Goal: Task Accomplishment & Management: Complete application form

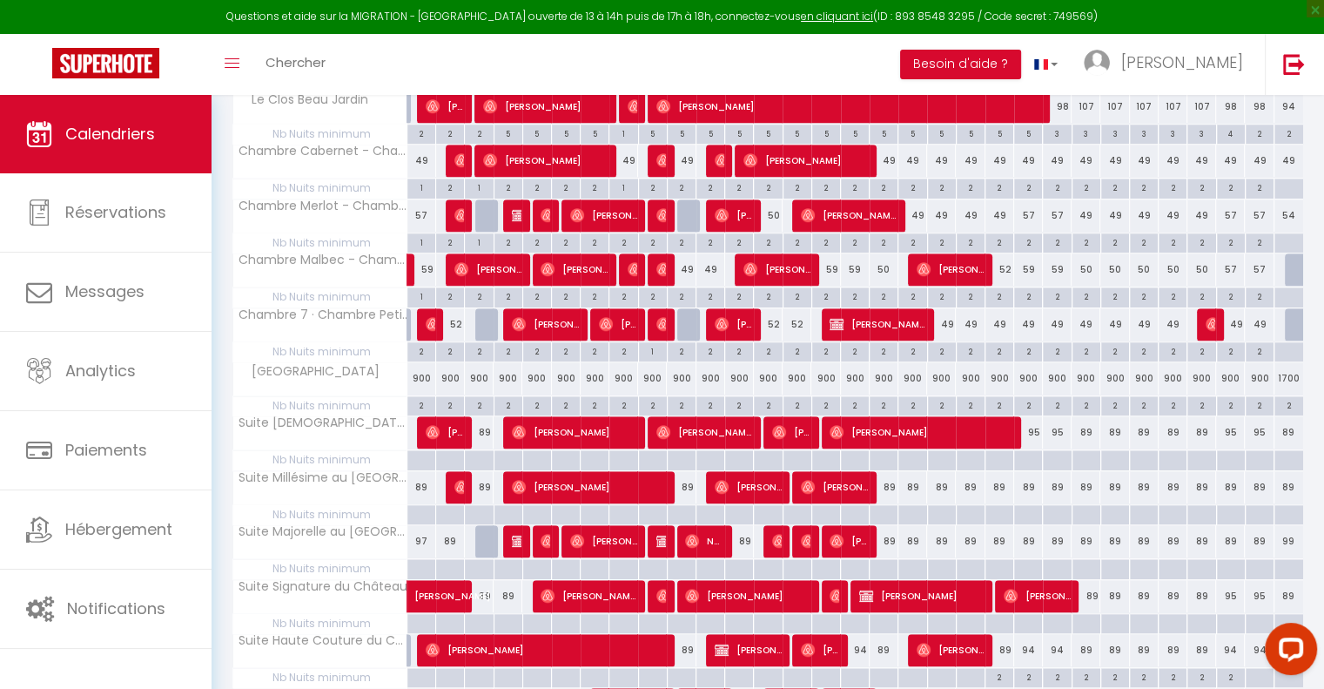
scroll to position [1306, 0]
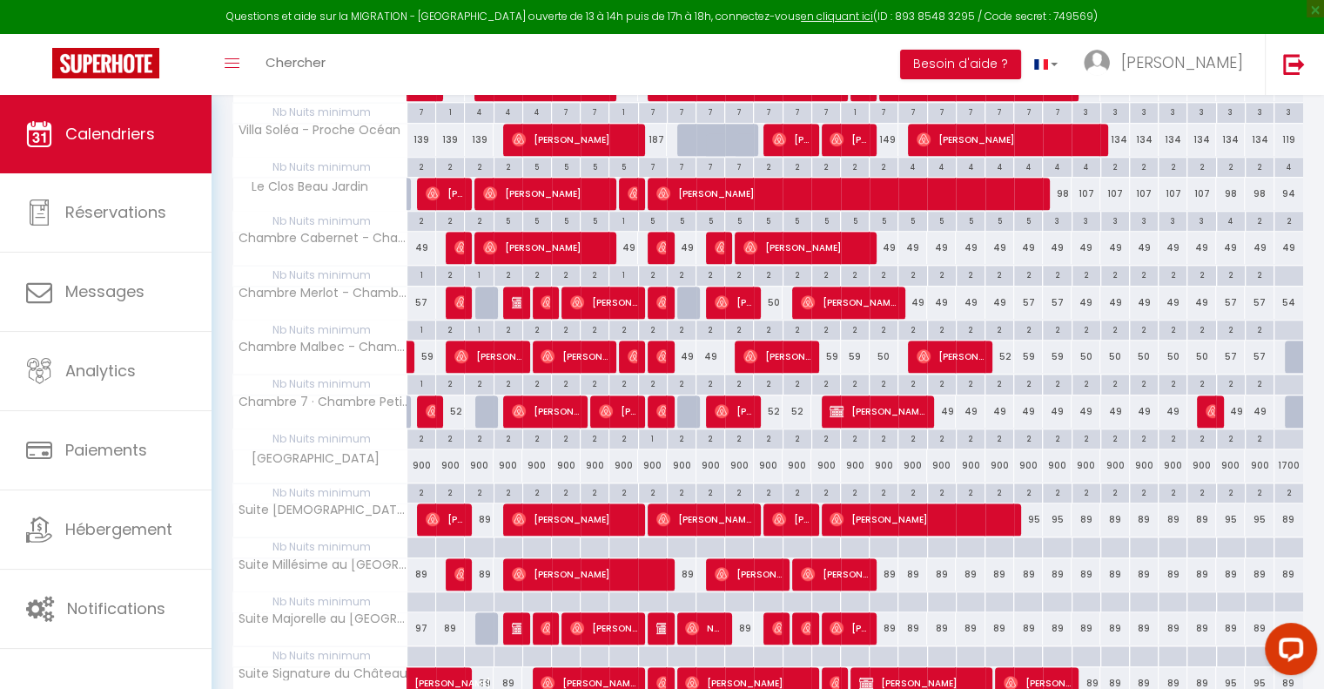
click at [770, 400] on div "52" at bounding box center [768, 411] width 29 height 32
type input "52"
type input "Mer 13 Août 2025"
type input "[DEMOGRAPHIC_DATA] 14 Août 2025"
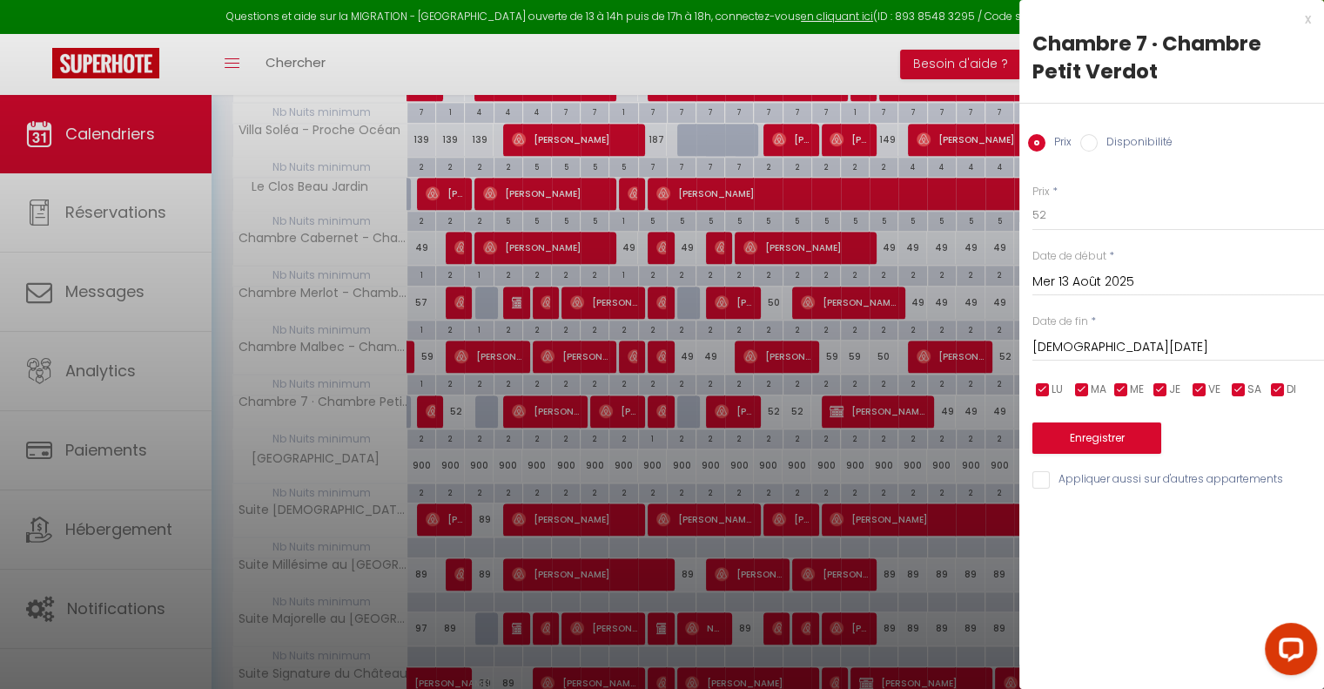
click at [795, 427] on div at bounding box center [662, 344] width 1324 height 689
type input "undefined aN undefined NaN"
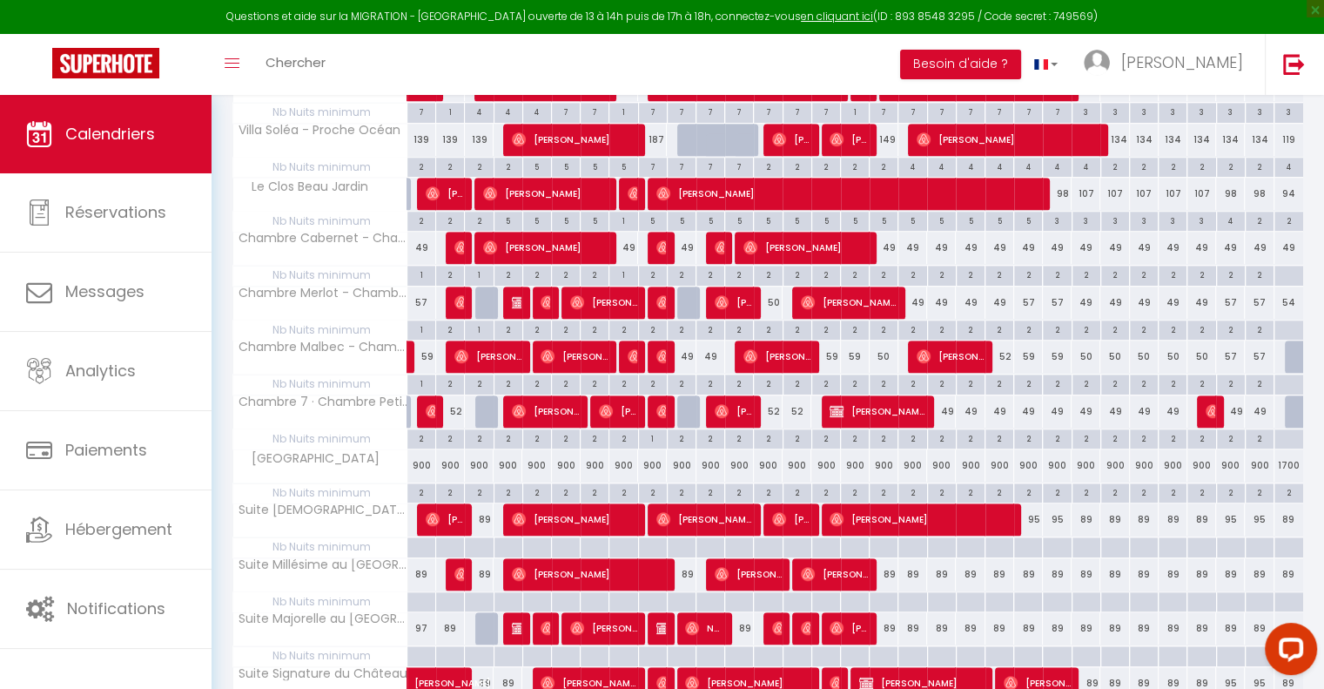
click at [795, 429] on div "2" at bounding box center [797, 437] width 28 height 17
type input "2"
type input "[DEMOGRAPHIC_DATA] 14 Août 2025"
type input "Ven 15 Août 2025"
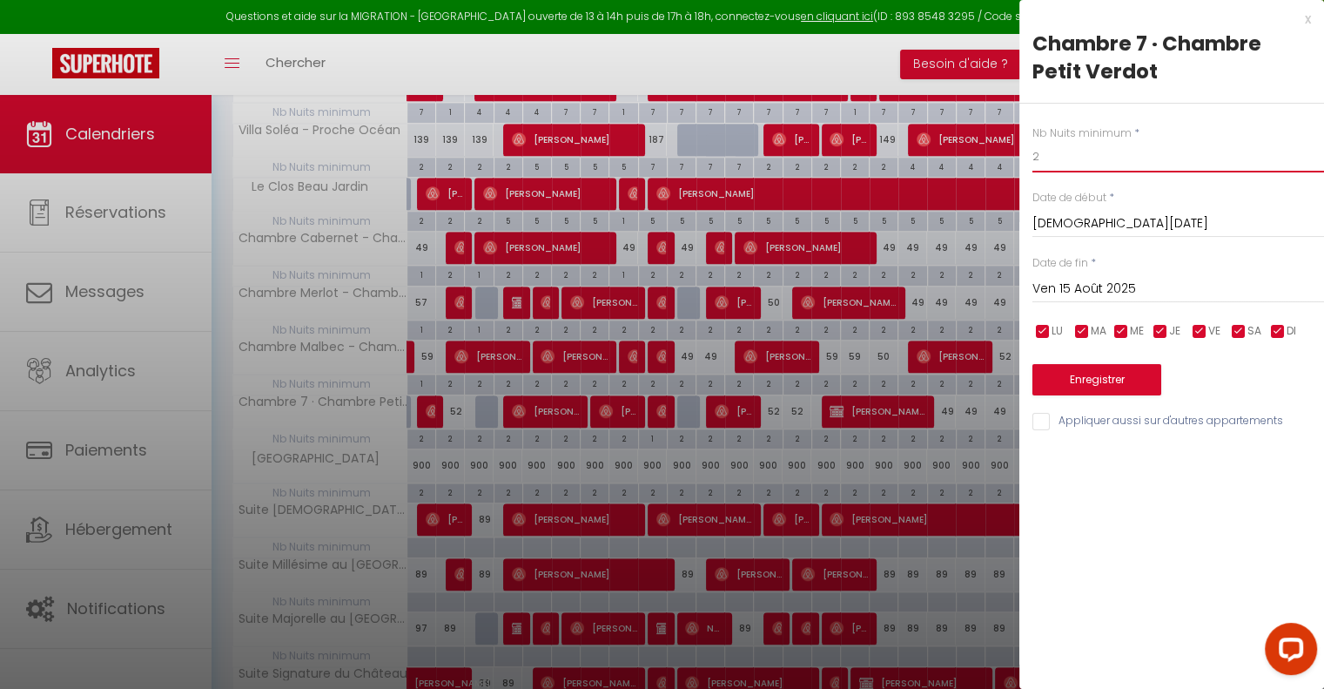
drag, startPoint x: 1052, startPoint y: 164, endPoint x: 994, endPoint y: 156, distance: 58.0
type input "&"
type input "1"
click at [1099, 372] on button "Enregistrer" at bounding box center [1096, 379] width 129 height 31
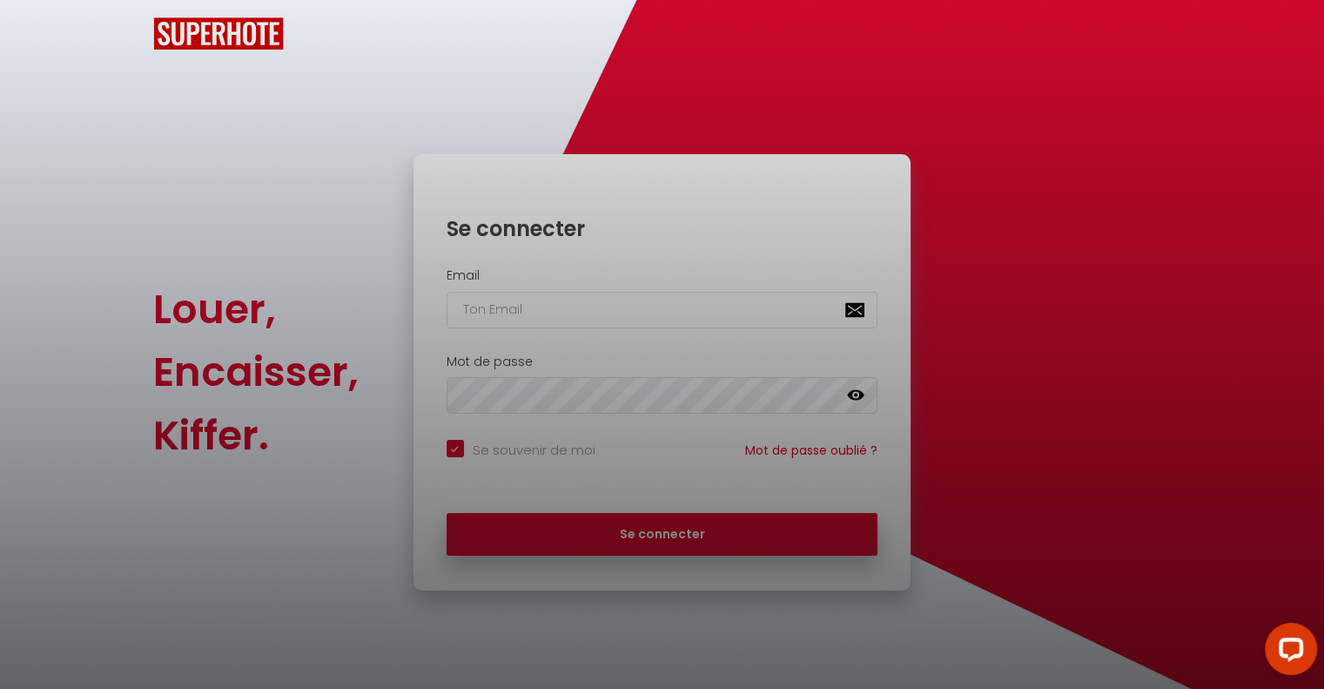
checkbox input "true"
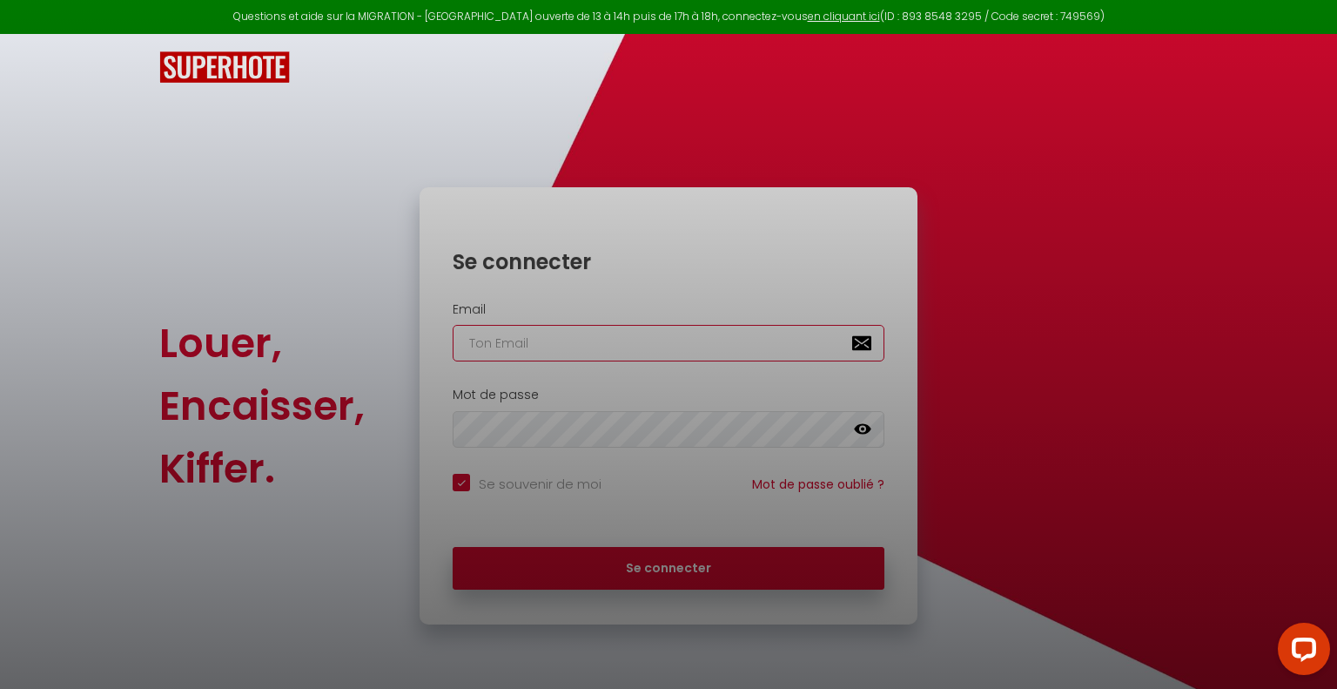
type input "[EMAIL_ADDRESS][PERSON_NAME][DOMAIN_NAME]"
checkbox input "true"
click at [669, 563] on div at bounding box center [668, 344] width 1337 height 689
click at [655, 567] on div at bounding box center [668, 344] width 1337 height 689
click at [666, 565] on div at bounding box center [668, 344] width 1337 height 689
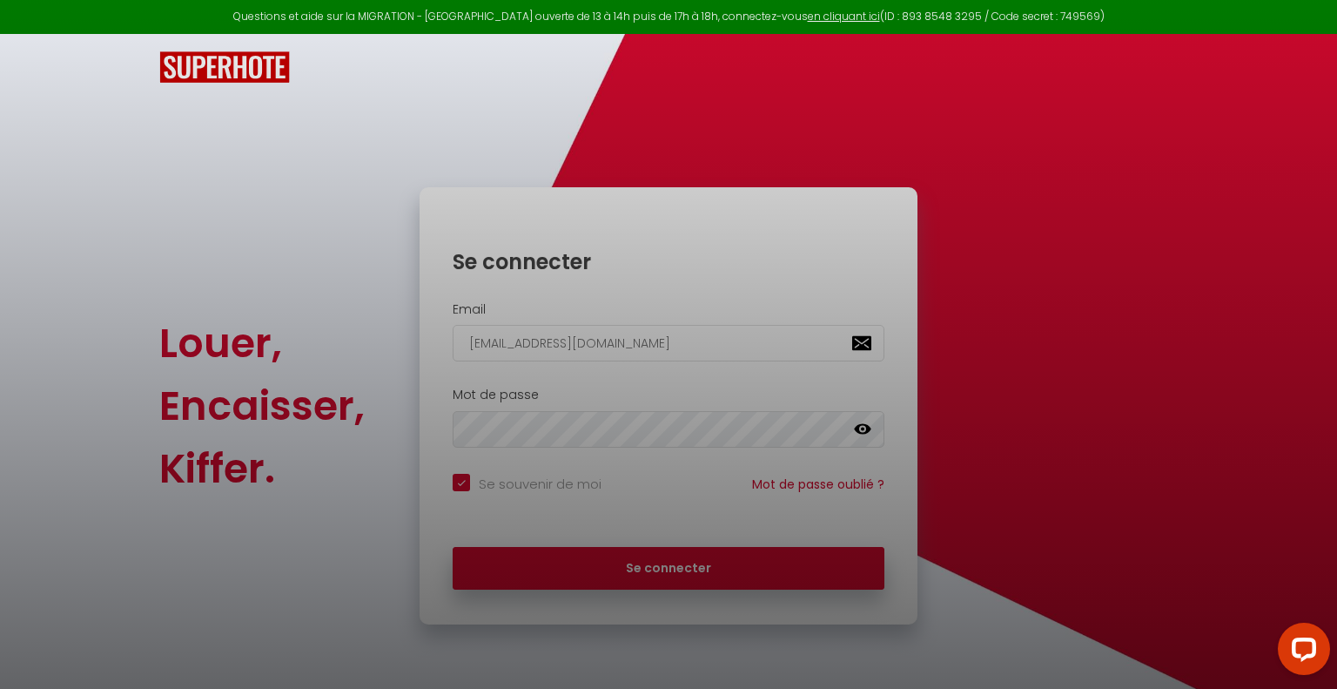
click at [678, 567] on div at bounding box center [668, 344] width 1337 height 689
click at [598, 567] on div at bounding box center [668, 344] width 1337 height 689
click at [307, 542] on div at bounding box center [668, 344] width 1337 height 689
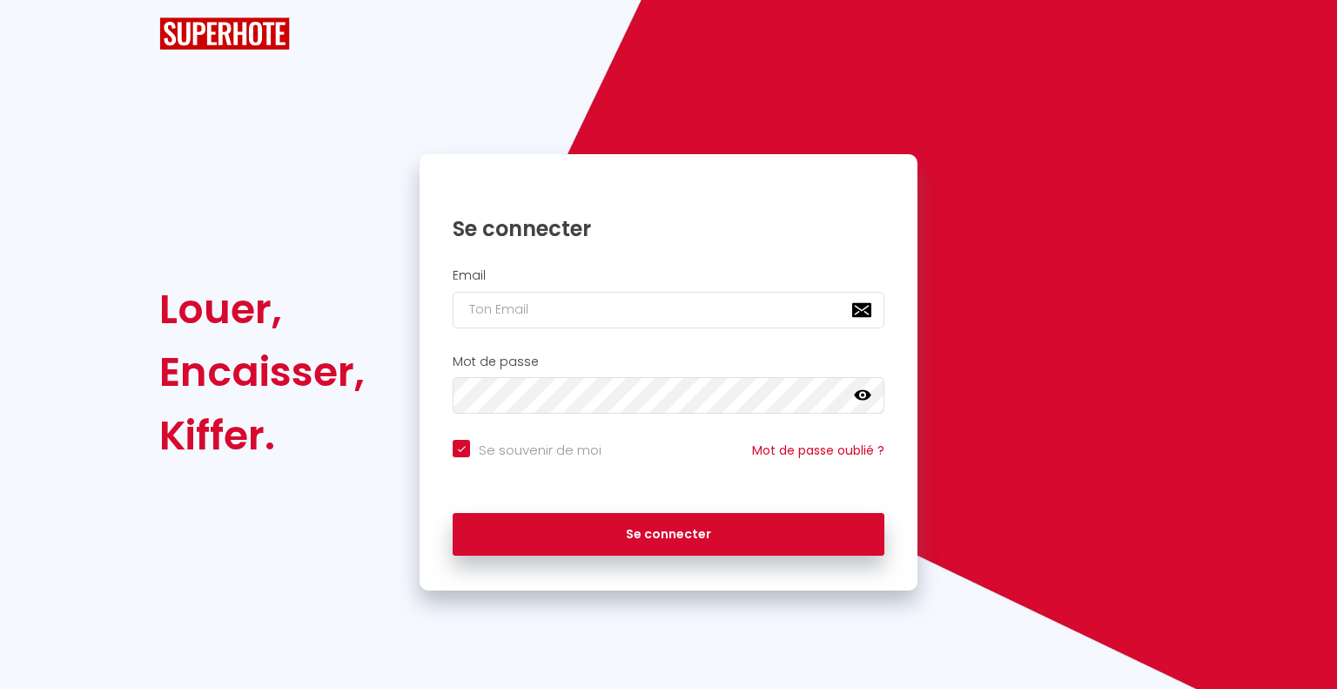
checkbox input "true"
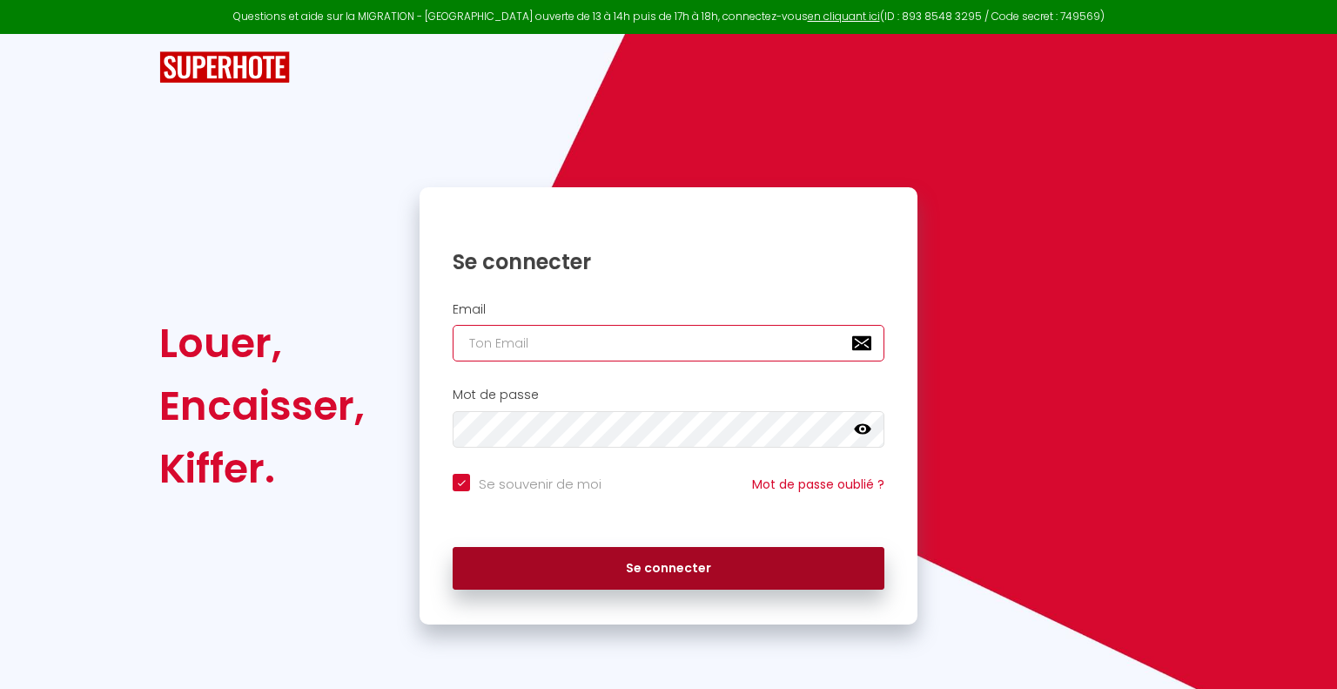
type input "[EMAIL_ADDRESS][PERSON_NAME][DOMAIN_NAME]"
checkbox input "true"
click at [640, 567] on button "Se connecter" at bounding box center [669, 569] width 432 height 44
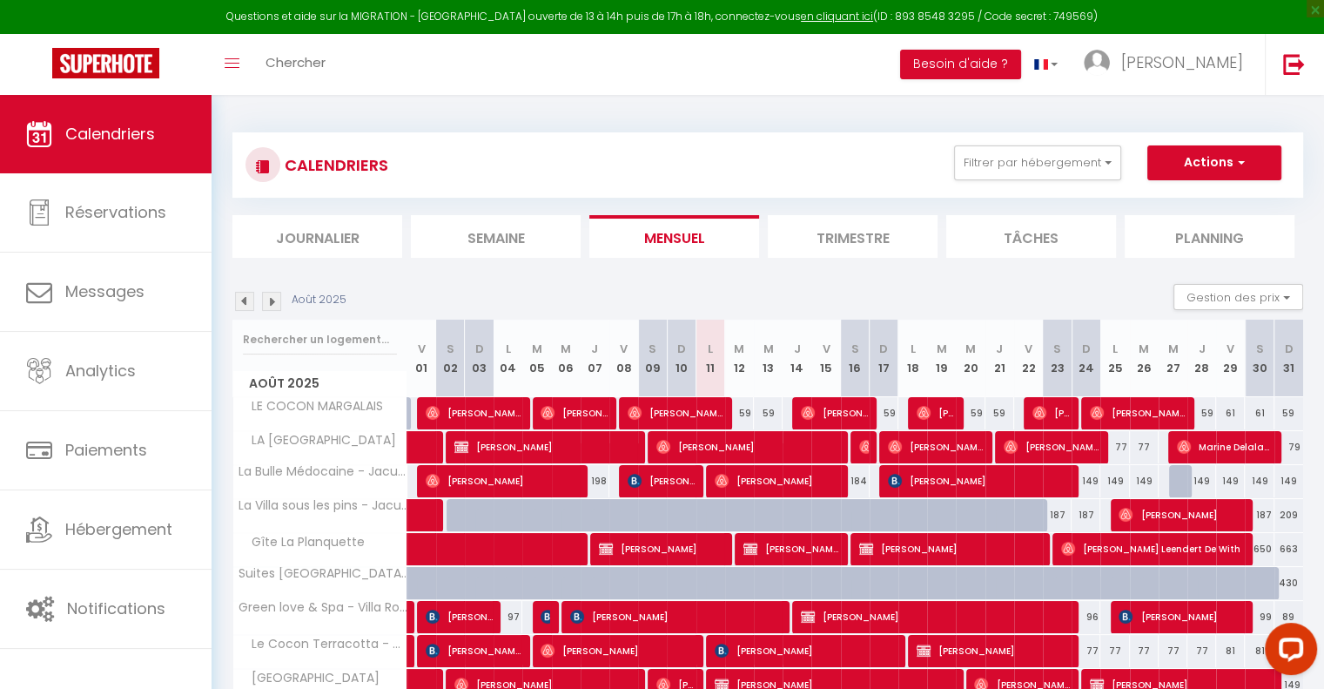
scroll to position [158, 0]
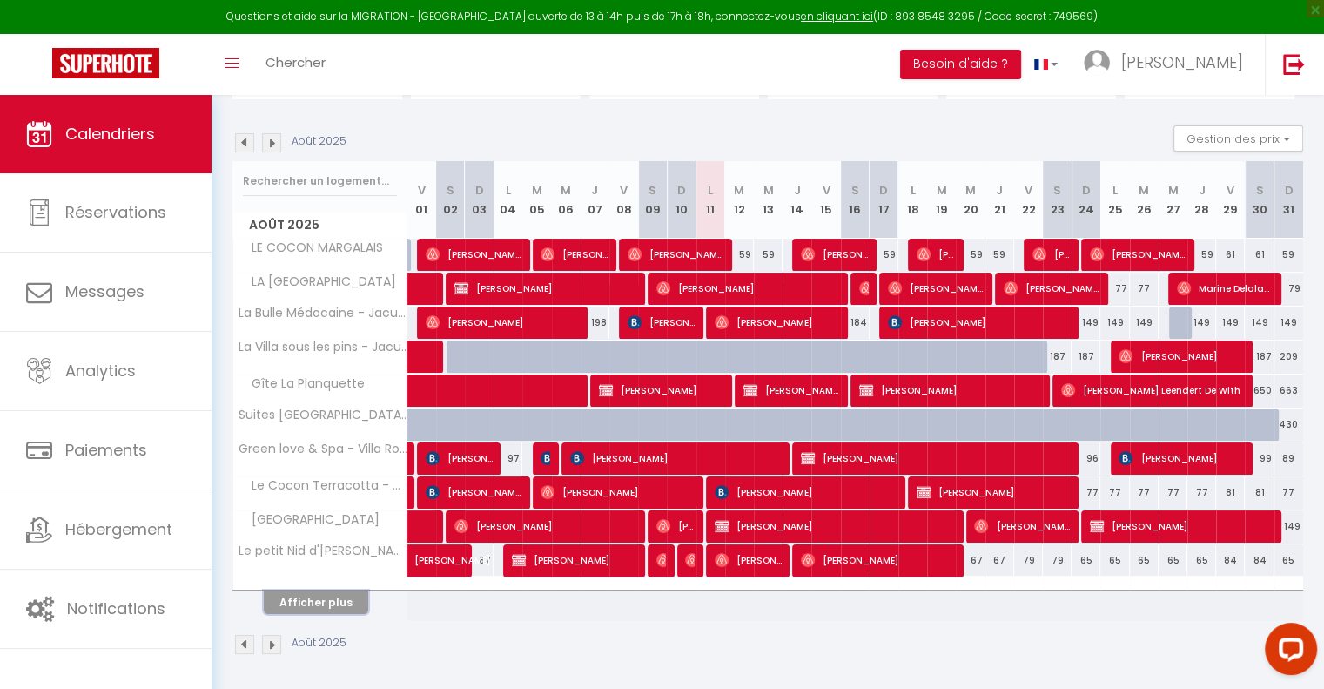
click at [351, 598] on button "Afficher plus" at bounding box center [316, 602] width 104 height 24
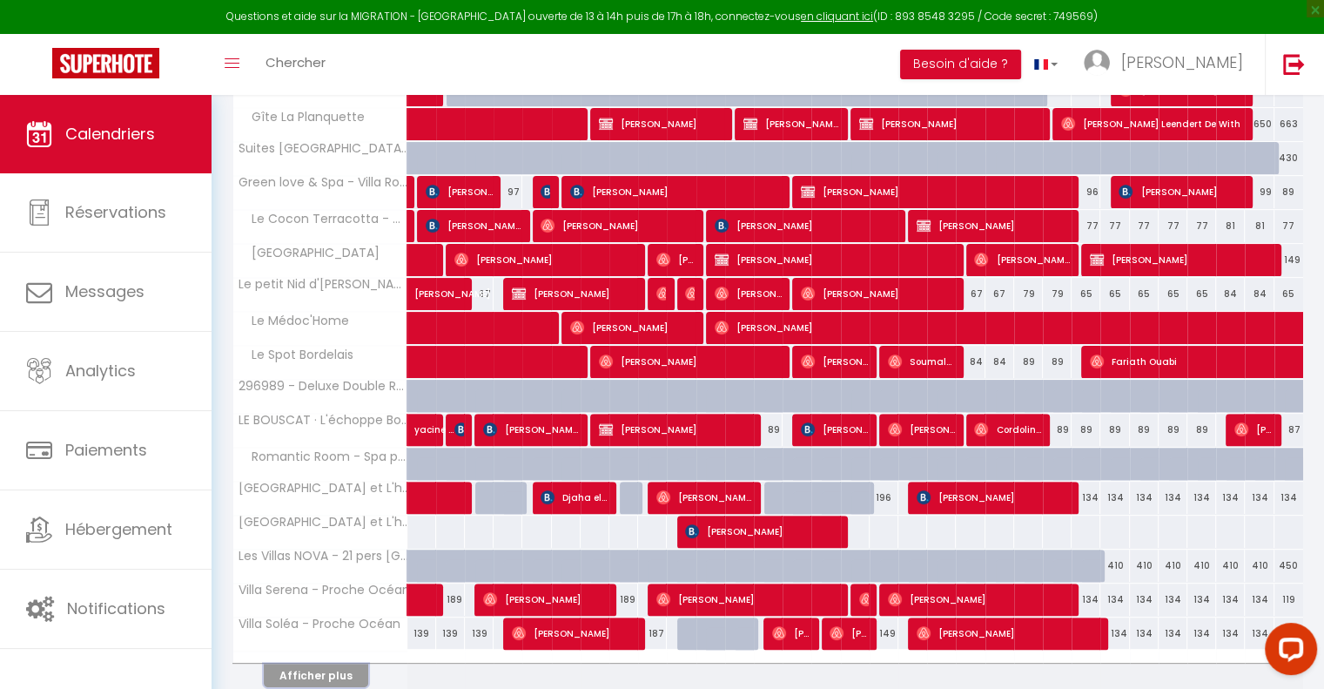
scroll to position [496, 0]
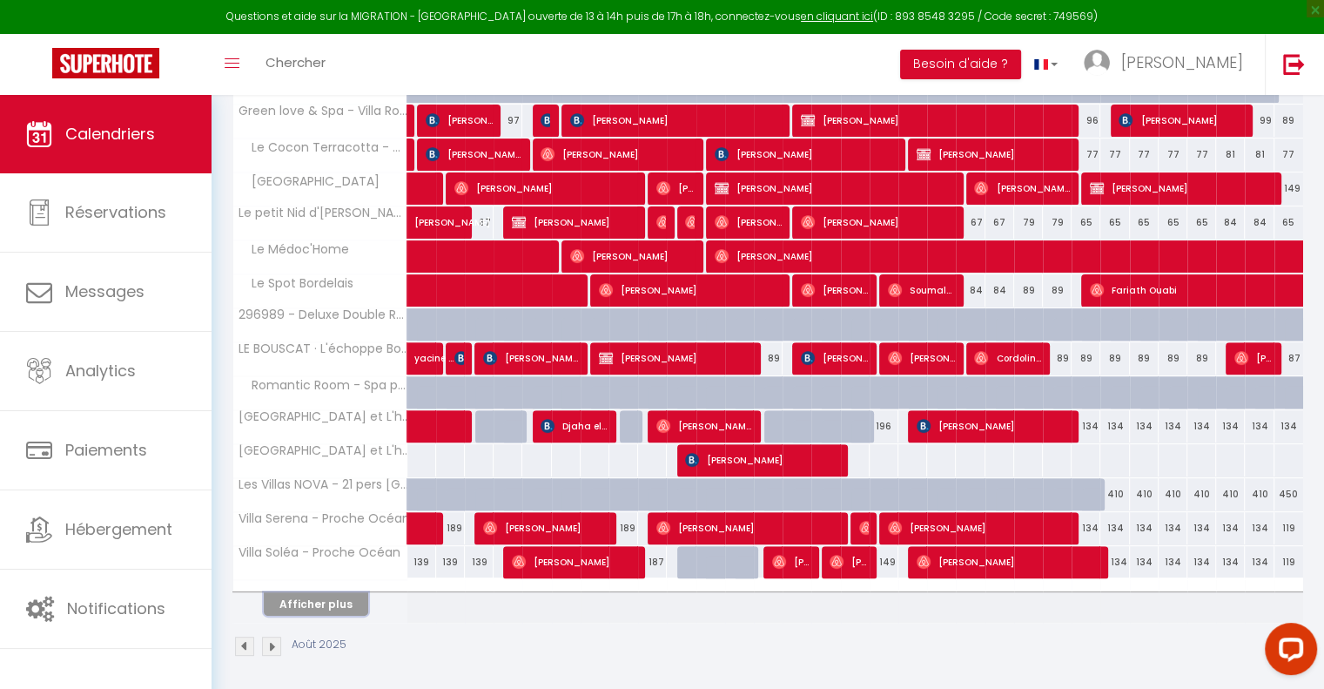
click at [325, 603] on button "Afficher plus" at bounding box center [316, 604] width 104 height 24
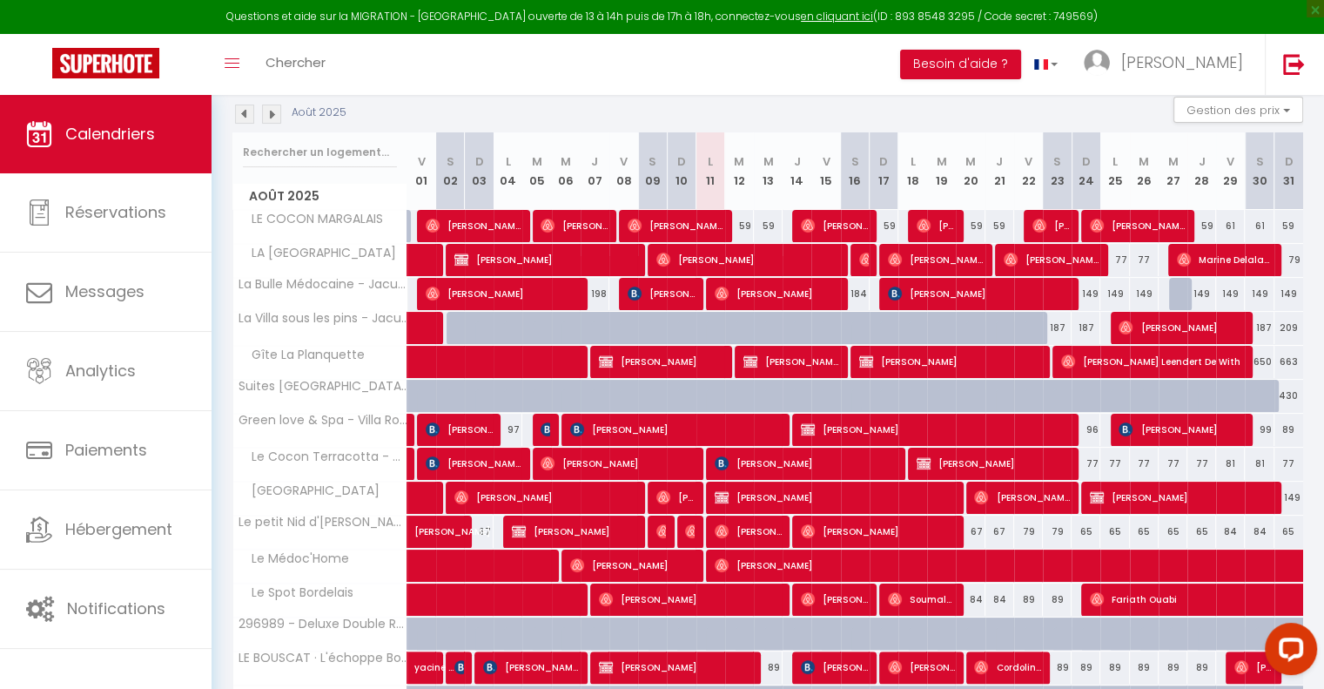
scroll to position [0, 0]
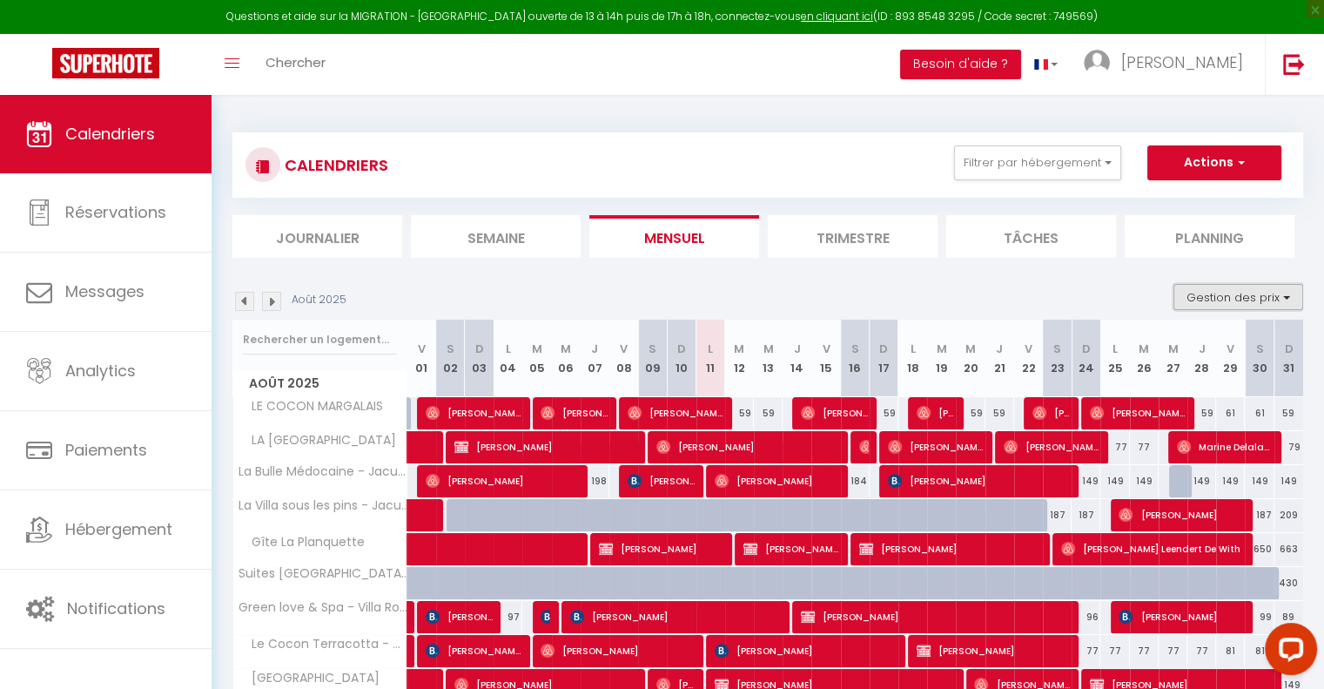
click at [1285, 290] on button "Gestion des prix" at bounding box center [1238, 297] width 130 height 26
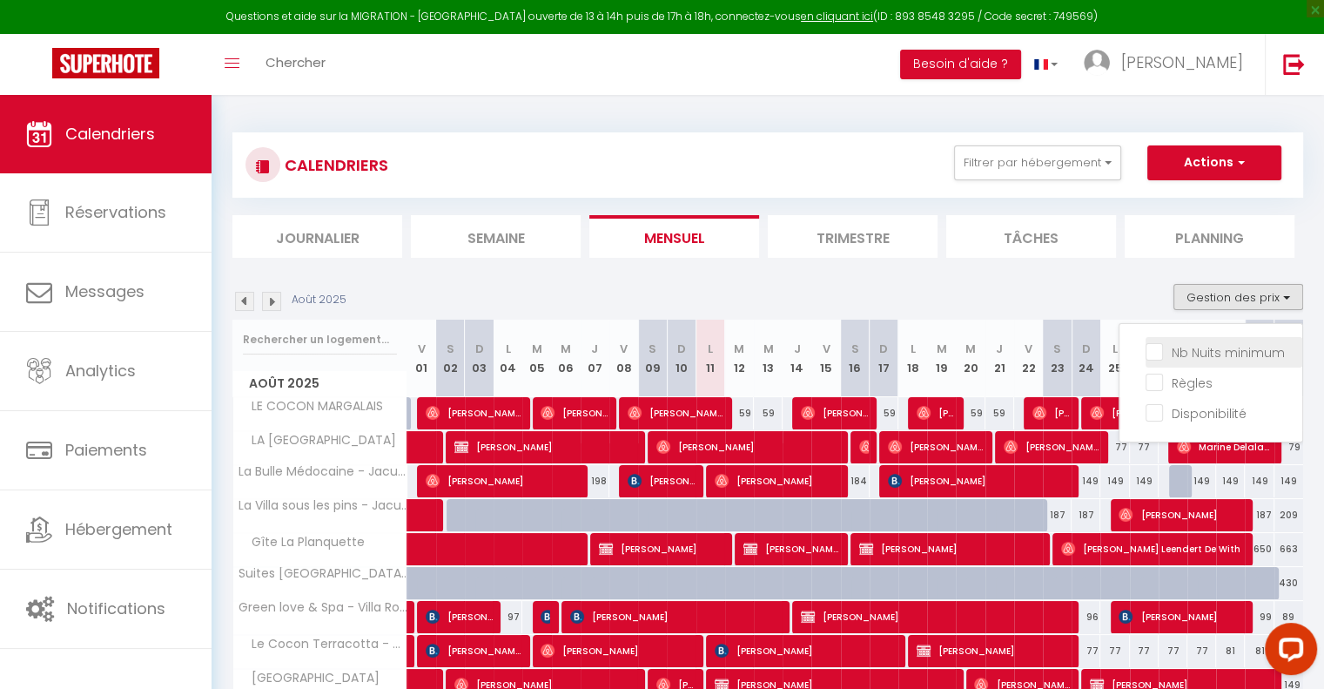
click at [1218, 348] on input "Nb Nuits minimum" at bounding box center [1224, 350] width 157 height 17
checkbox input "true"
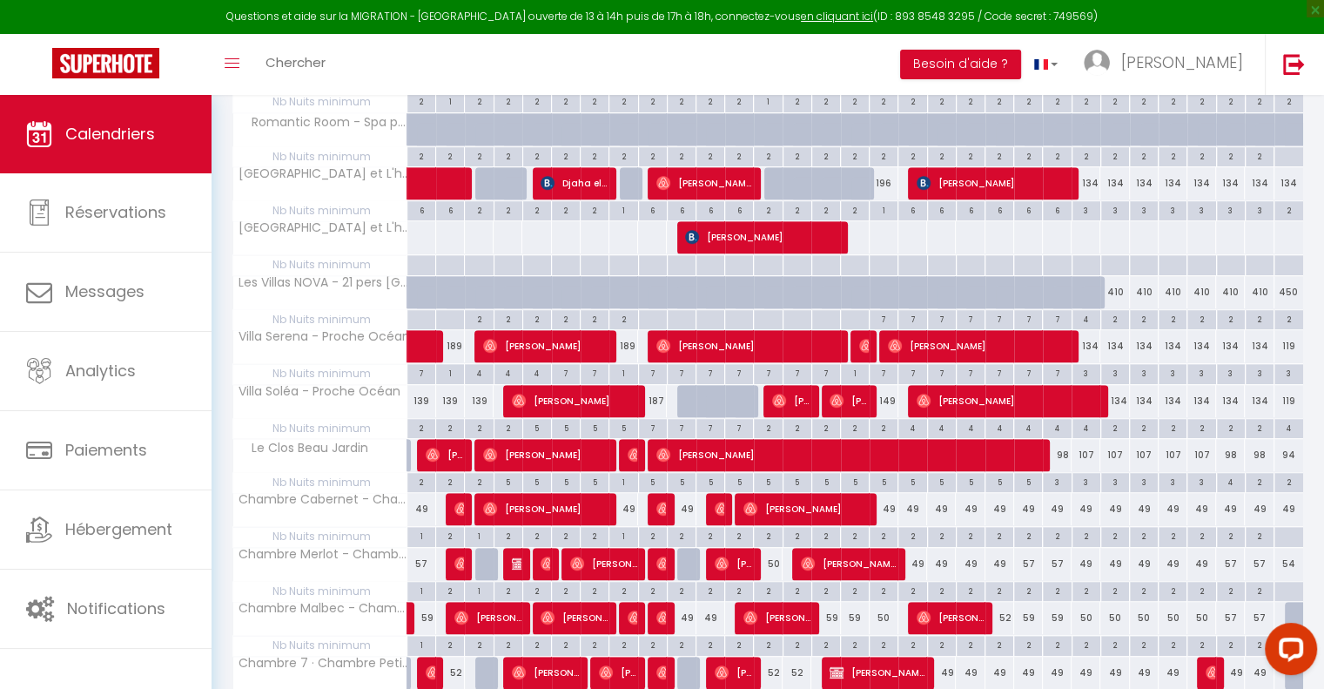
scroll to position [1132, 0]
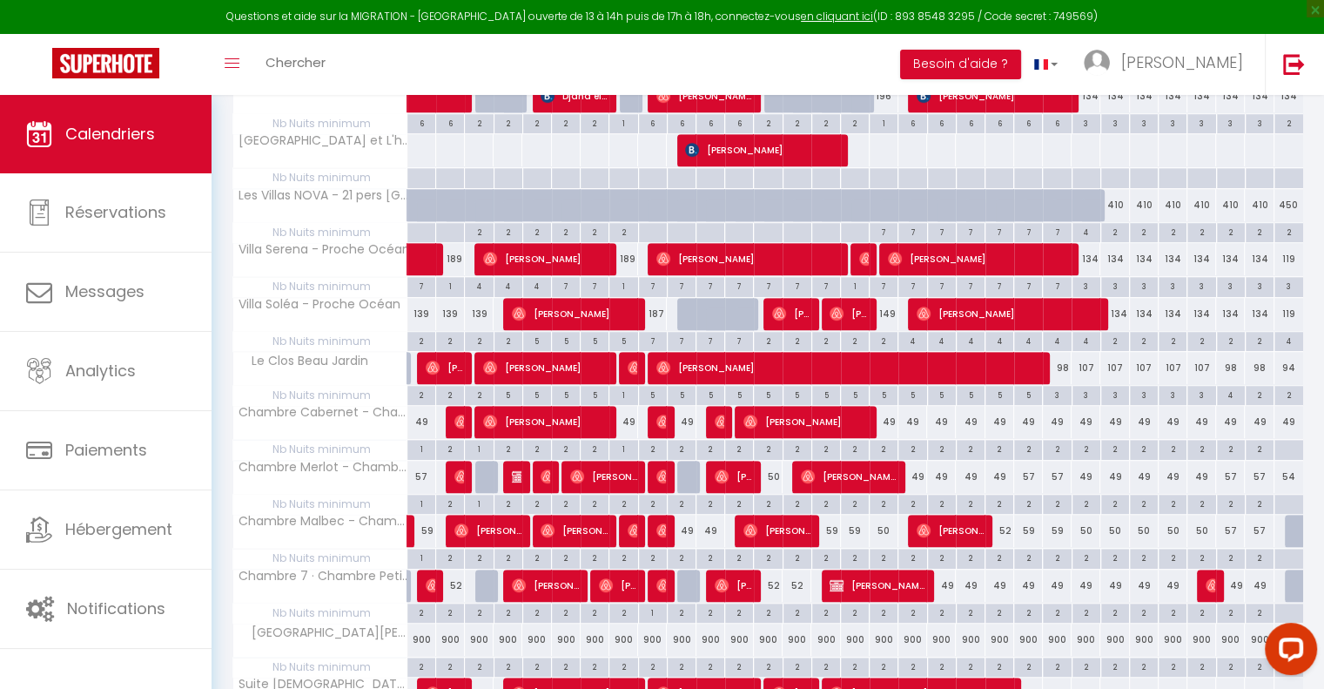
click at [795, 606] on div "2" at bounding box center [797, 611] width 28 height 17
type input "2"
type input "[DEMOGRAPHIC_DATA] 14 Août 2025"
type input "Ven 15 Août 2025"
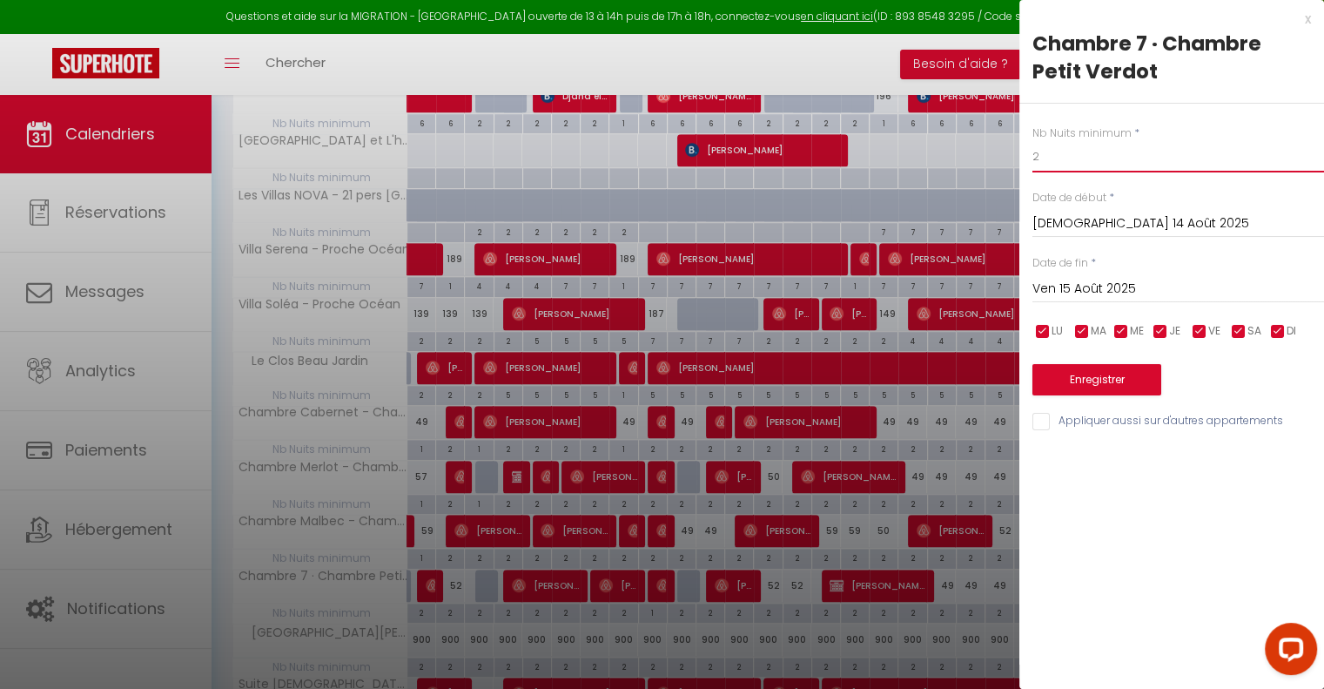
drag, startPoint x: 1059, startPoint y: 152, endPoint x: 1013, endPoint y: 150, distance: 46.2
type input "1"
click at [1049, 368] on button "Enregistrer" at bounding box center [1096, 379] width 129 height 31
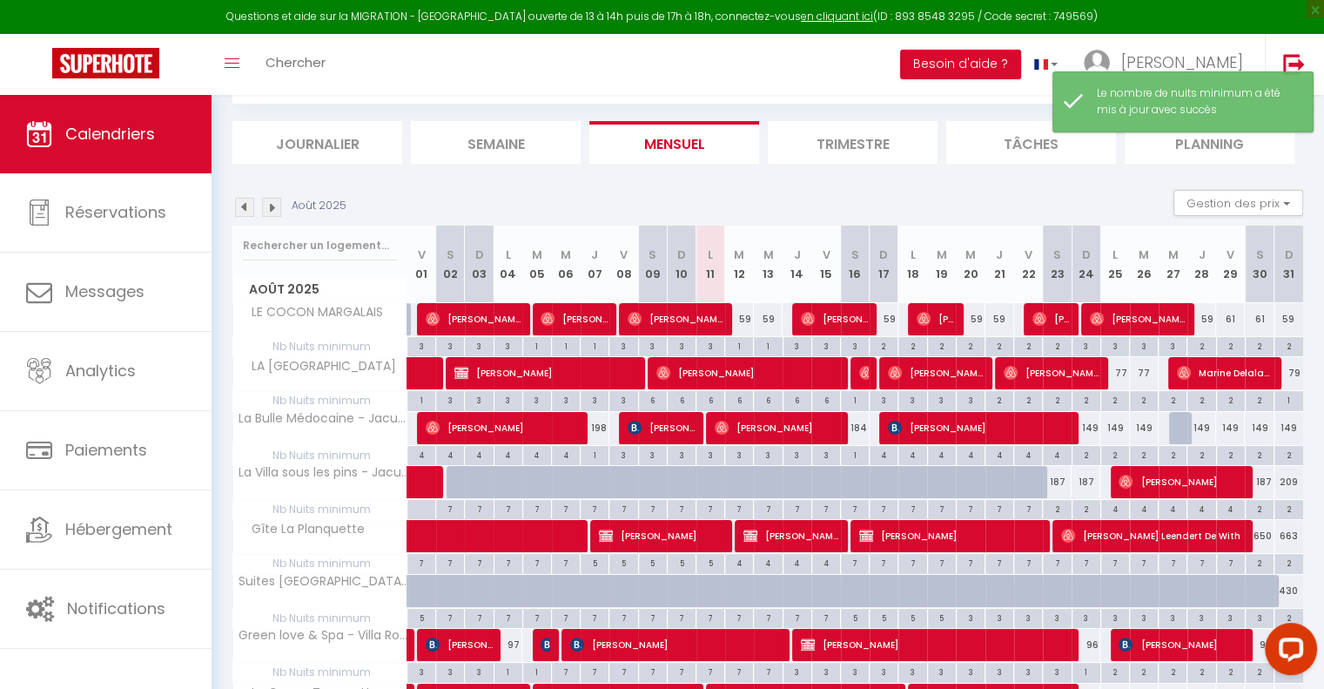
scroll to position [360, 0]
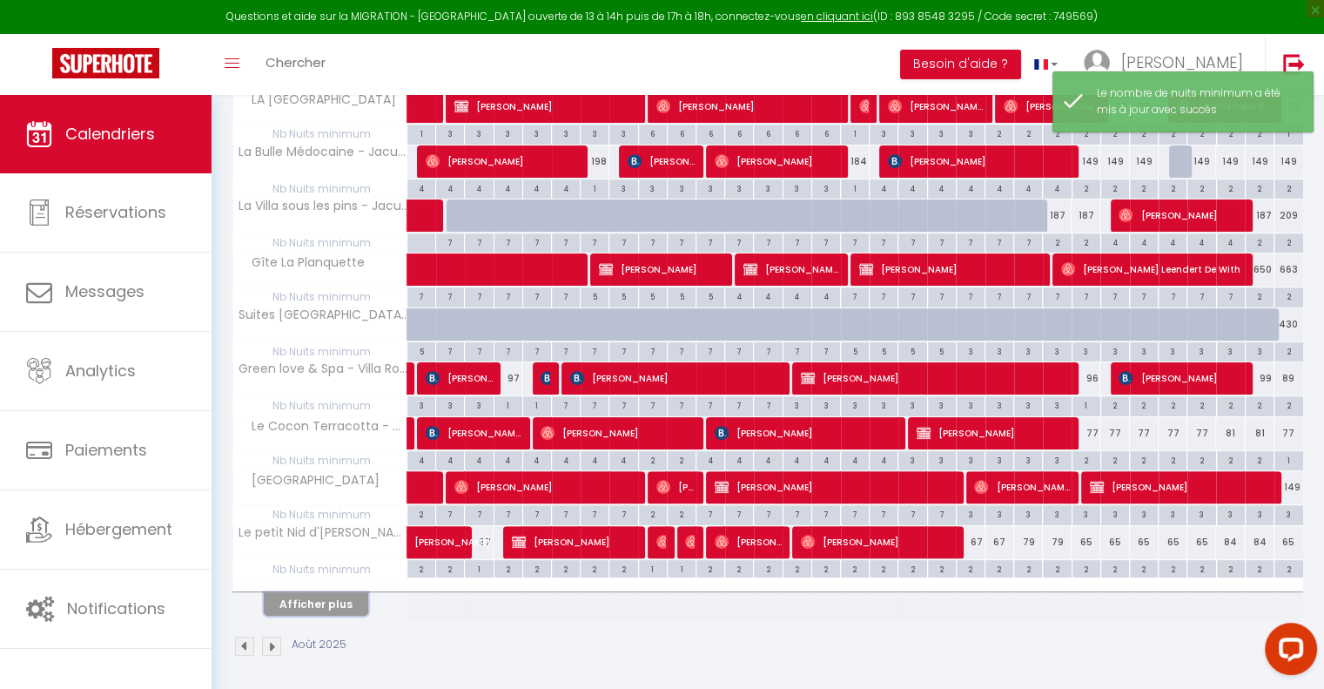
click at [319, 592] on button "Afficher plus" at bounding box center [316, 604] width 104 height 24
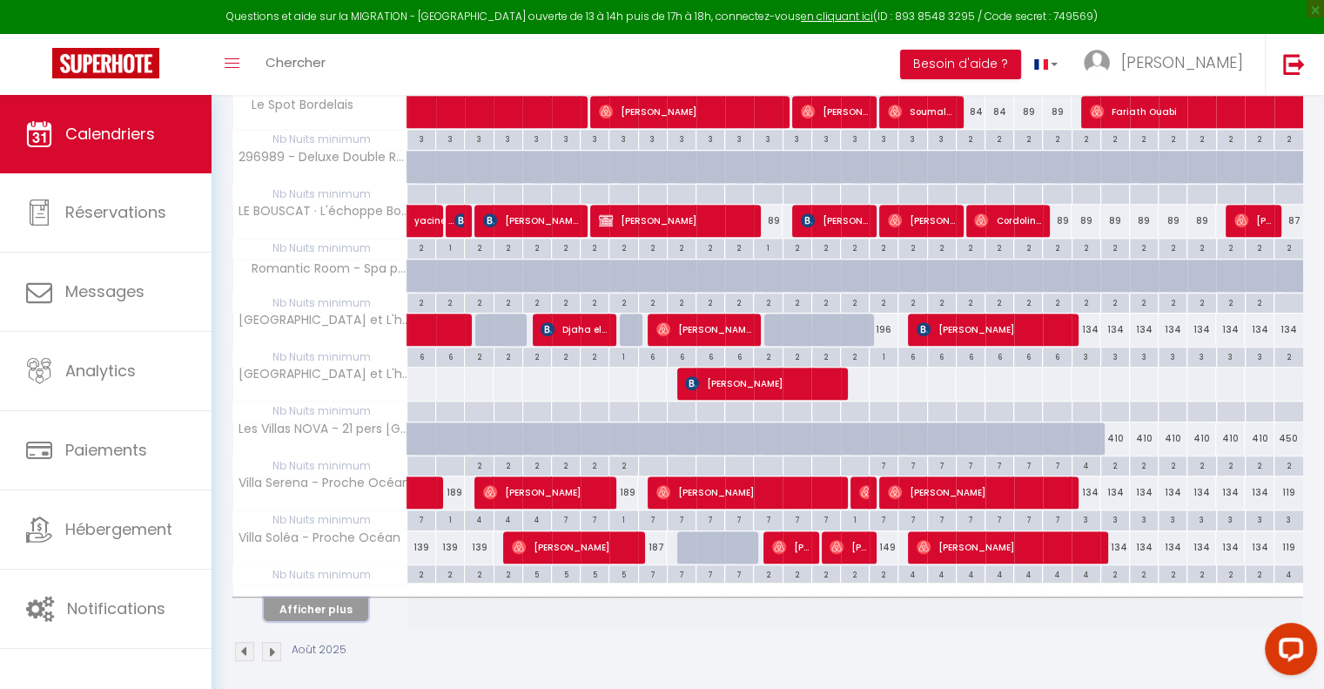
scroll to position [900, 0]
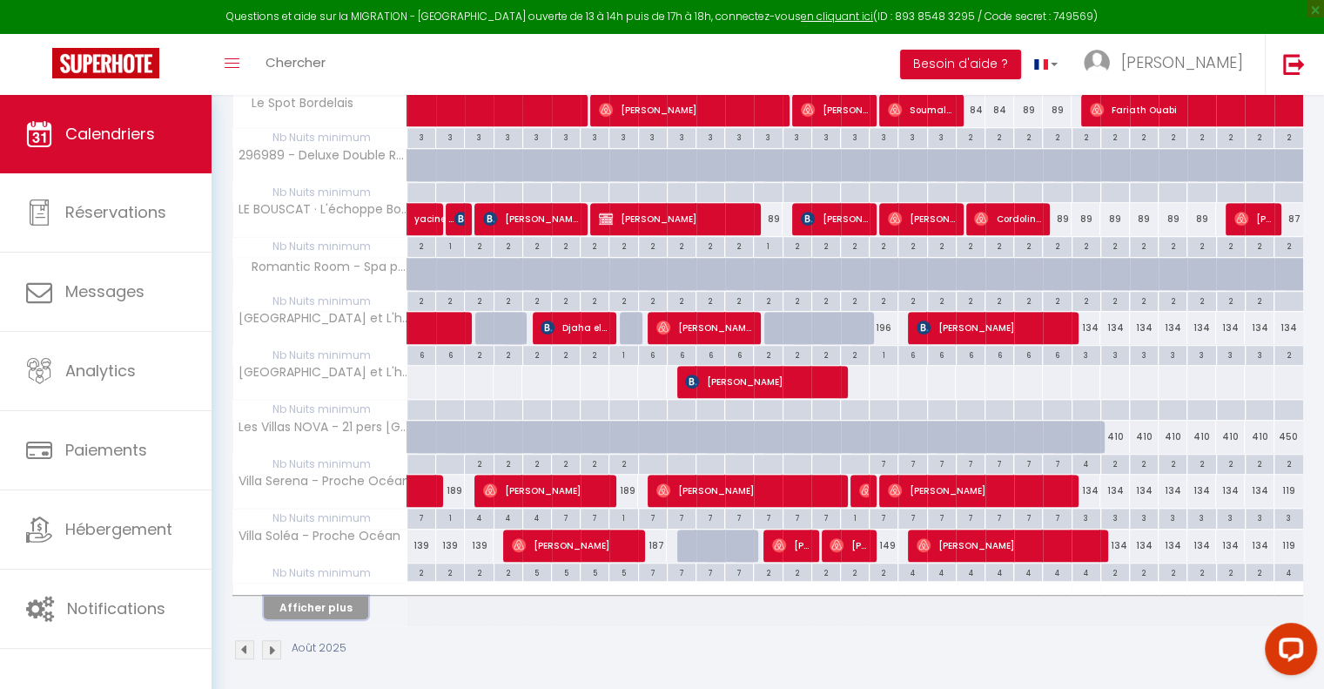
click at [341, 597] on button "Afficher plus" at bounding box center [316, 607] width 104 height 24
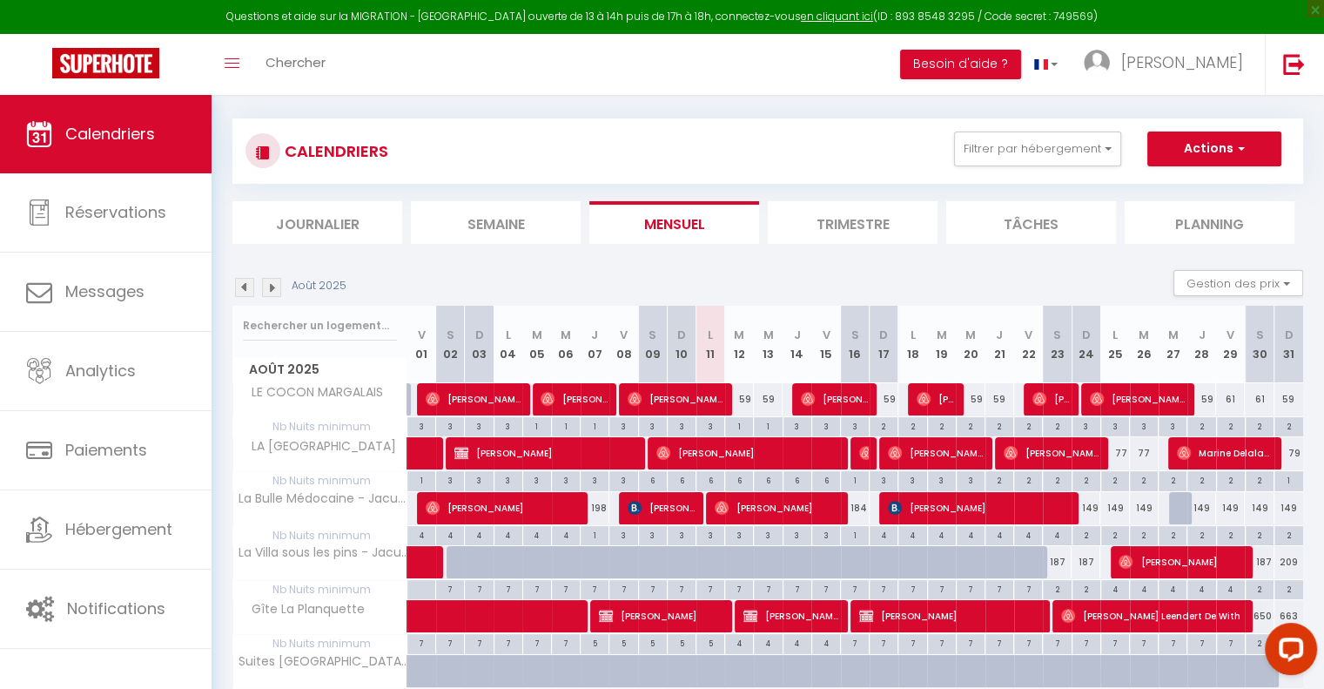
scroll to position [0, 0]
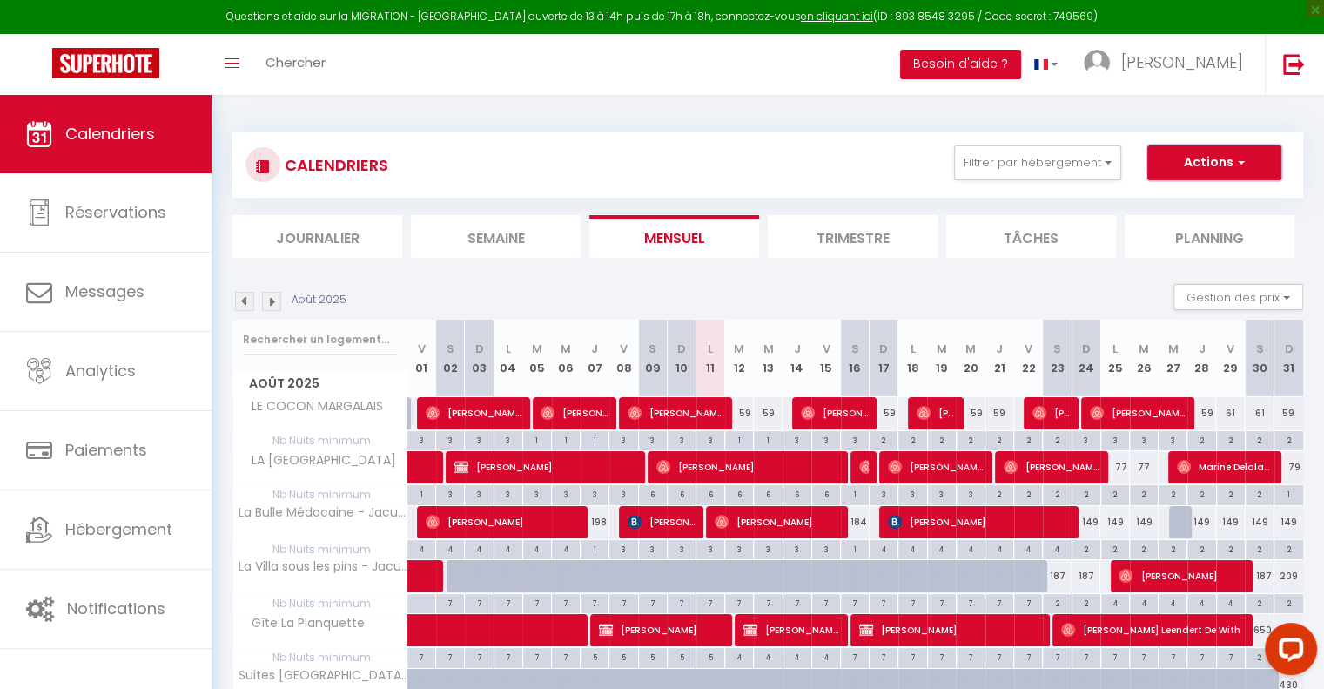
click at [1245, 163] on button "Actions" at bounding box center [1214, 162] width 134 height 35
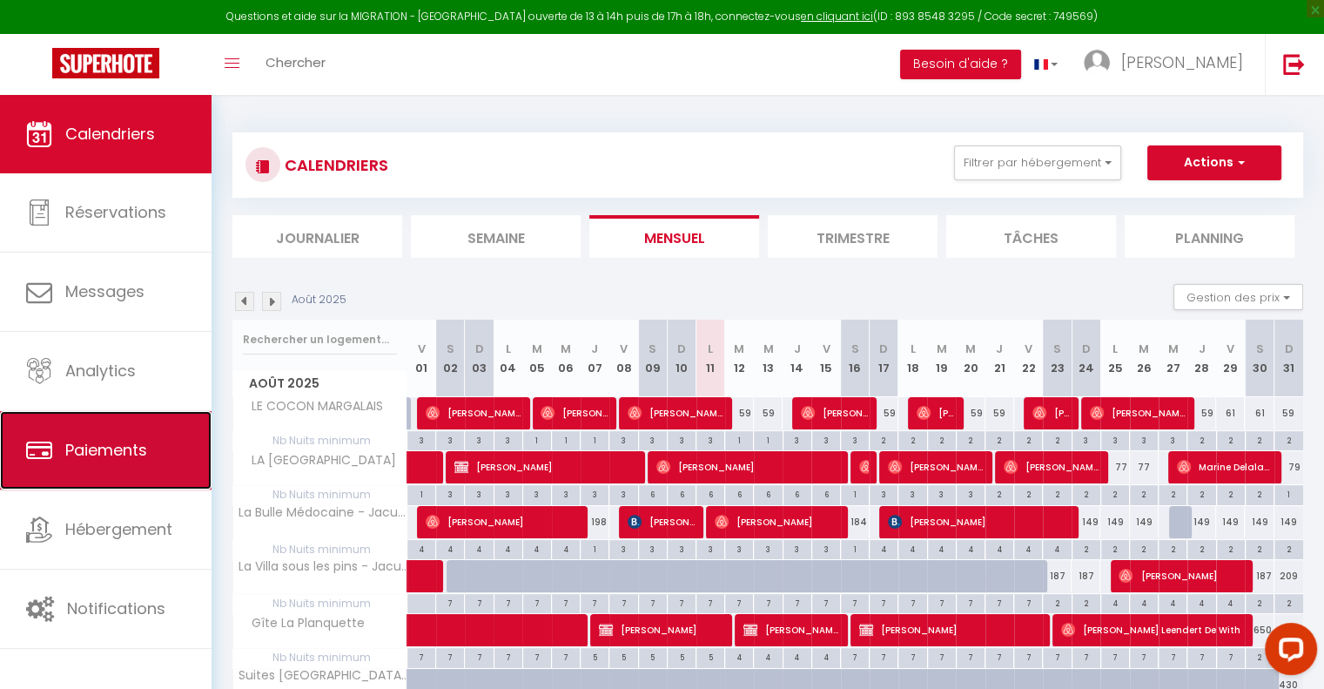
click at [91, 441] on span "Paiements" at bounding box center [106, 450] width 82 height 22
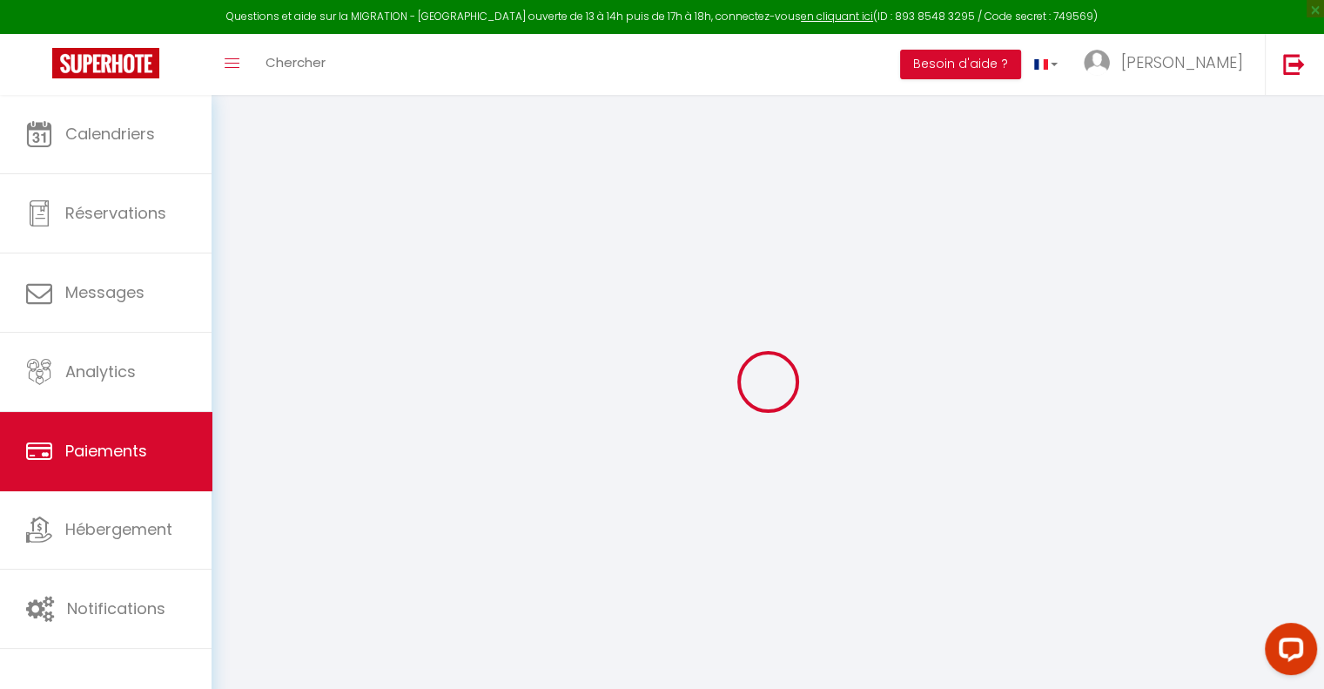
select select "2"
select select "0"
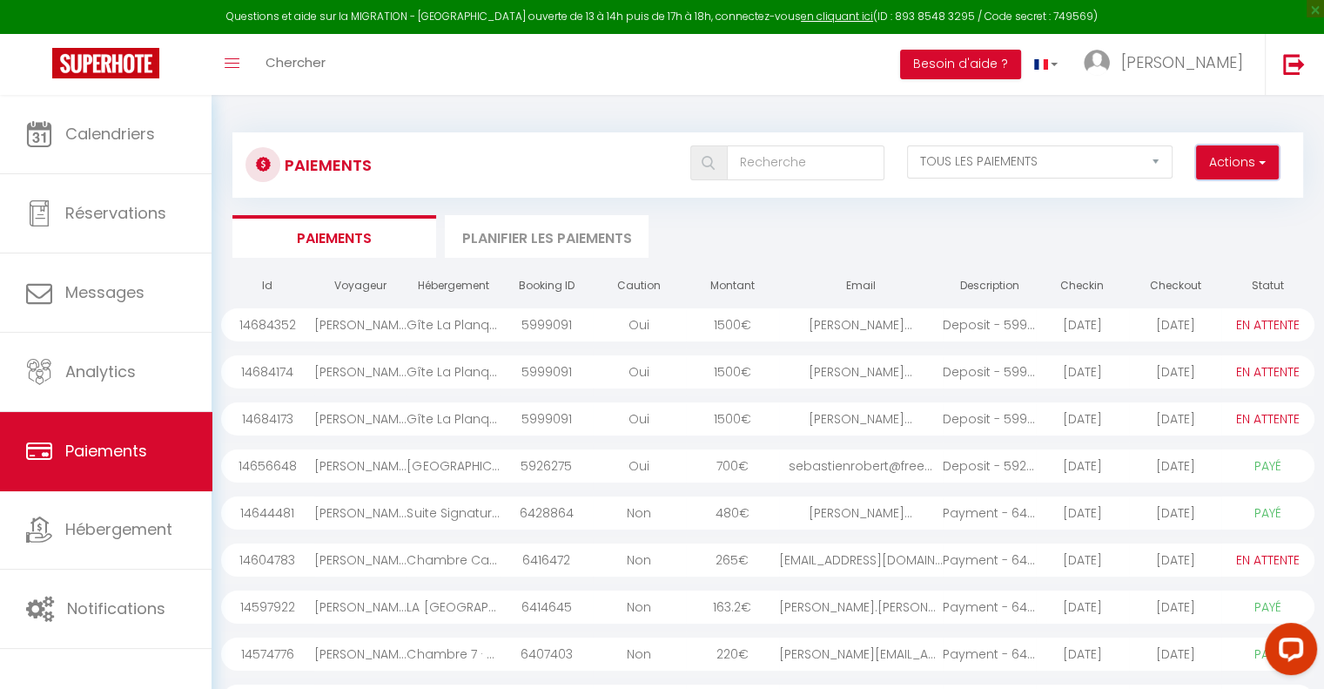
click at [1255, 163] on span "button" at bounding box center [1260, 161] width 10 height 17
click at [1180, 200] on link "Créer nouveau lien paiement" at bounding box center [1171, 200] width 214 height 23
select select
select select "other"
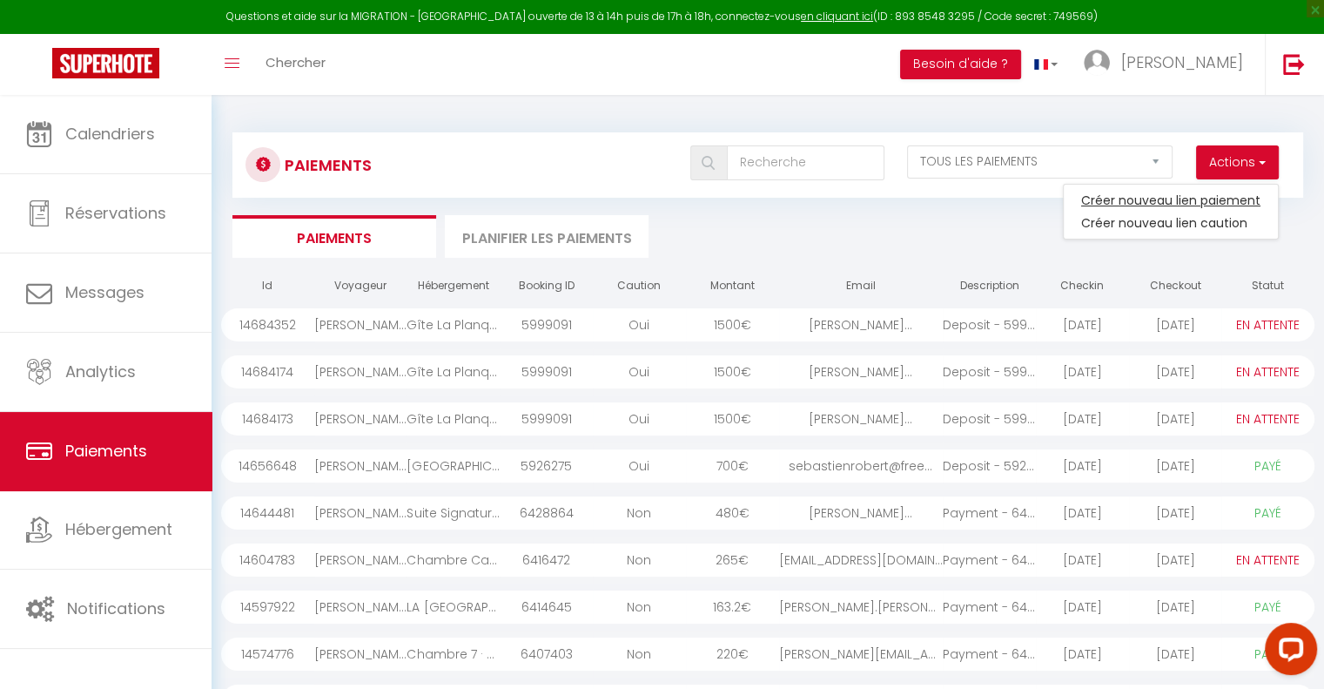
select select "5769"
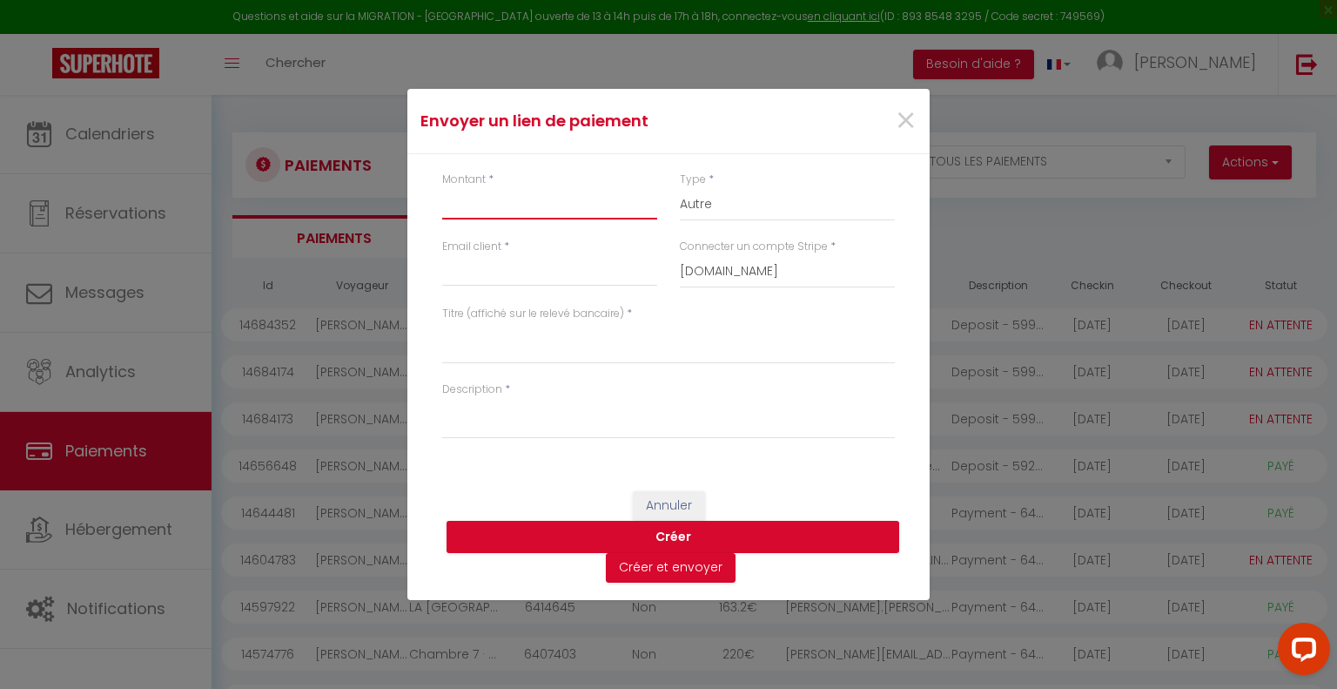
click at [489, 205] on input "Montant" at bounding box center [549, 203] width 215 height 31
type input "142"
click at [512, 267] on input "Email client" at bounding box center [549, 270] width 215 height 31
type input "[PERSON_NAME][EMAIL_ADDRESS][DOMAIN_NAME]"
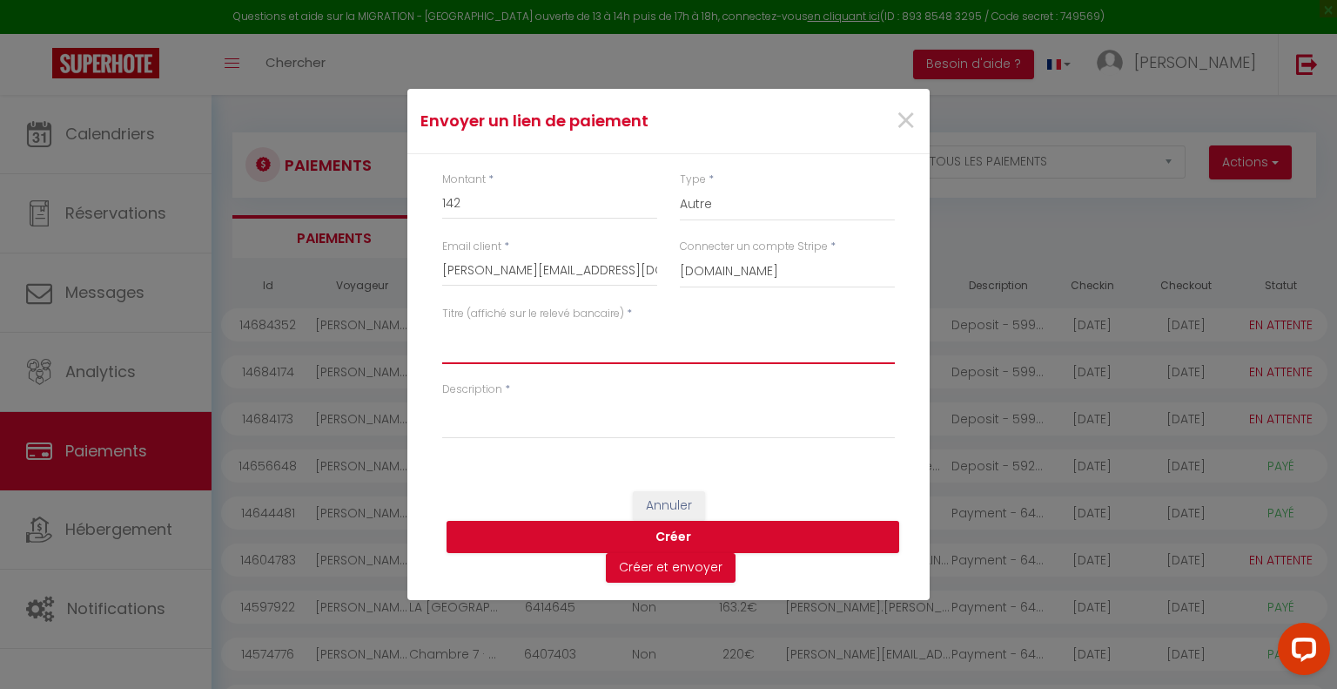
click at [493, 349] on textarea "Titre (affiché sur le relevé bancaire)" at bounding box center [668, 343] width 453 height 42
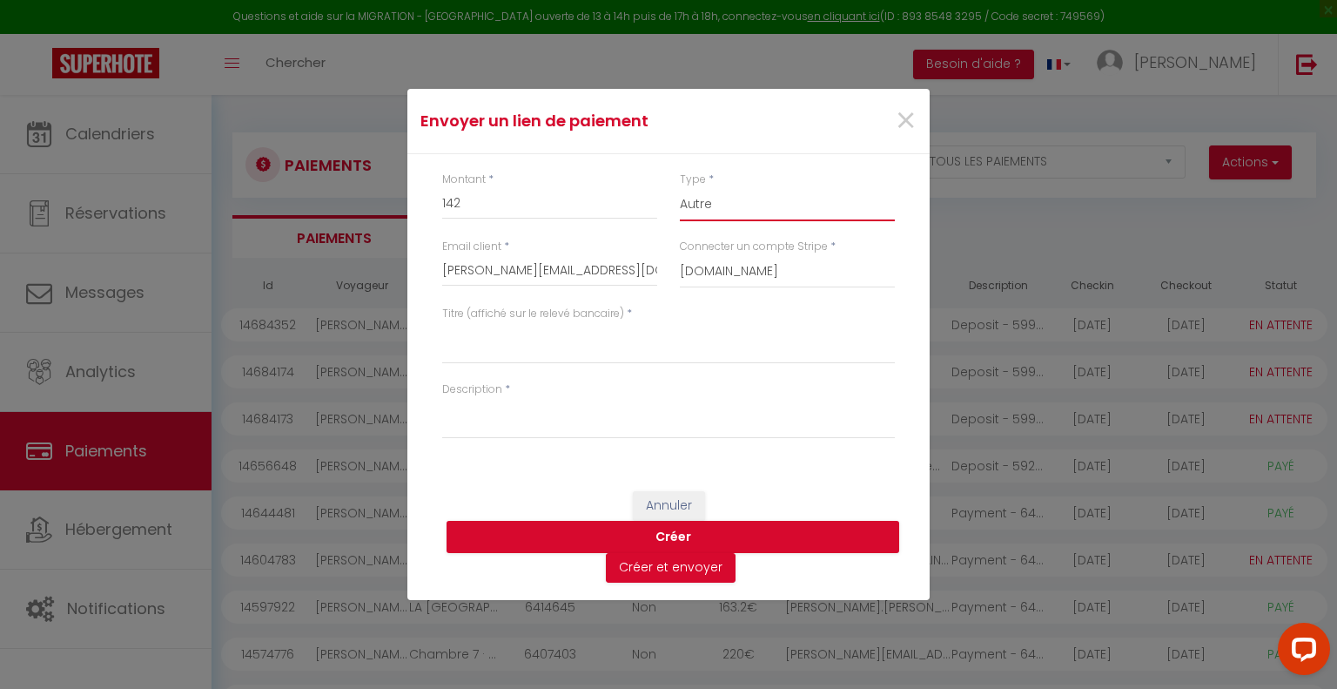
click at [742, 201] on select "Nuits Frais de ménage Taxe de séjour [GEOGRAPHIC_DATA]" at bounding box center [787, 204] width 215 height 33
select select "nights"
click at [680, 188] on select "Nuits Frais de ménage Taxe de séjour [GEOGRAPHIC_DATA]" at bounding box center [787, 204] width 215 height 33
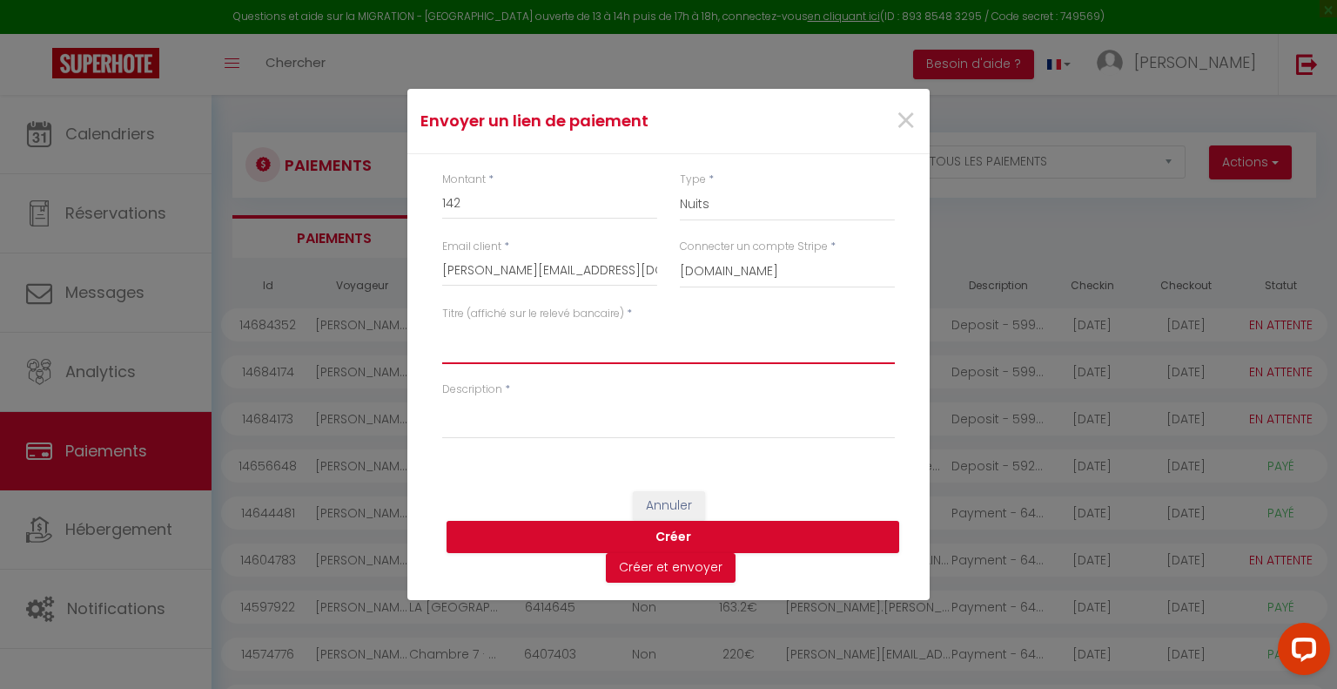
click at [491, 351] on textarea "Titre (affiché sur le relevé bancaire)" at bounding box center [668, 343] width 453 height 42
type textarea "Réservation Chambre 5 et 7 - Dépendance du Château"
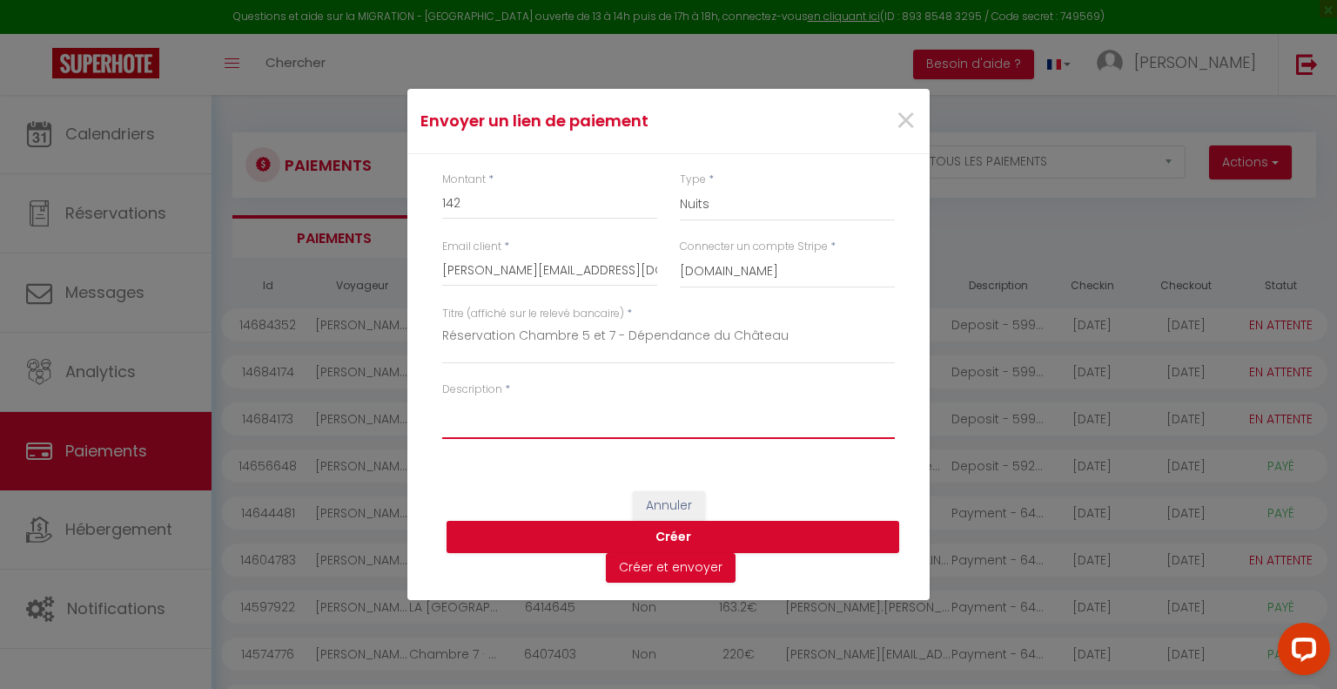
click at [480, 419] on textarea "Description" at bounding box center [668, 418] width 453 height 42
type textarea "é"
type textarea "2 chambres du 13 au 14 août 2025"
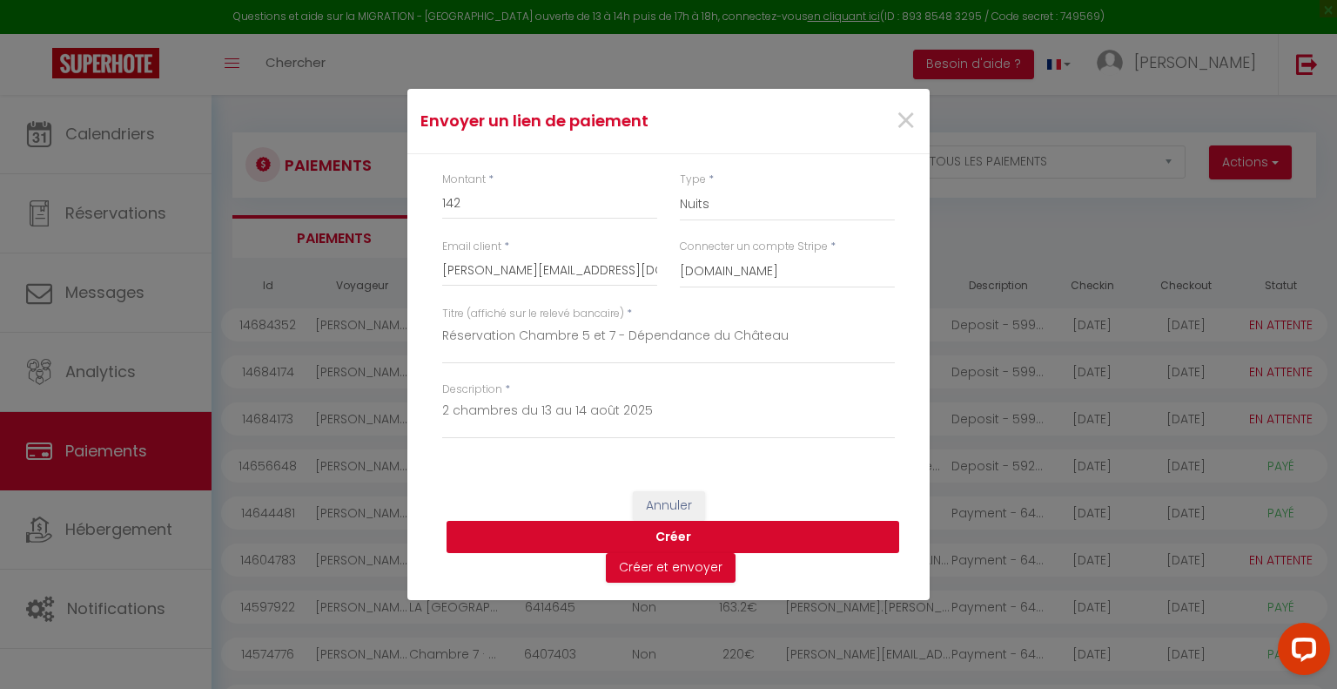
click at [667, 536] on button "Créer" at bounding box center [673, 537] width 453 height 33
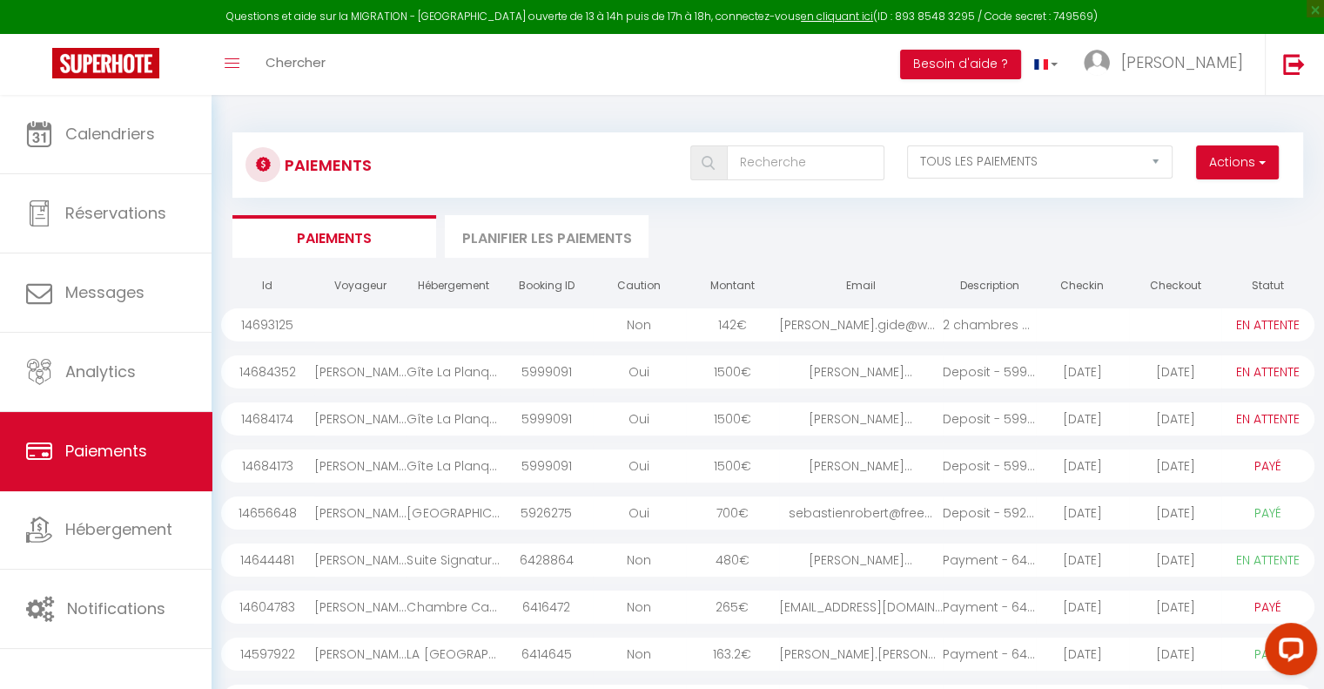
click at [323, 323] on div at bounding box center [360, 324] width 93 height 33
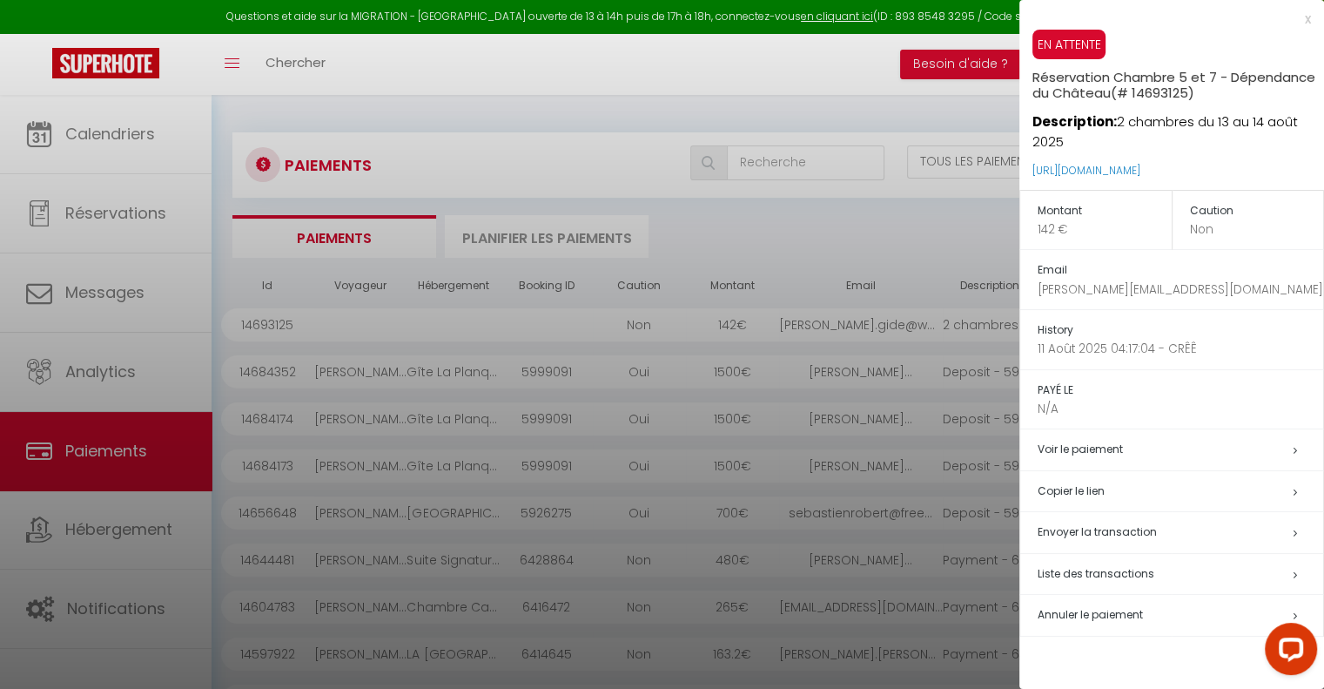
click at [1302, 16] on div "x" at bounding box center [1165, 19] width 292 height 21
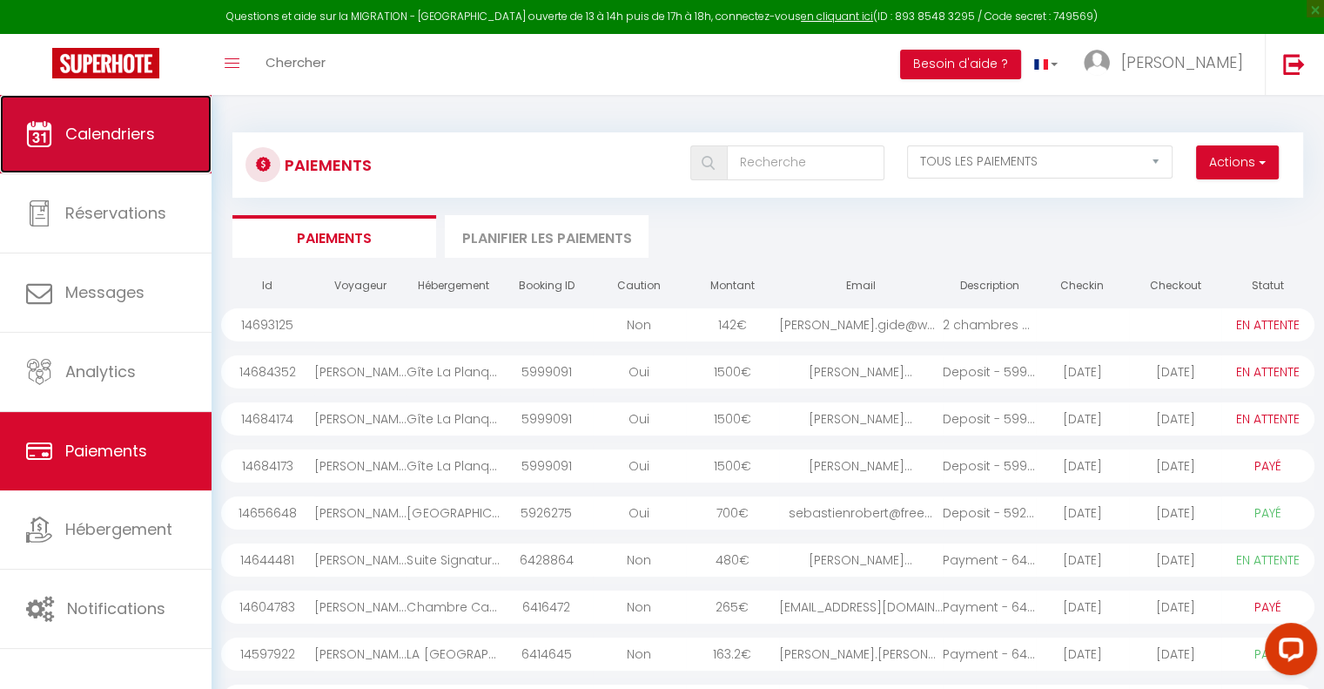
click at [91, 142] on span "Calendriers" at bounding box center [110, 134] width 90 height 22
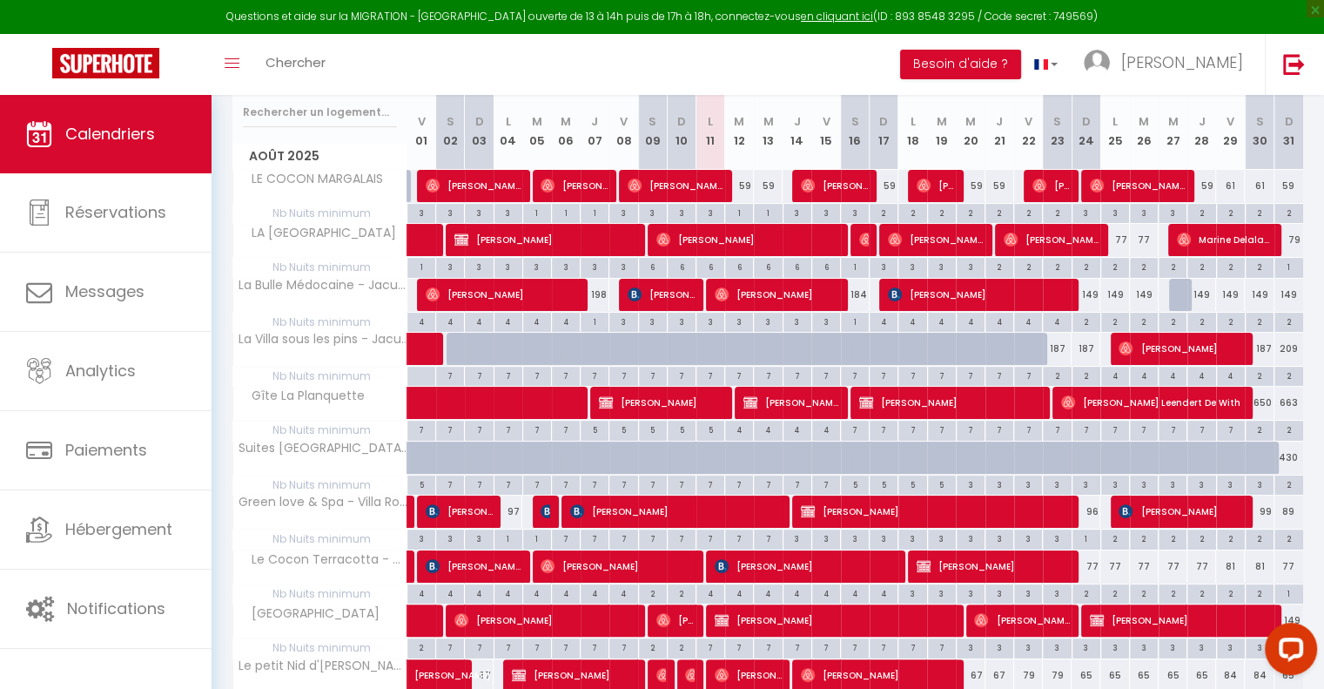
scroll to position [348, 0]
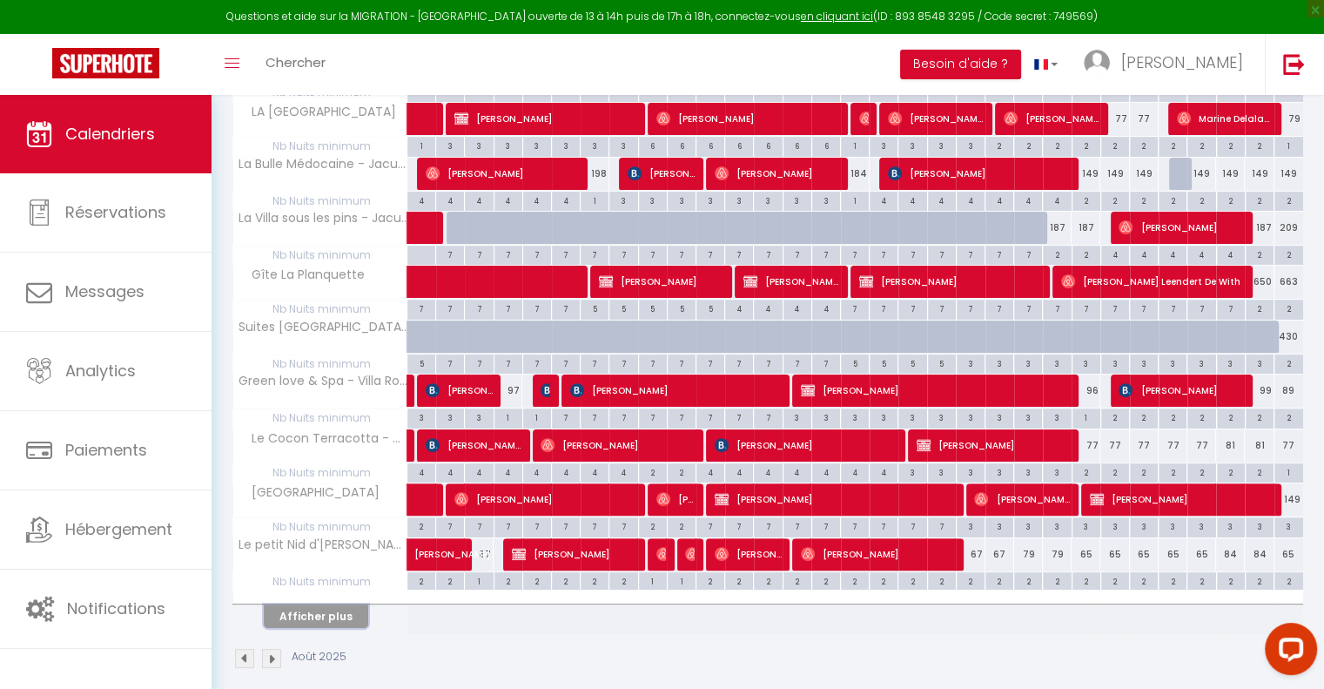
click at [321, 612] on button "Afficher plus" at bounding box center [316, 616] width 104 height 24
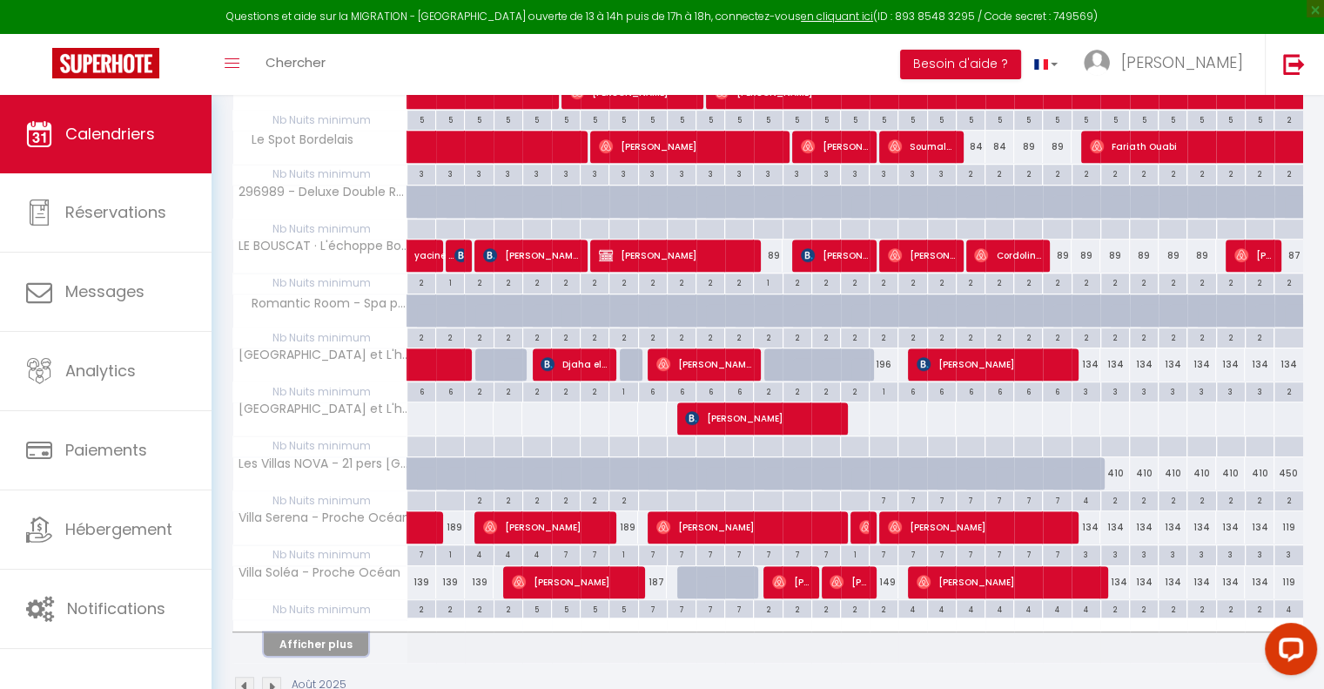
scroll to position [900, 0]
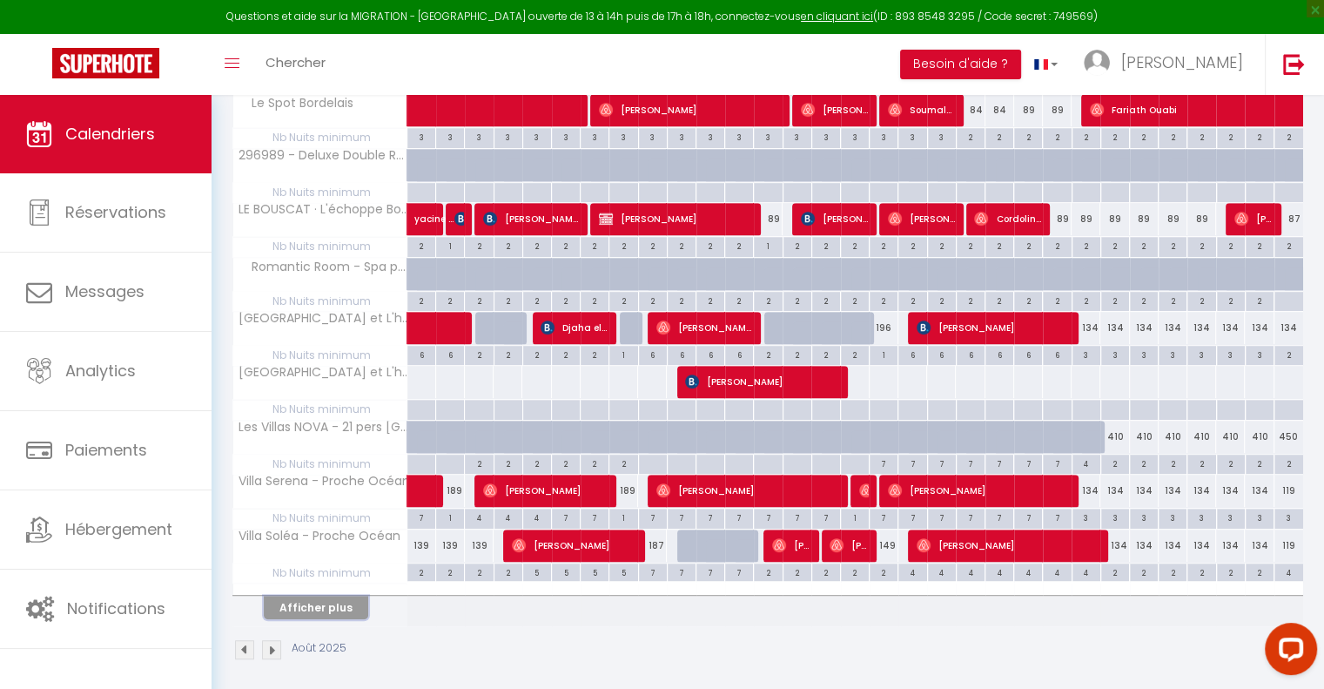
click at [333, 595] on button "Afficher plus" at bounding box center [316, 607] width 104 height 24
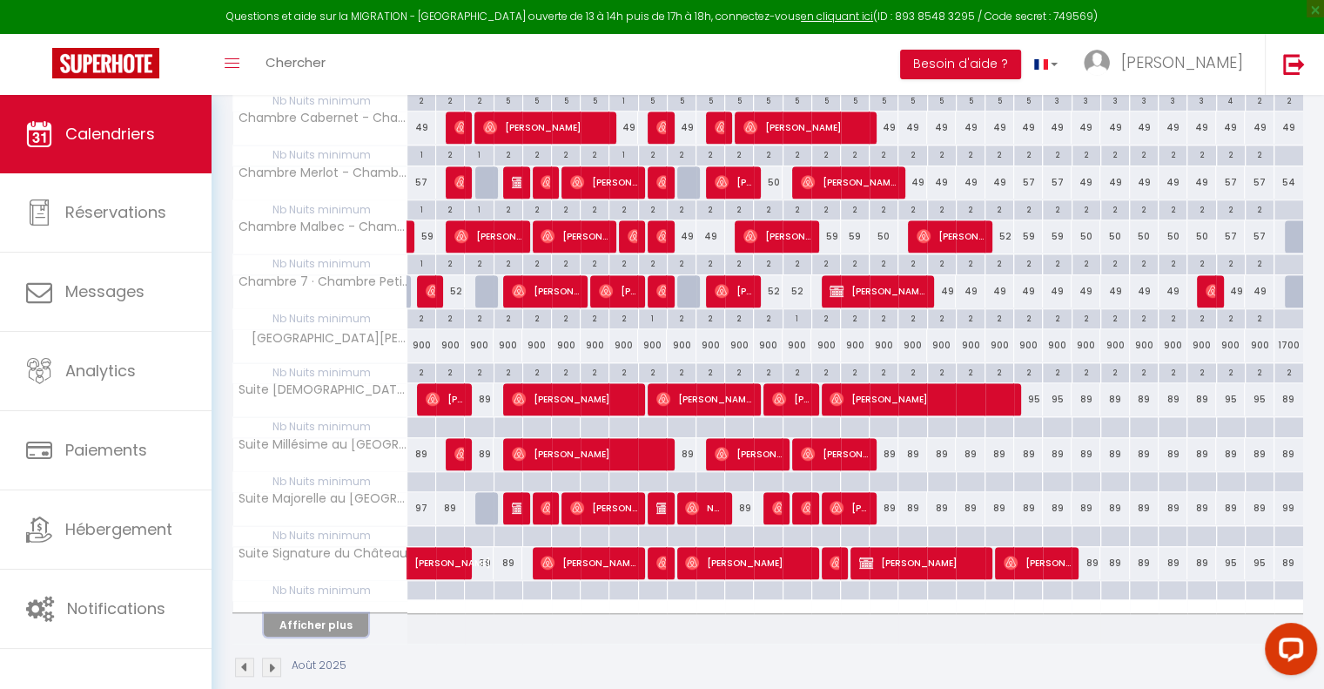
scroll to position [1440, 0]
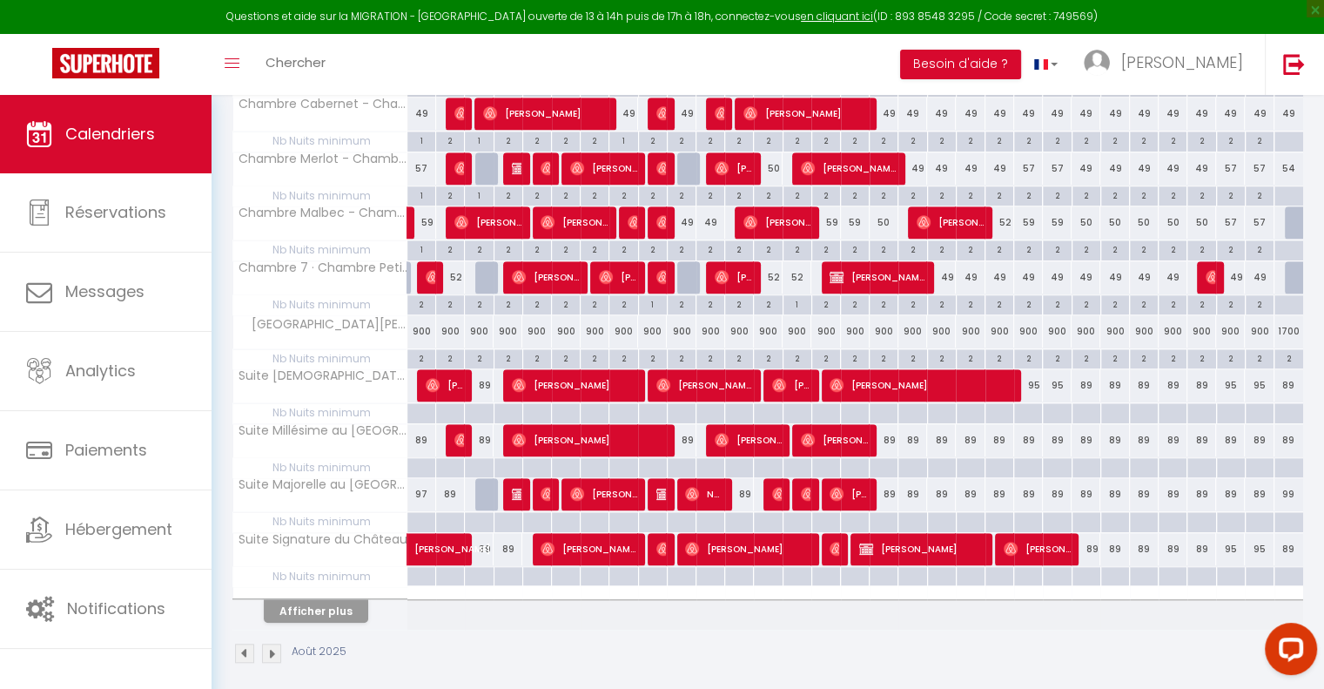
click at [775, 269] on div "52" at bounding box center [768, 277] width 29 height 32
type input "52"
type input "Mer 13 Août 2025"
type input "[DEMOGRAPHIC_DATA] 14 Août 2025"
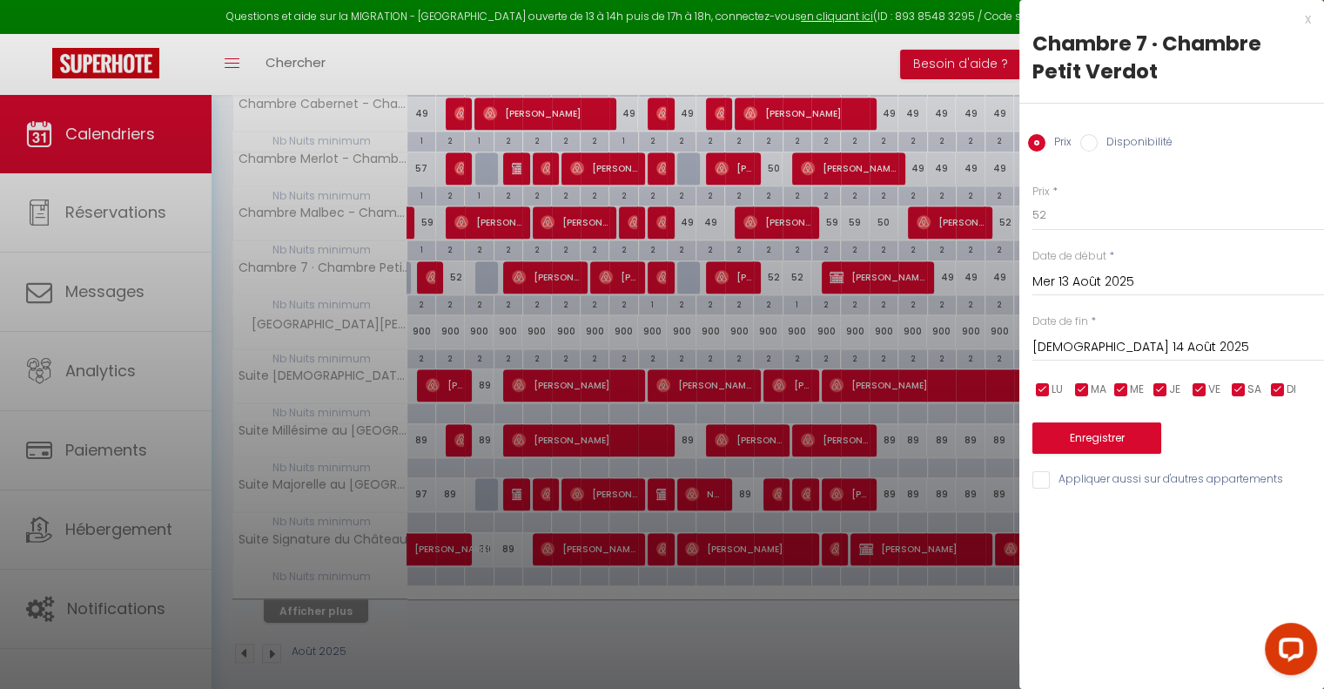
click at [775, 269] on div at bounding box center [662, 344] width 1324 height 689
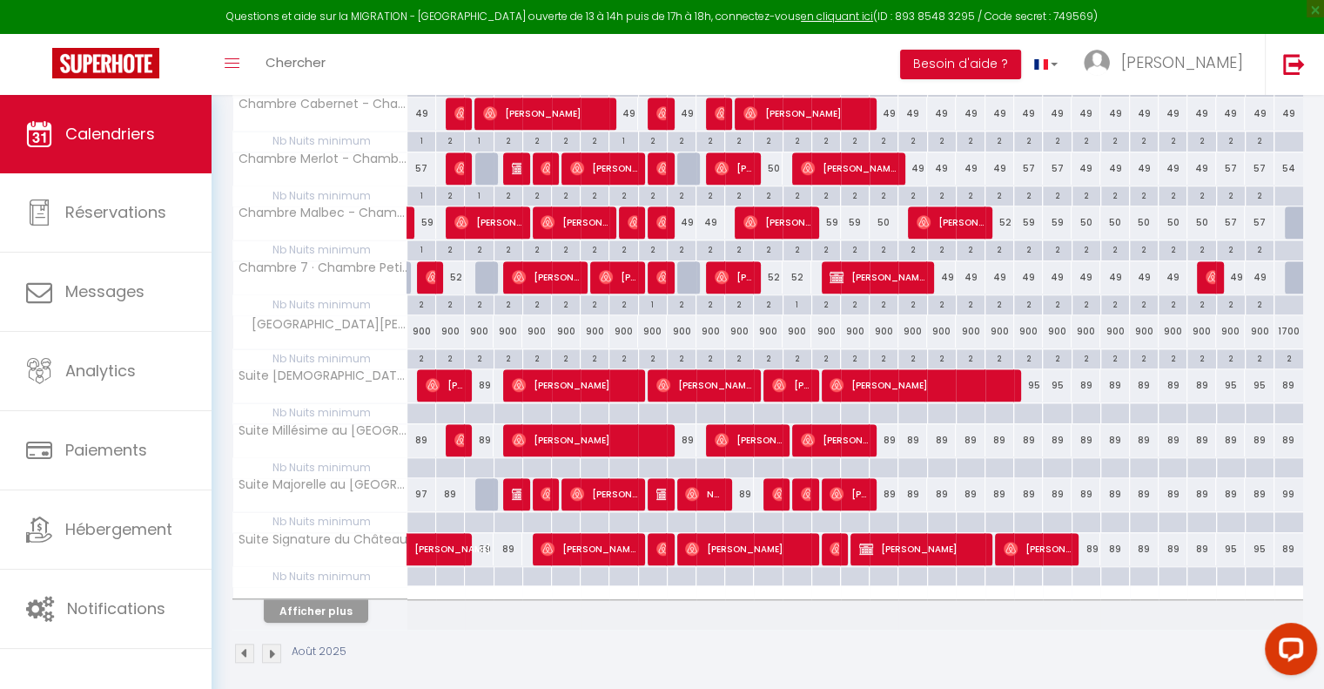
click at [773, 265] on div "52" at bounding box center [768, 277] width 29 height 32
type input "52"
type input "Mer 13 Août 2025"
type input "[DEMOGRAPHIC_DATA] 14 Août 2025"
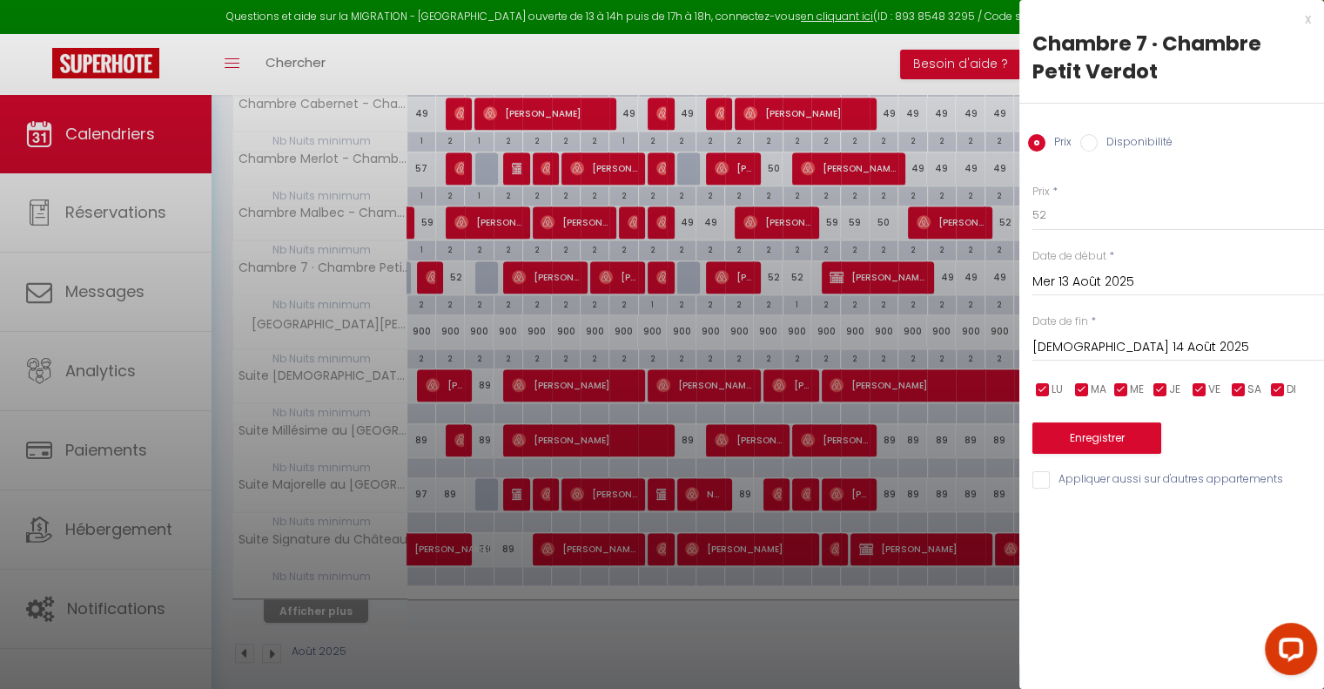
click at [1307, 18] on div "x" at bounding box center [1165, 19] width 292 height 21
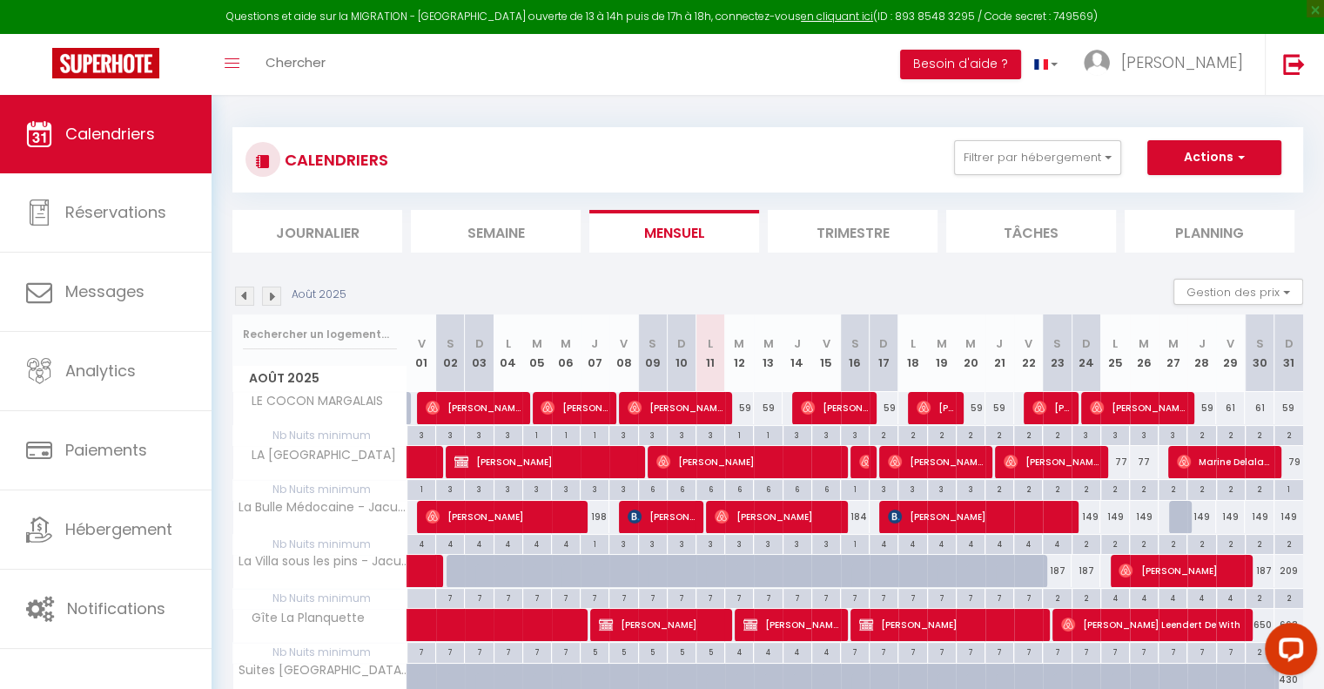
scroll to position [0, 0]
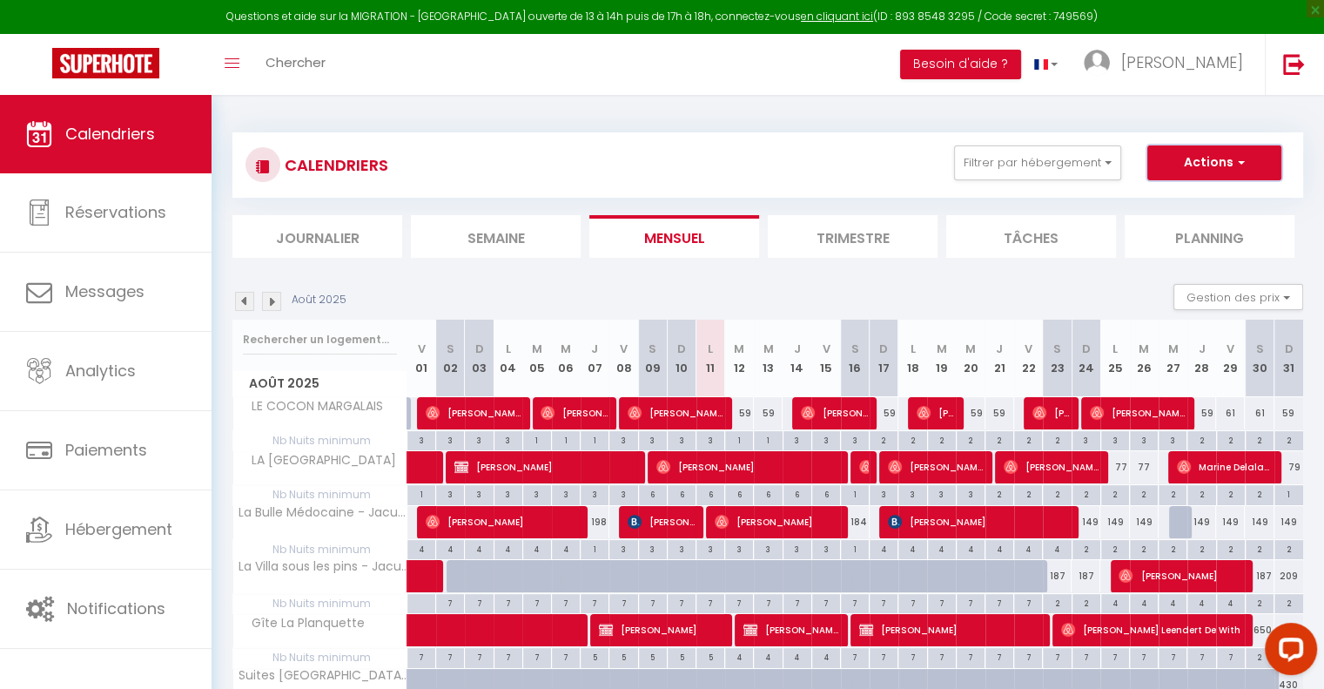
click at [1222, 164] on button "Actions" at bounding box center [1214, 162] width 134 height 35
click at [1197, 198] on link "Nouvelle réservation" at bounding box center [1195, 203] width 151 height 26
select select
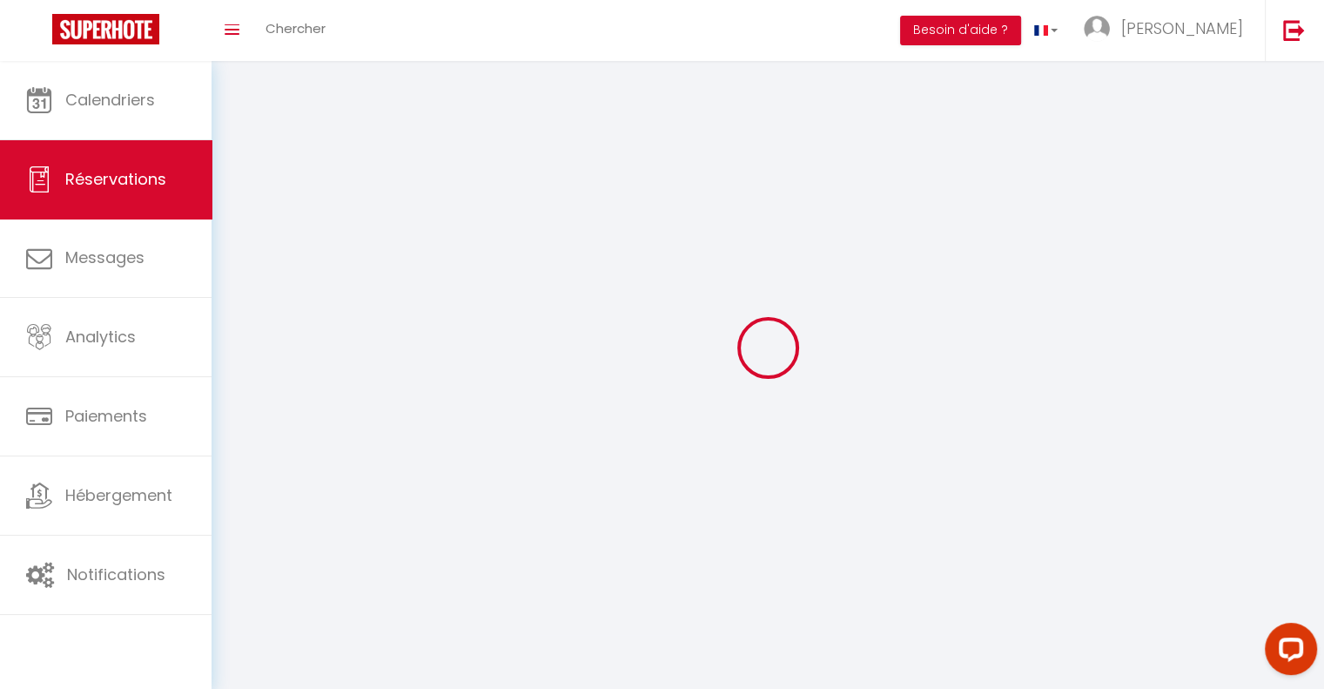
select select
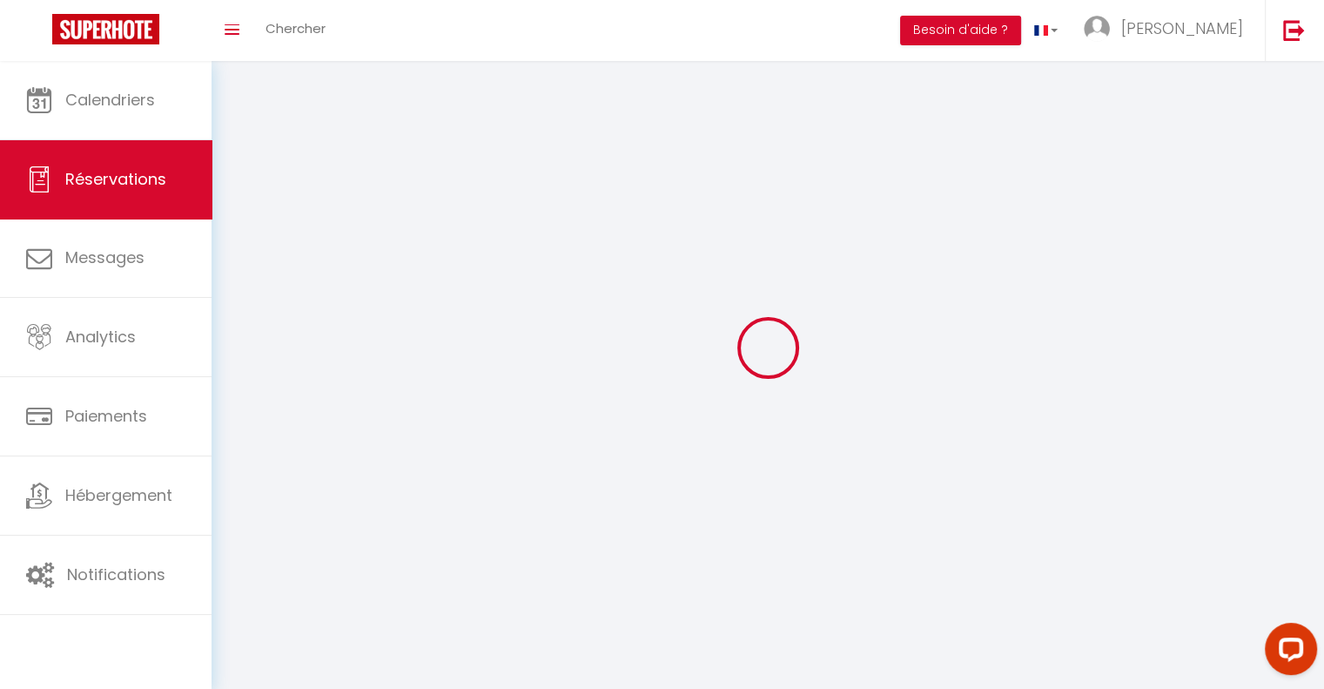
select select
checkbox input "false"
select select
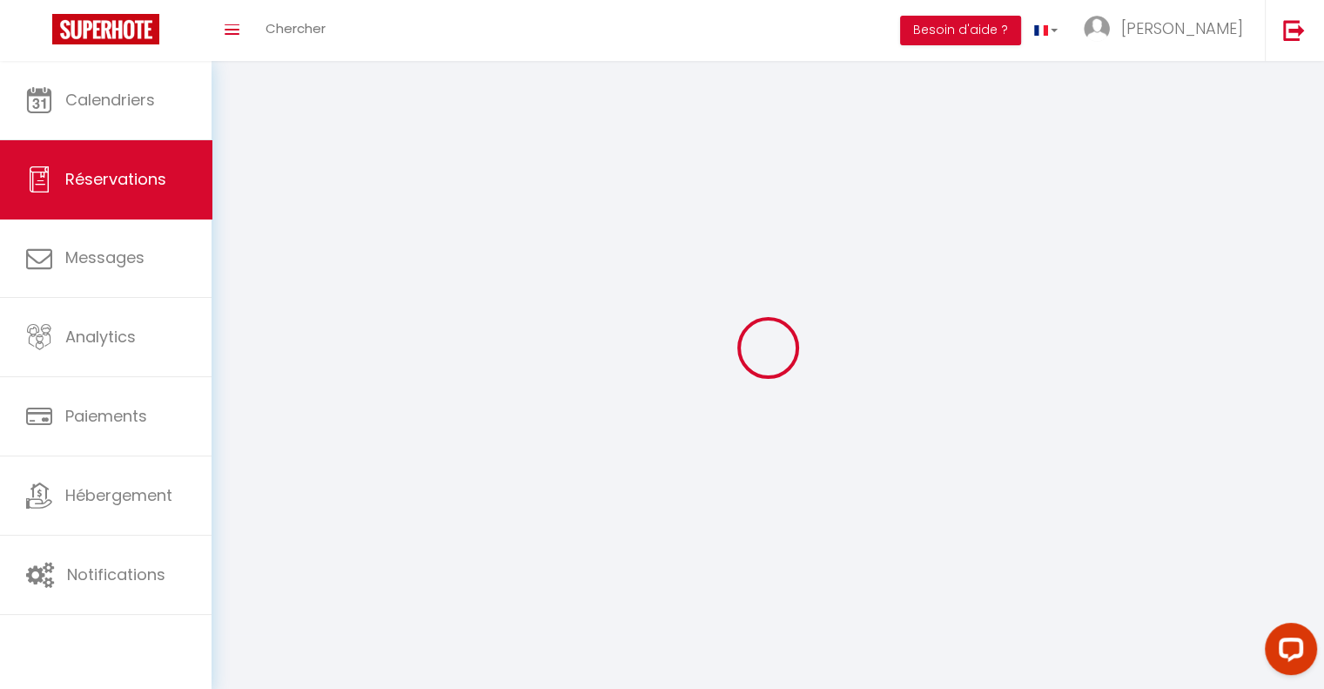
select select
checkbox input "false"
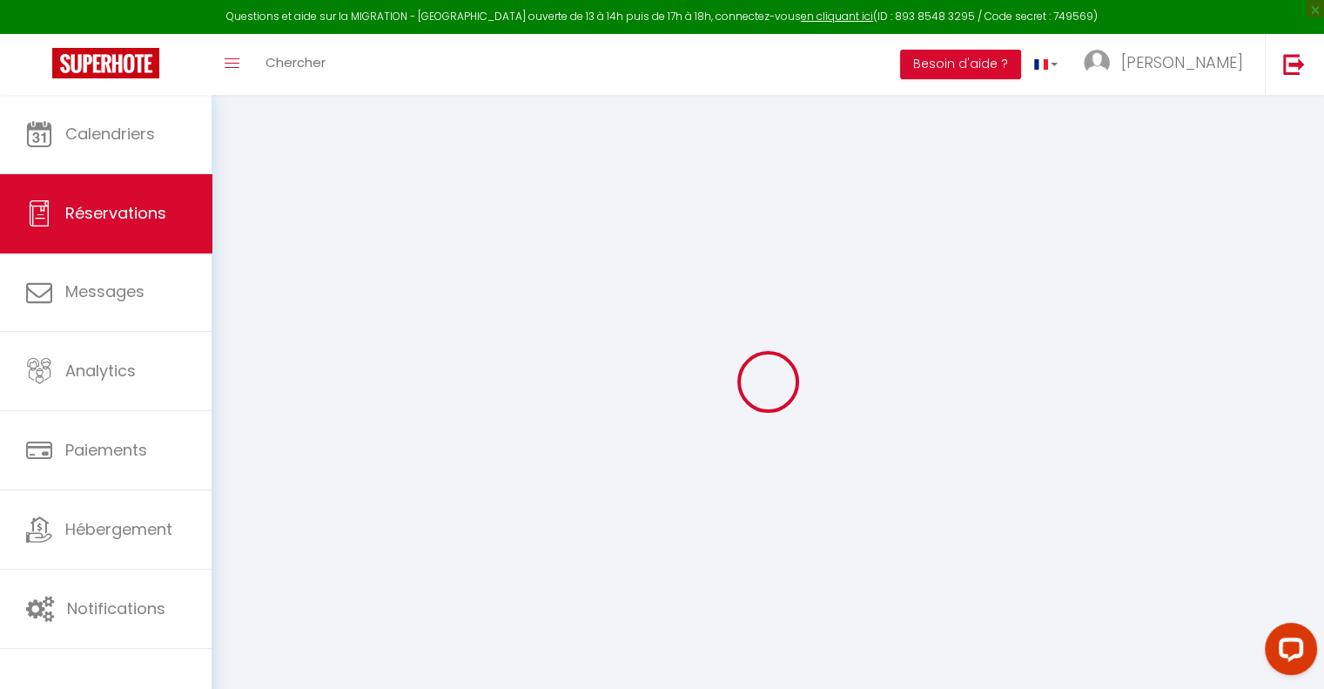
select select
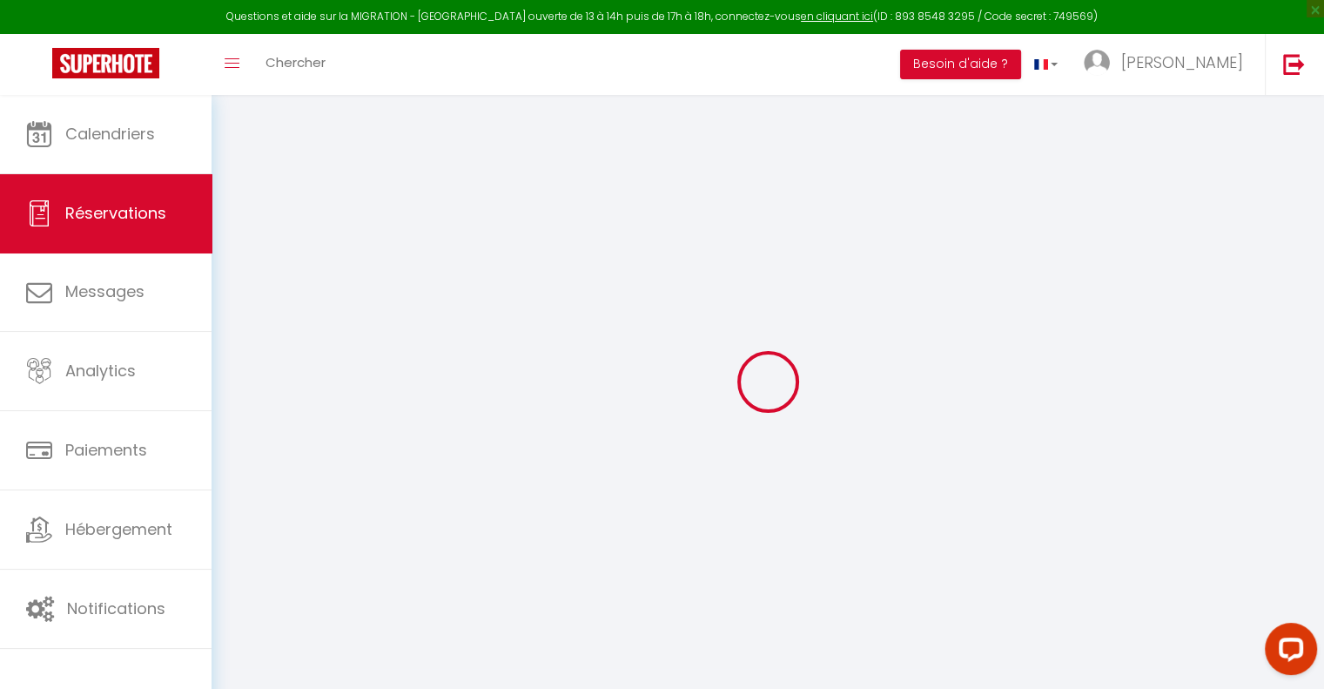
select select
checkbox input "false"
select select
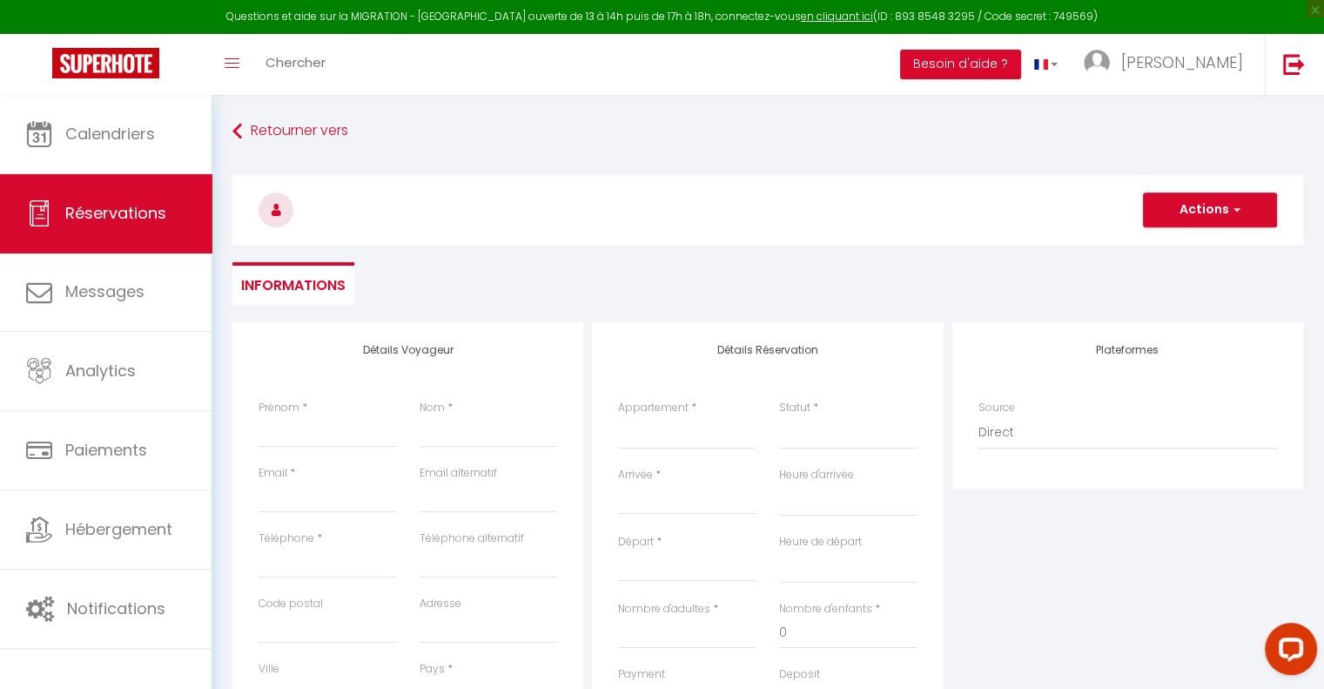
select select
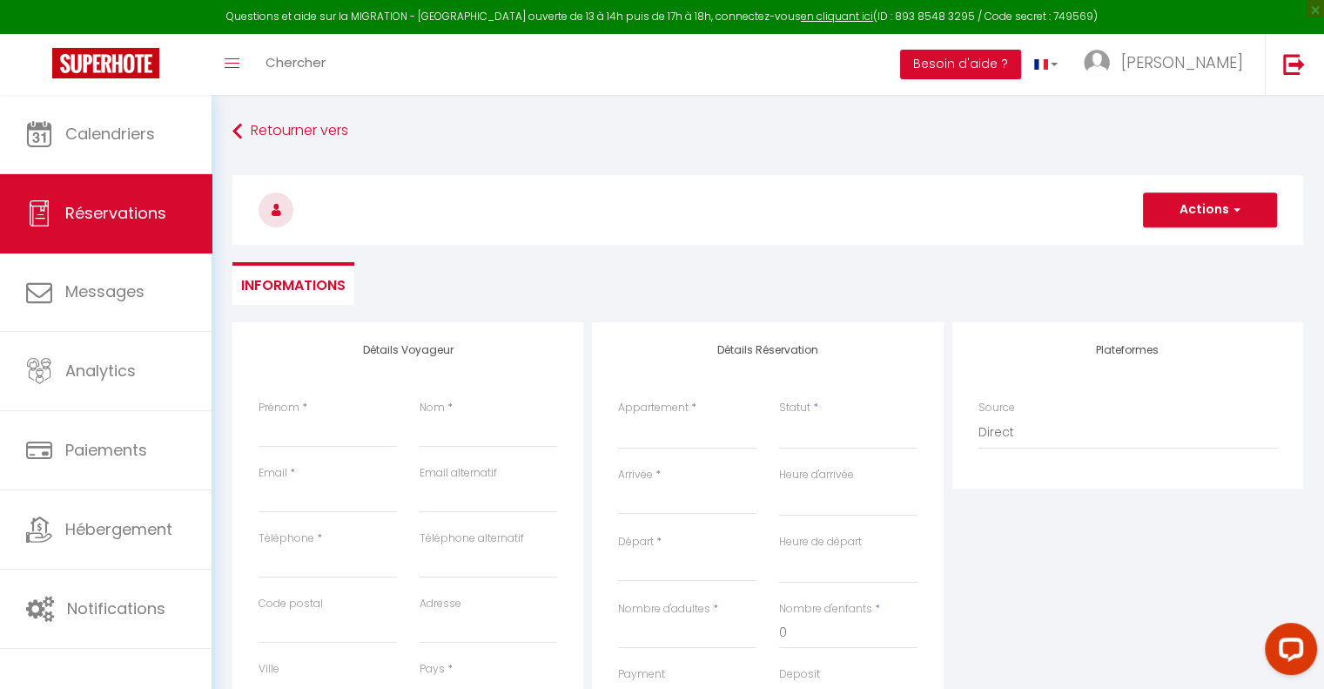
checkbox input "false"
select select
click at [634, 437] on select "Le Médoc'Home Suites [GEOGRAPHIC_DATA] - Villa Moderne pour 15 [GEOGRAPHIC_DATA…" at bounding box center [687, 432] width 138 height 33
select select "72065"
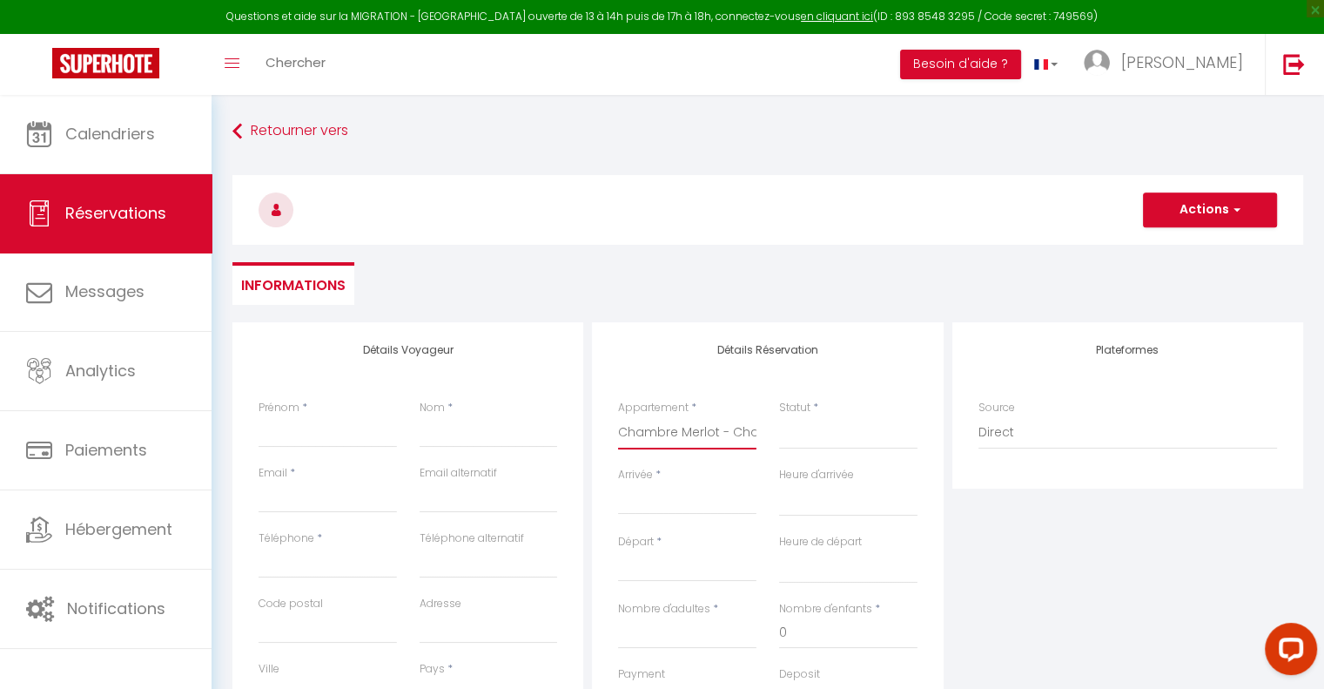
click at [618, 416] on select "Le Médoc'Home Suites [GEOGRAPHIC_DATA] - Villa Moderne pour 15 [GEOGRAPHIC_DATA…" at bounding box center [687, 432] width 138 height 33
select select
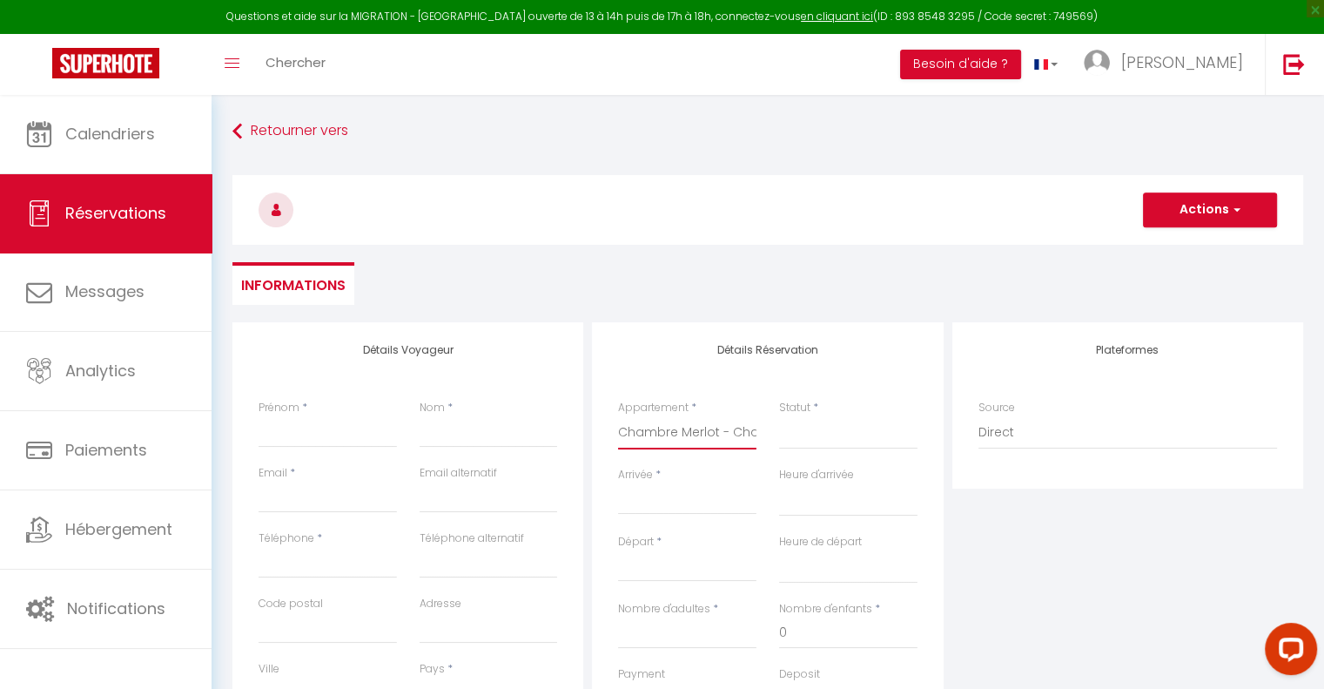
select select
checkbox input "false"
select select
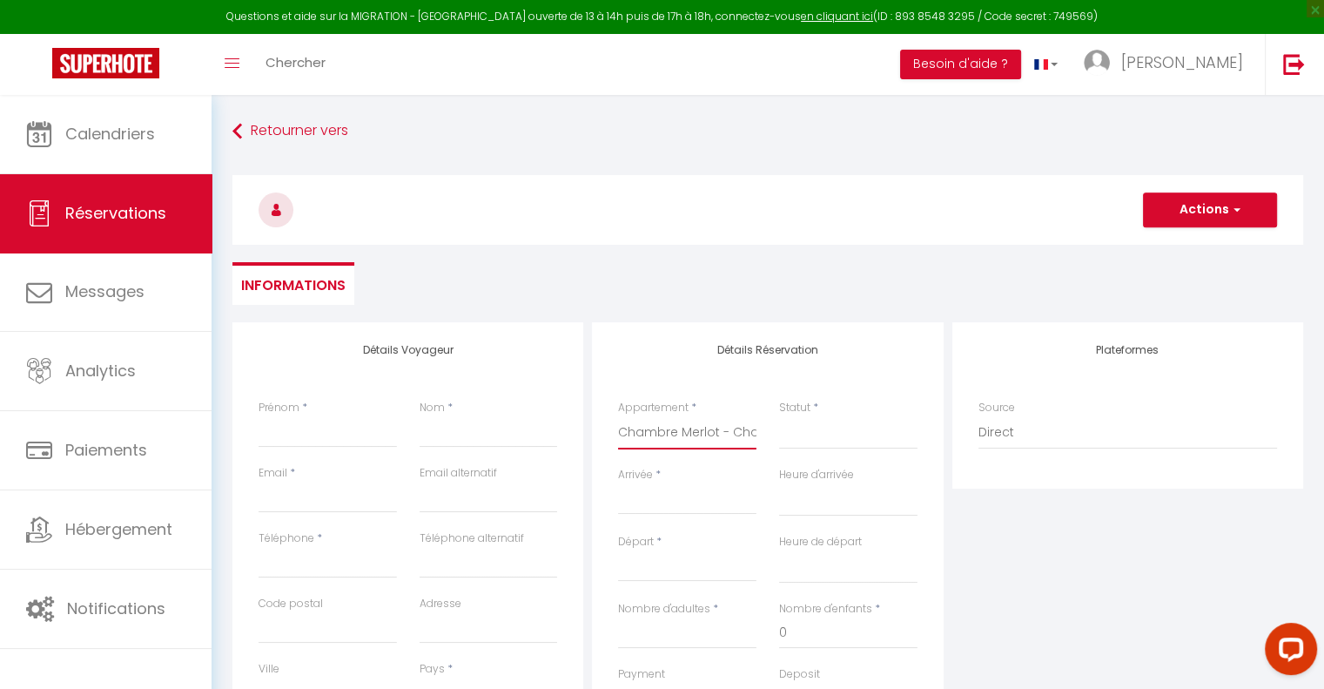
select select
checkbox input "false"
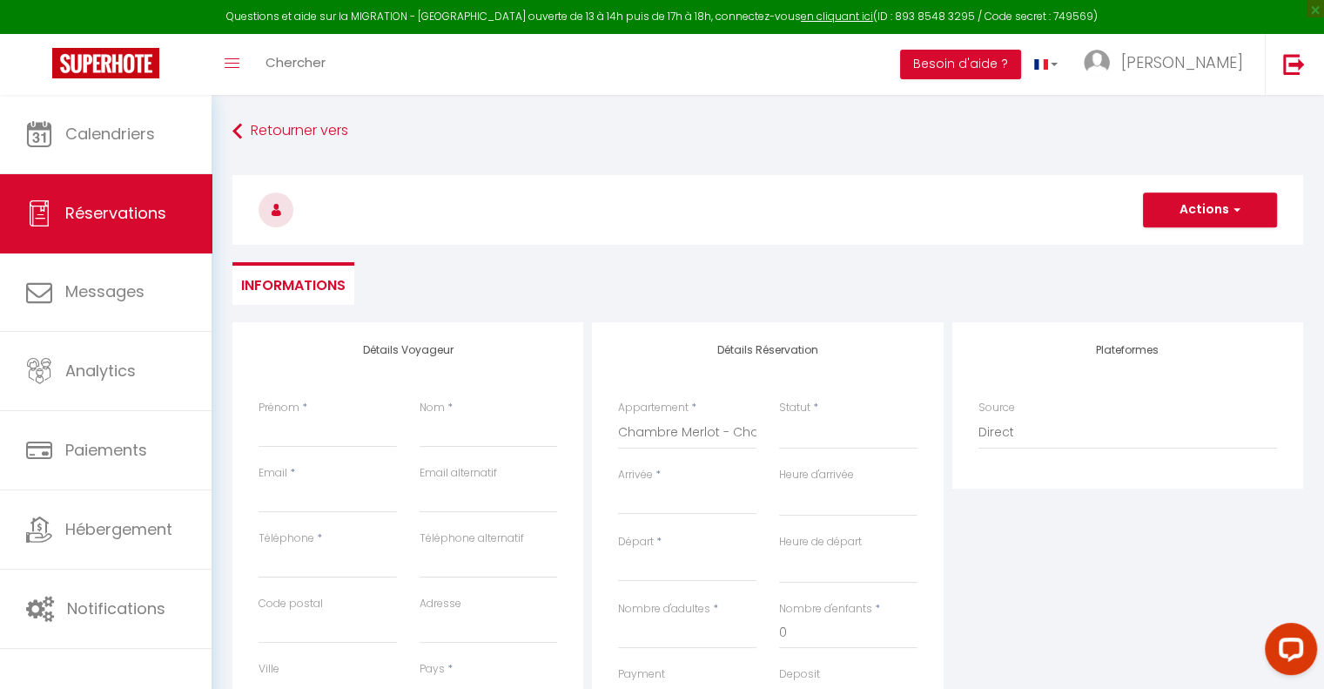
click at [651, 497] on input "Arrivée" at bounding box center [687, 500] width 138 height 23
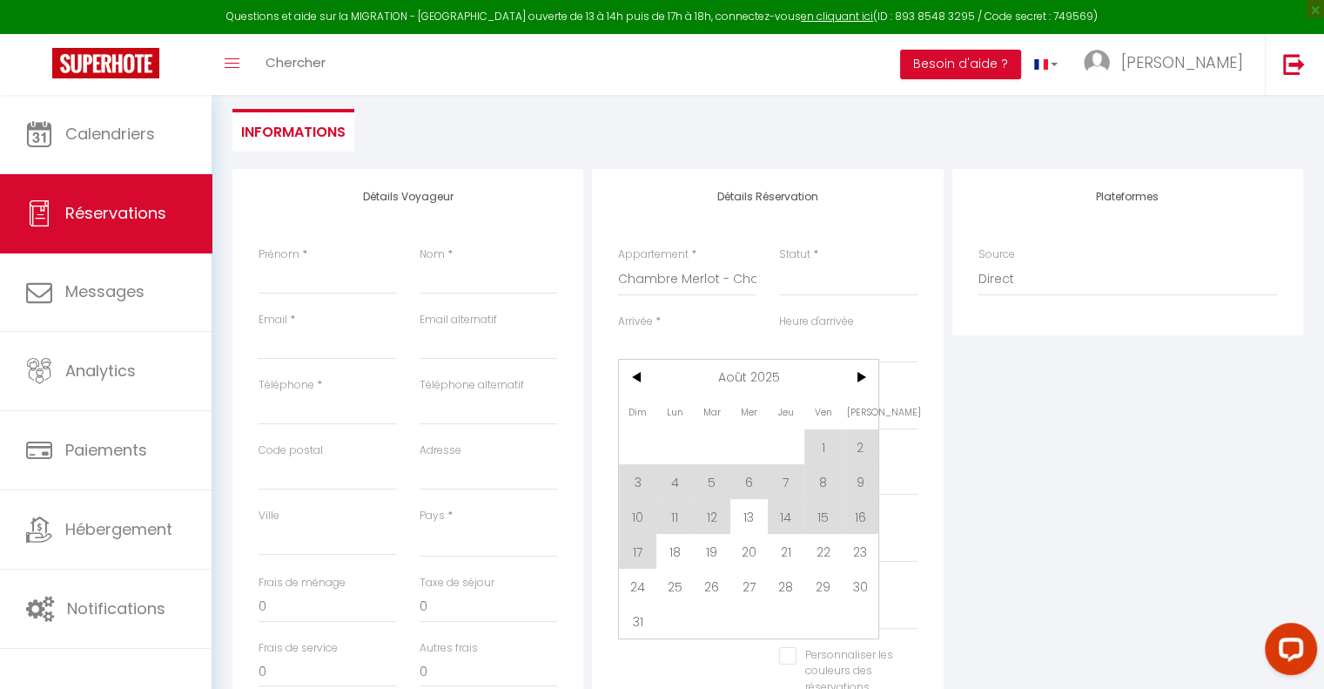
scroll to position [174, 0]
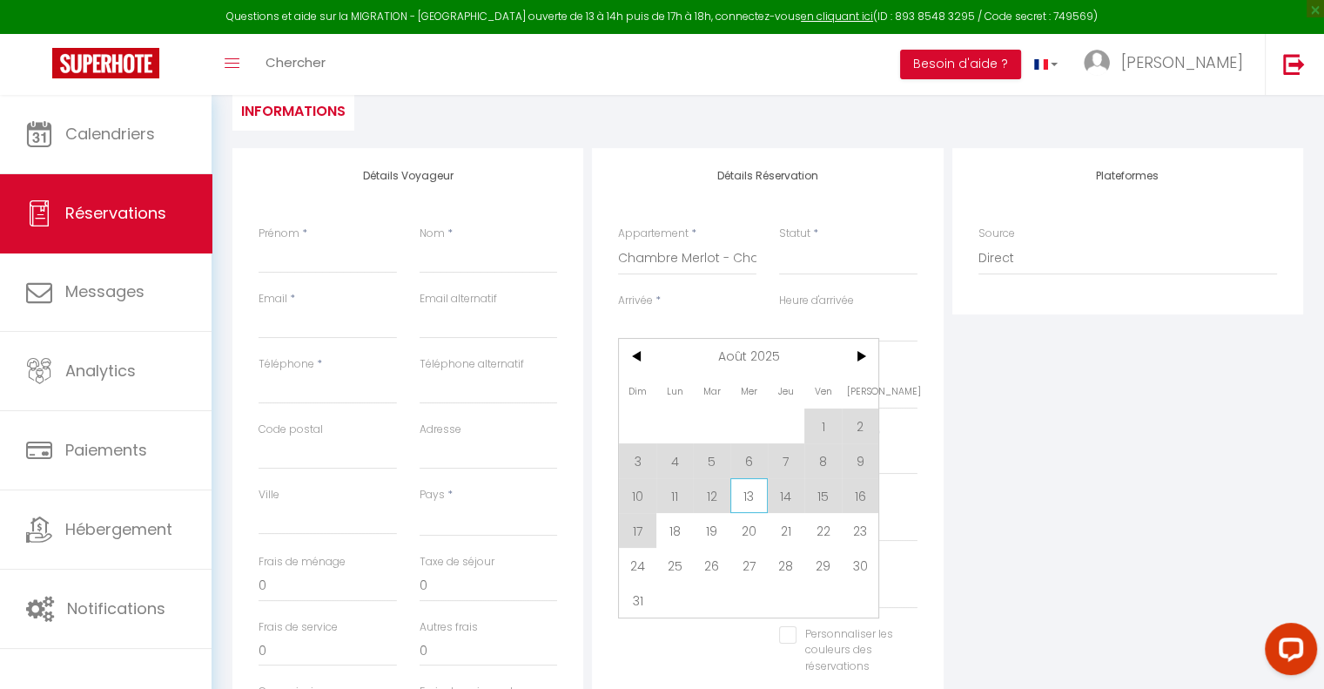
click at [751, 496] on span "13" at bounding box center [748, 495] width 37 height 35
select select
type input "Mer 13 Août 2025"
select select
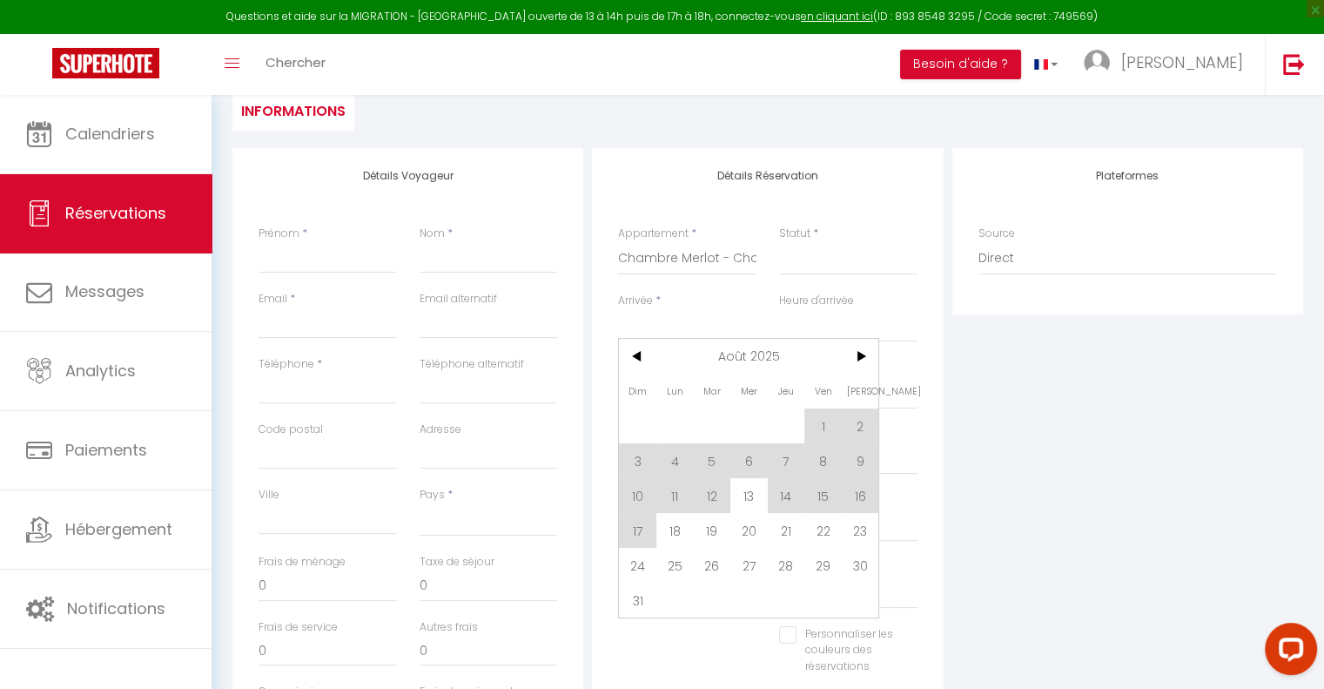
type input "[DEMOGRAPHIC_DATA] 14 Août 2025"
select select
checkbox input "false"
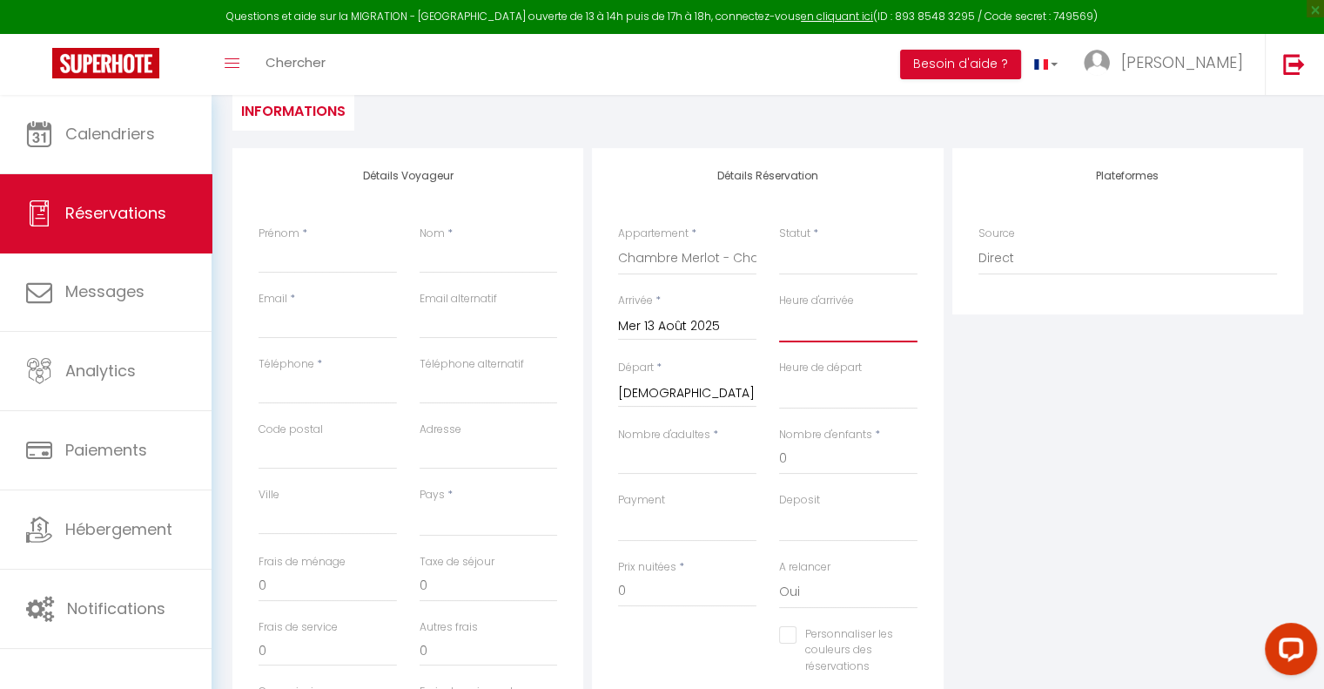
click at [803, 331] on select "00:00 00:30 01:00 01:30 02:00 02:30 03:00 03:30 04:00 04:30 05:00 05:30 06:00 0…" at bounding box center [848, 325] width 138 height 33
select select "16:30"
click at [779, 309] on select "00:00 00:30 01:00 01:30 02:00 02:30 03:00 03:30 04:00 04:30 05:00 05:30 06:00 0…" at bounding box center [848, 325] width 138 height 33
select select
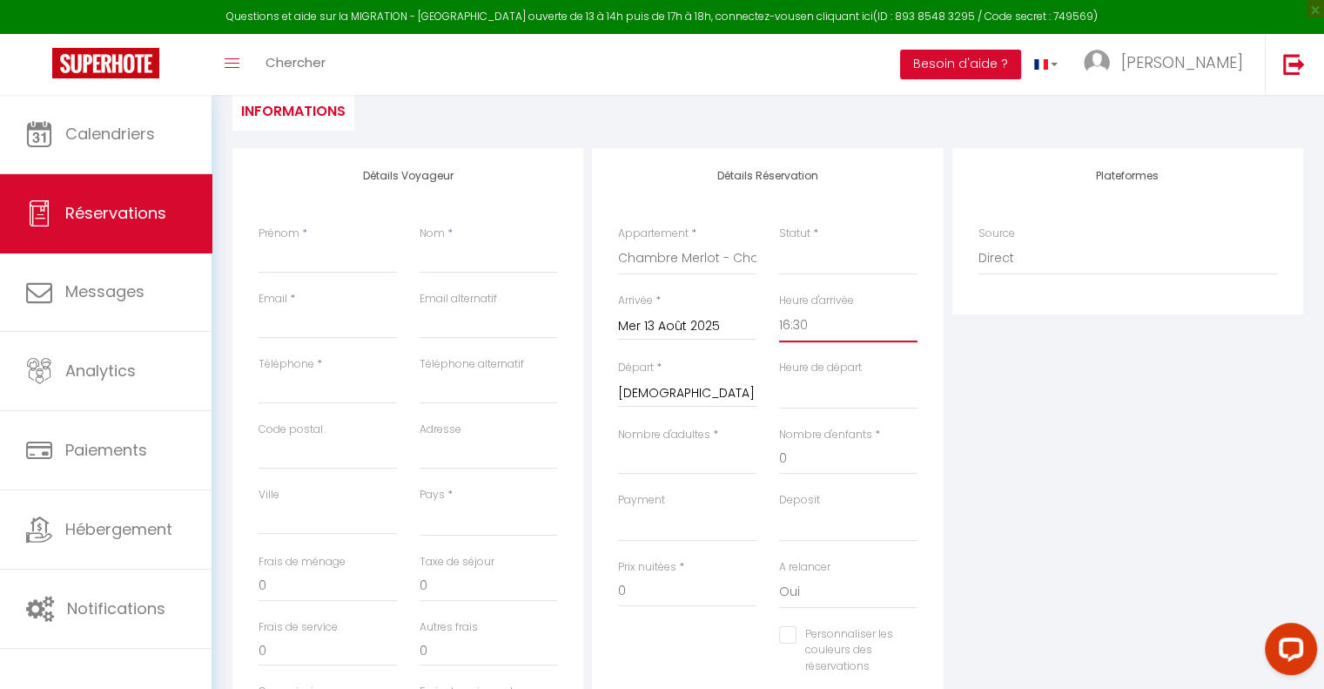
select select
checkbox input "false"
click at [815, 261] on select "Confirmé Non Confirmé [PERSON_NAME] par le voyageur No Show Request" at bounding box center [848, 258] width 138 height 33
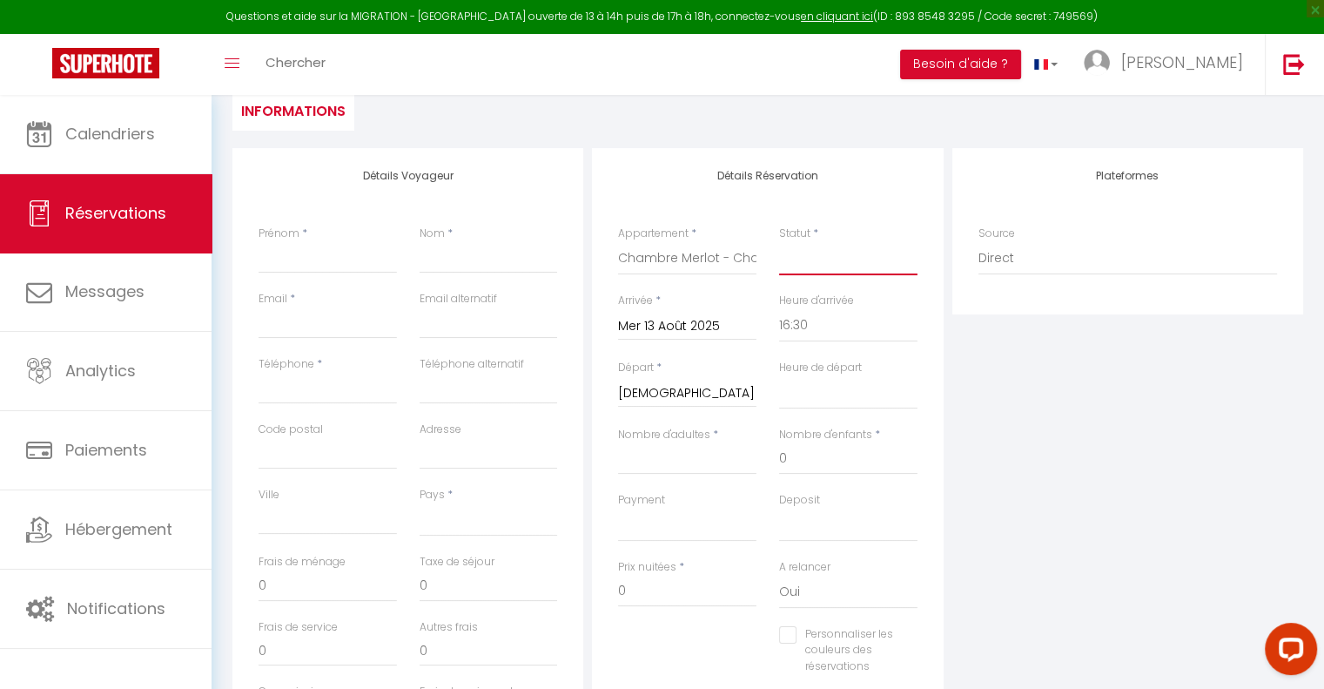
select select "1"
click at [779, 242] on select "Confirmé Non Confirmé [PERSON_NAME] par le voyageur No Show Request" at bounding box center [848, 258] width 138 height 33
select select
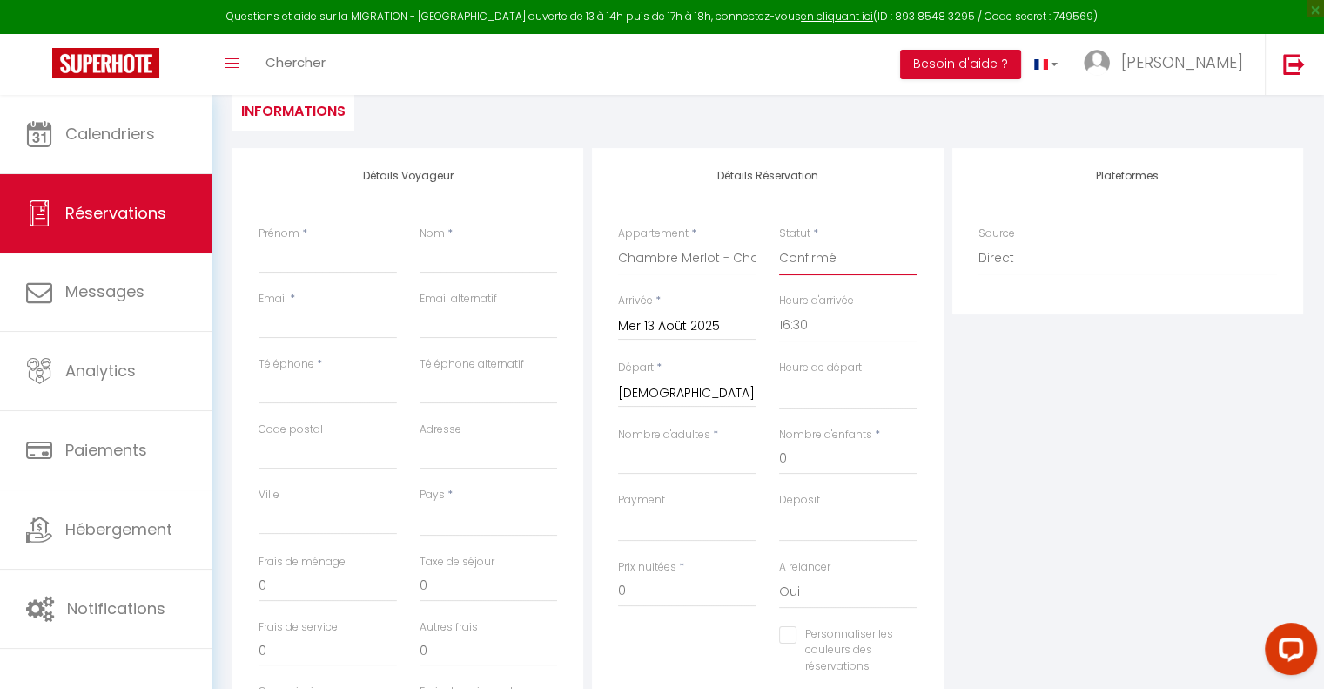
select select
checkbox input "false"
click at [671, 463] on input "Nombre d'adultes" at bounding box center [687, 458] width 138 height 31
type input "2"
select select
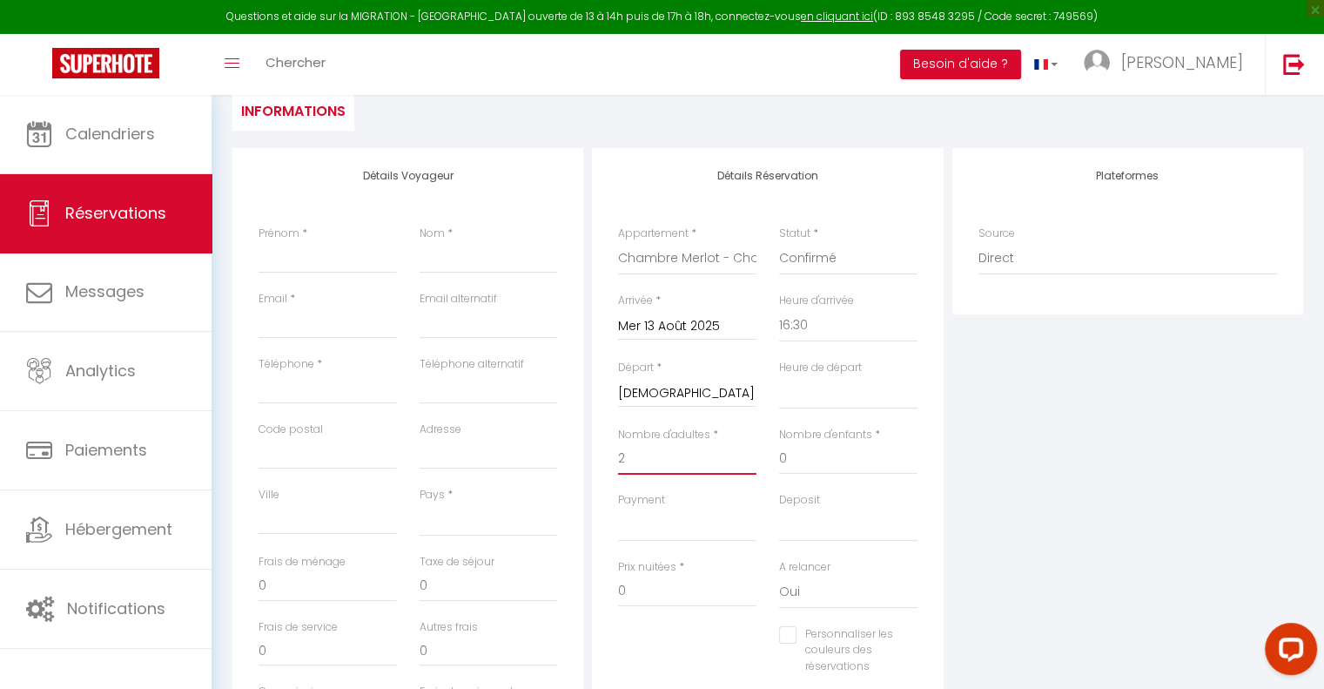
select select
checkbox input "false"
select select
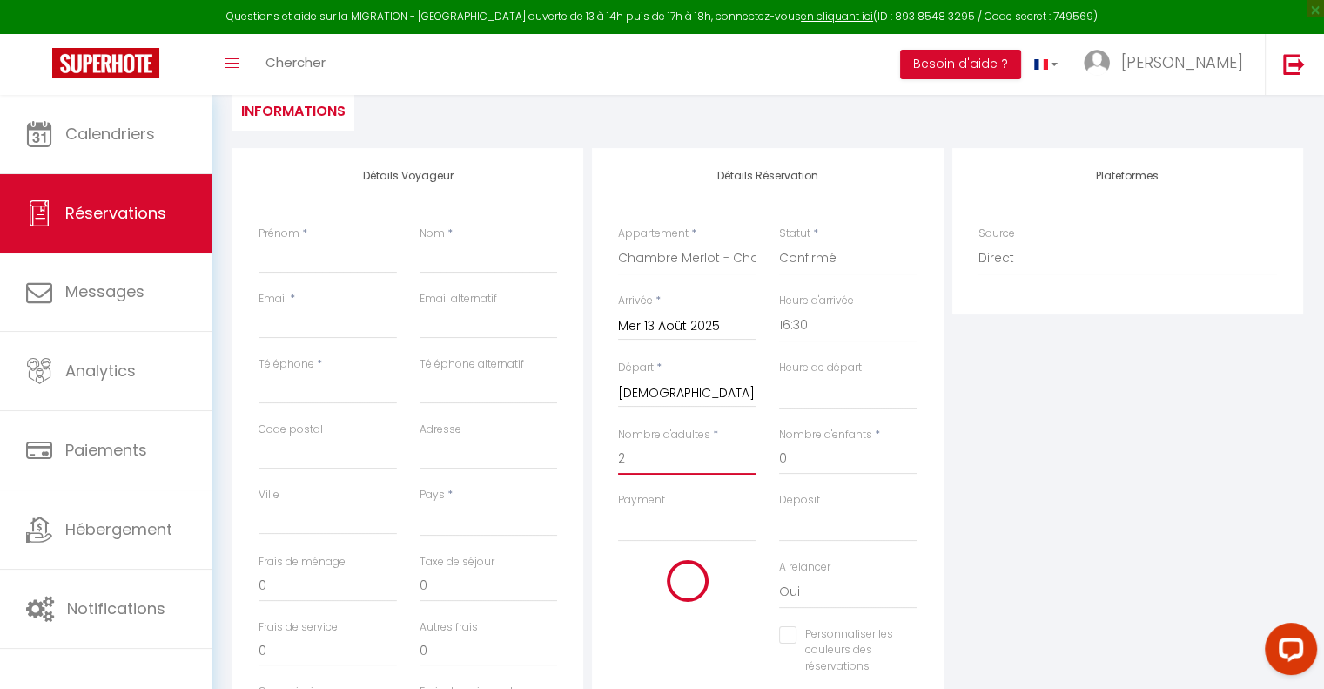
select select
checkbox input "false"
type input "2"
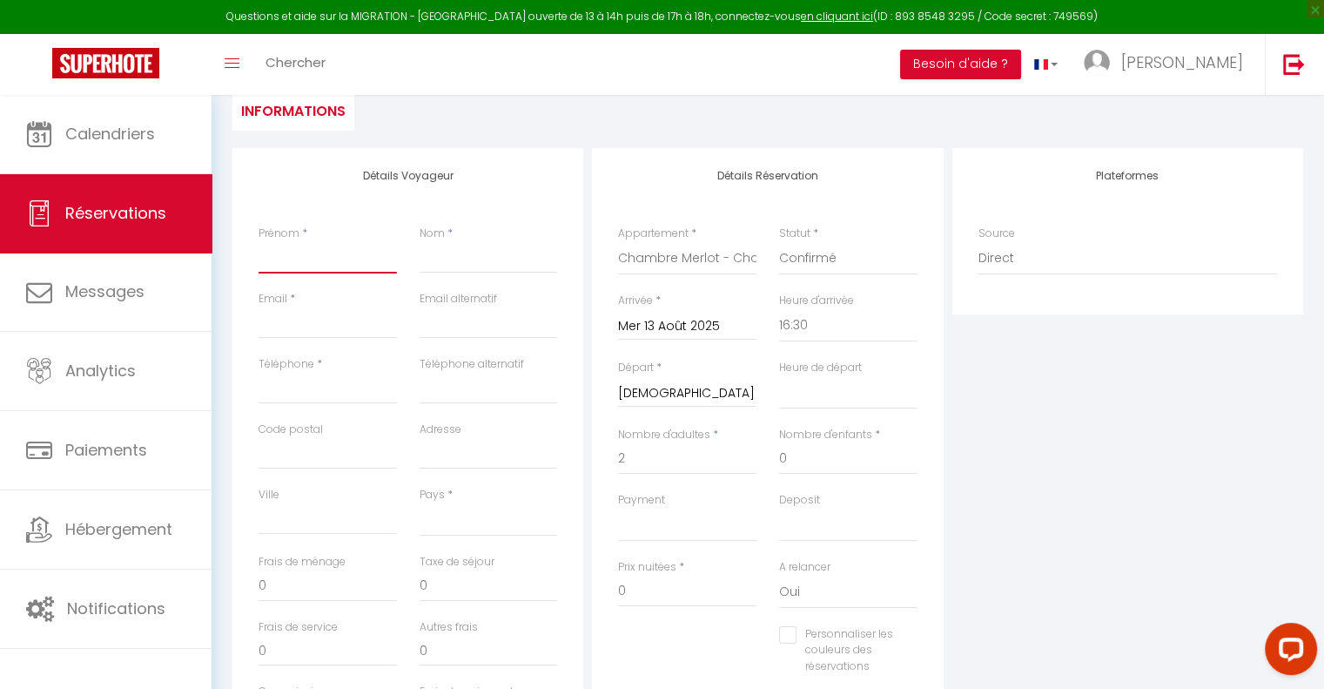
click at [281, 260] on input "Prénom" at bounding box center [328, 257] width 138 height 31
type input "J"
select select
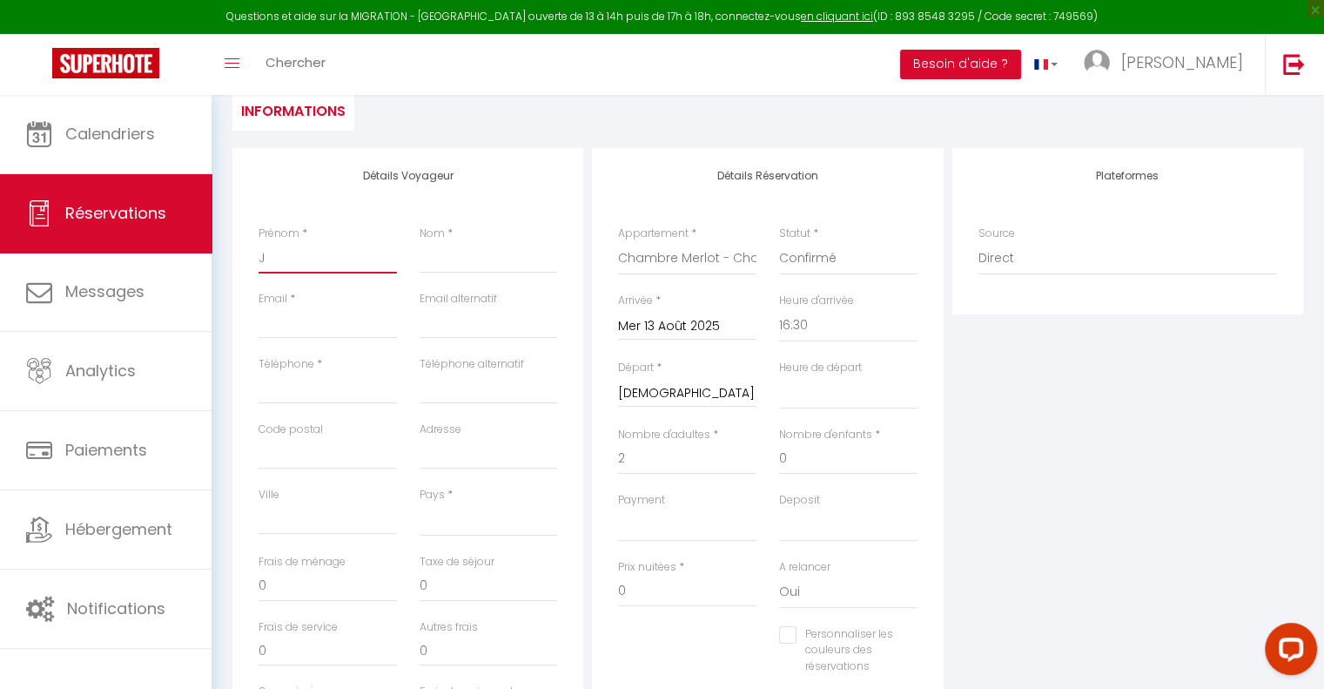
select select
checkbox input "false"
type input "Je"
select select
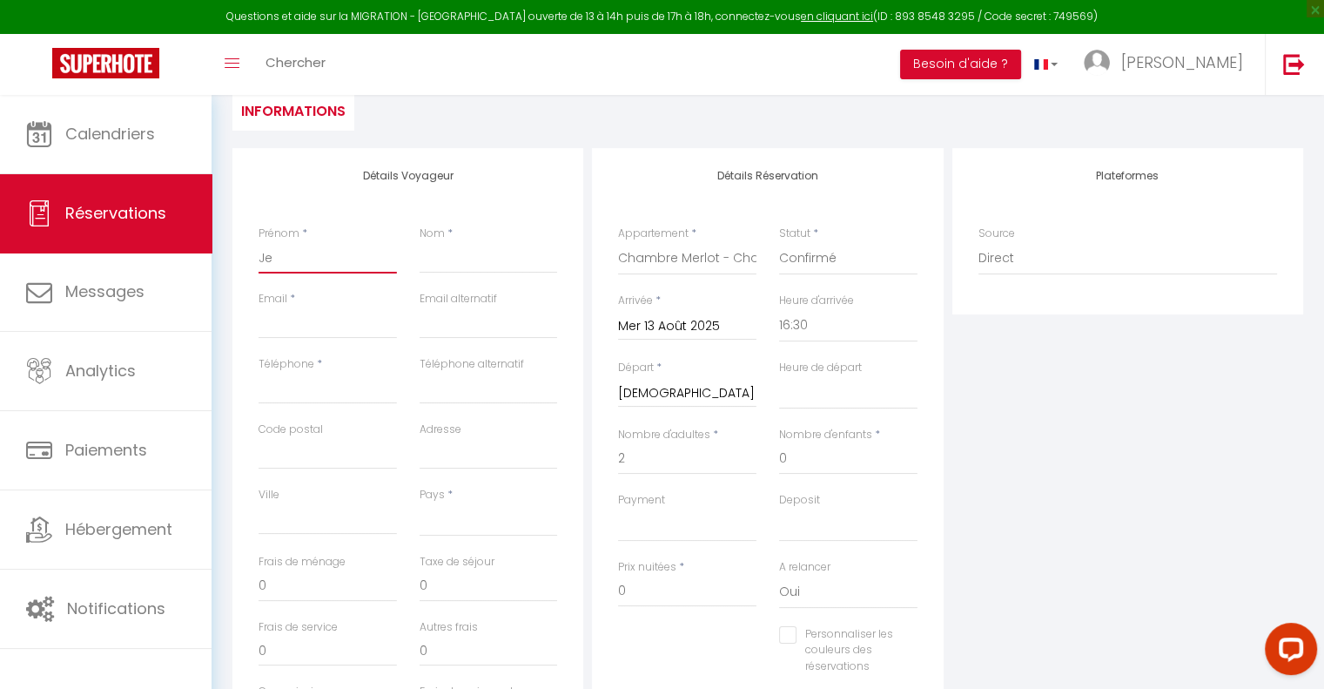
select select
checkbox input "false"
type input "Jea"
select select
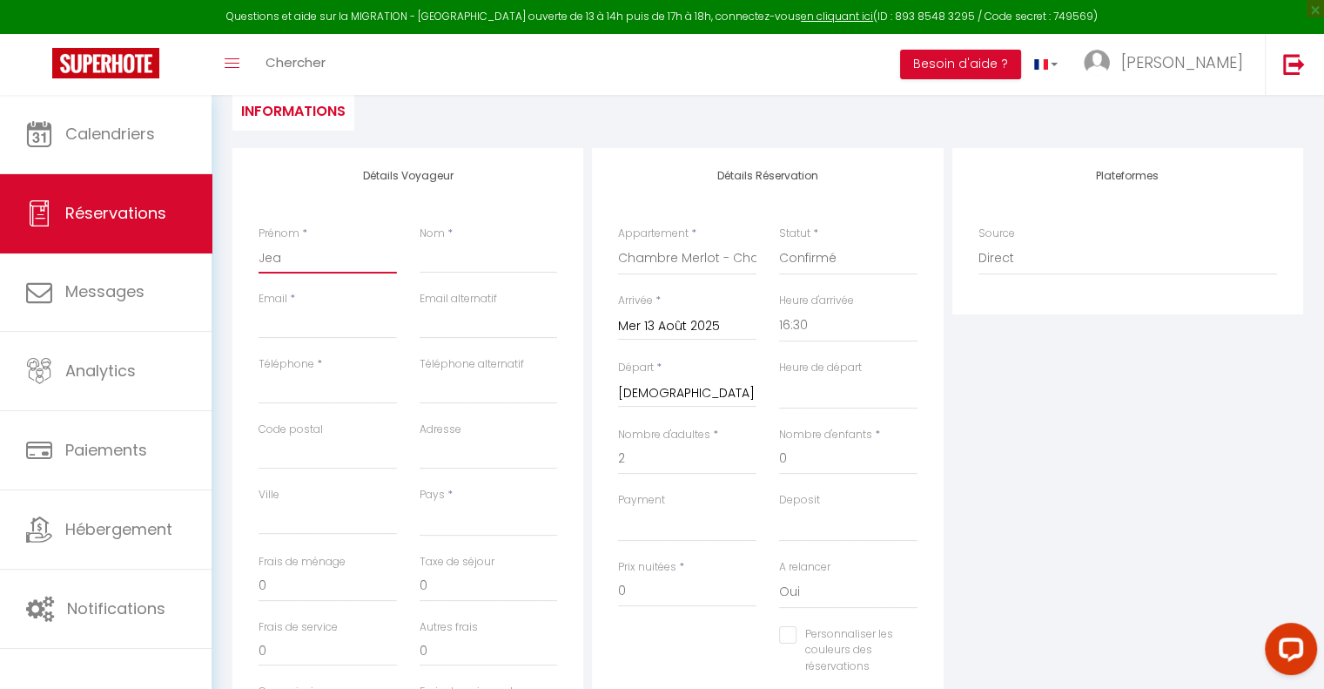
select select
checkbox input "false"
type input "Jean"
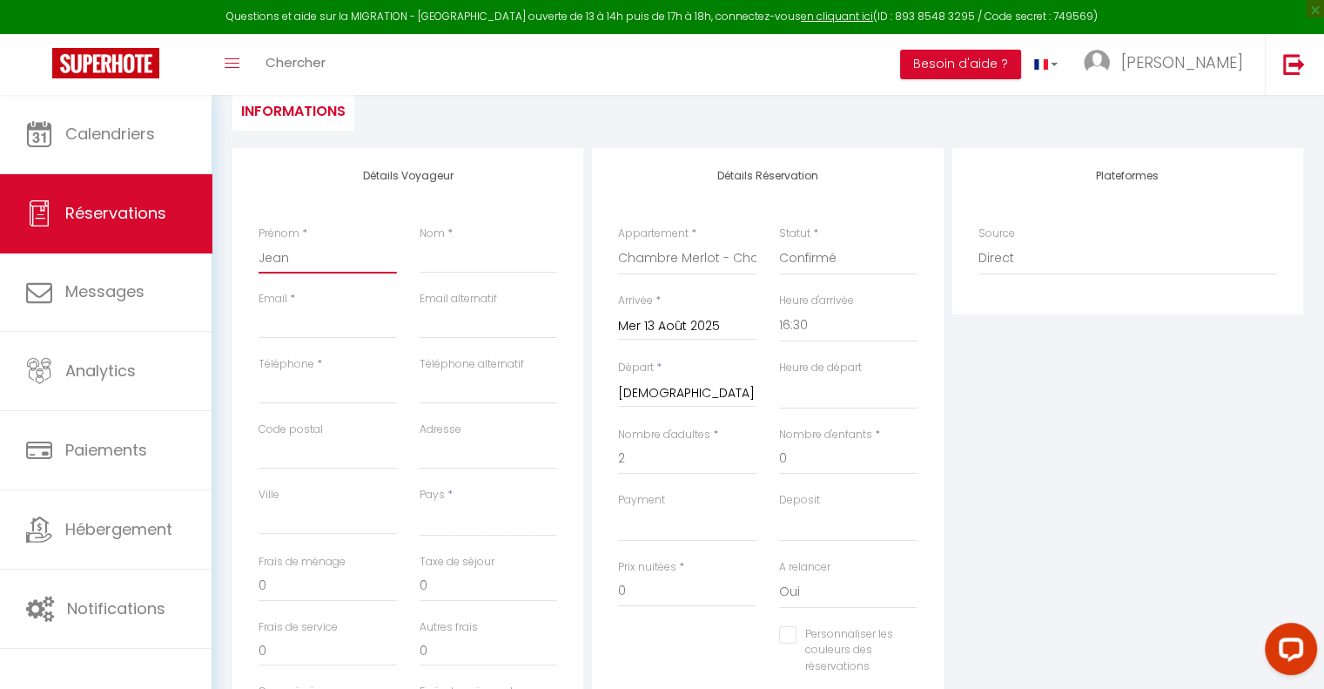
select select
checkbox input "false"
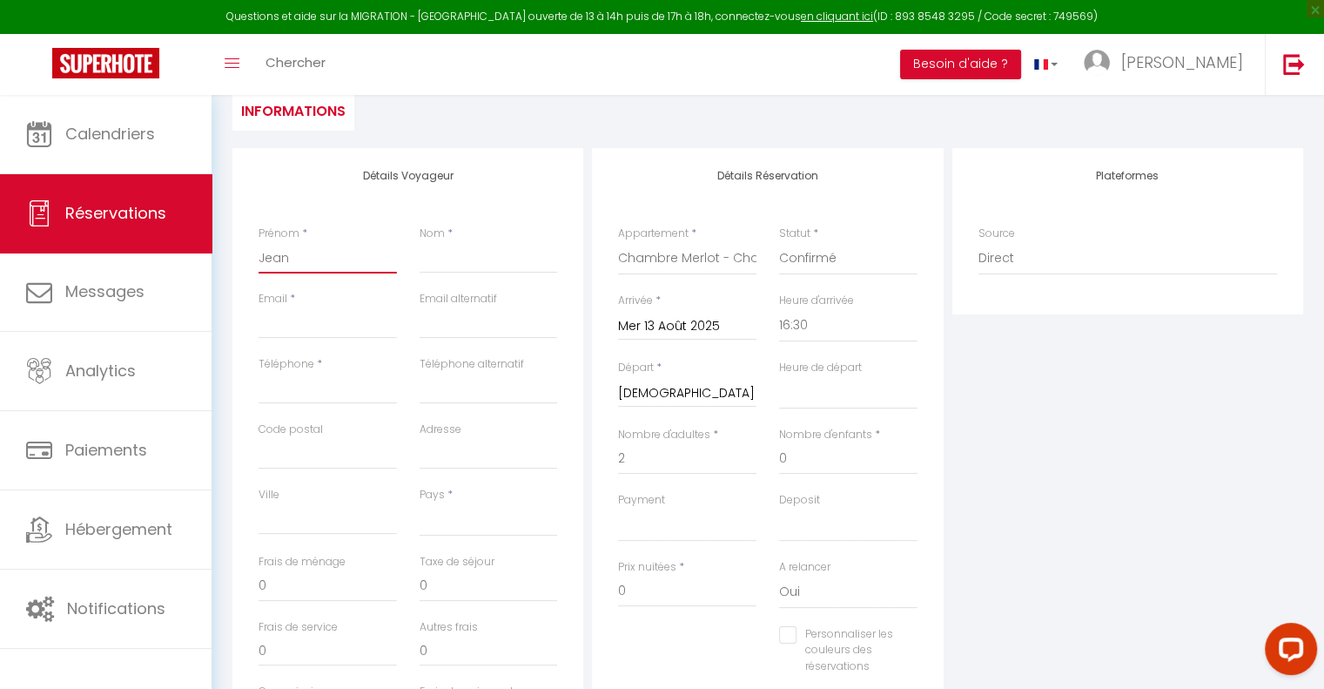
type input "[PERSON_NAME]-"
select select
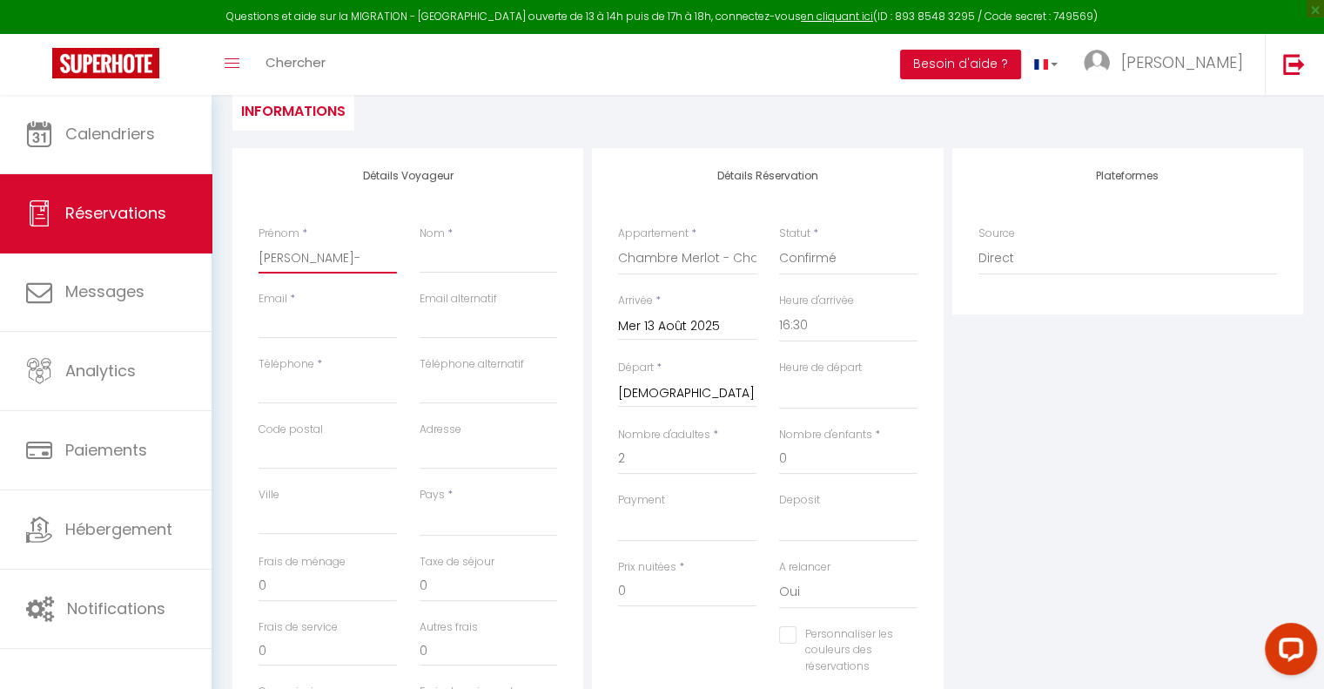
checkbox input "false"
type input "[PERSON_NAME]"
select select
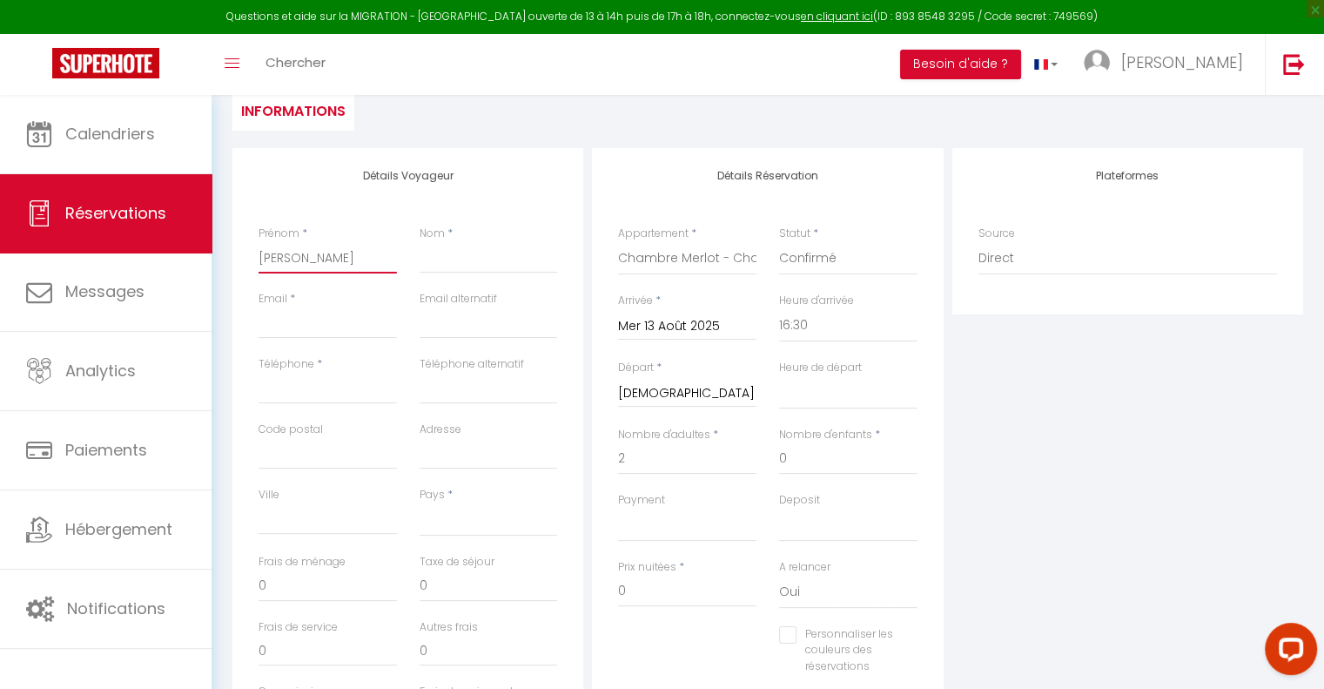
select select
checkbox input "false"
type input "[PERSON_NAME]"
select select
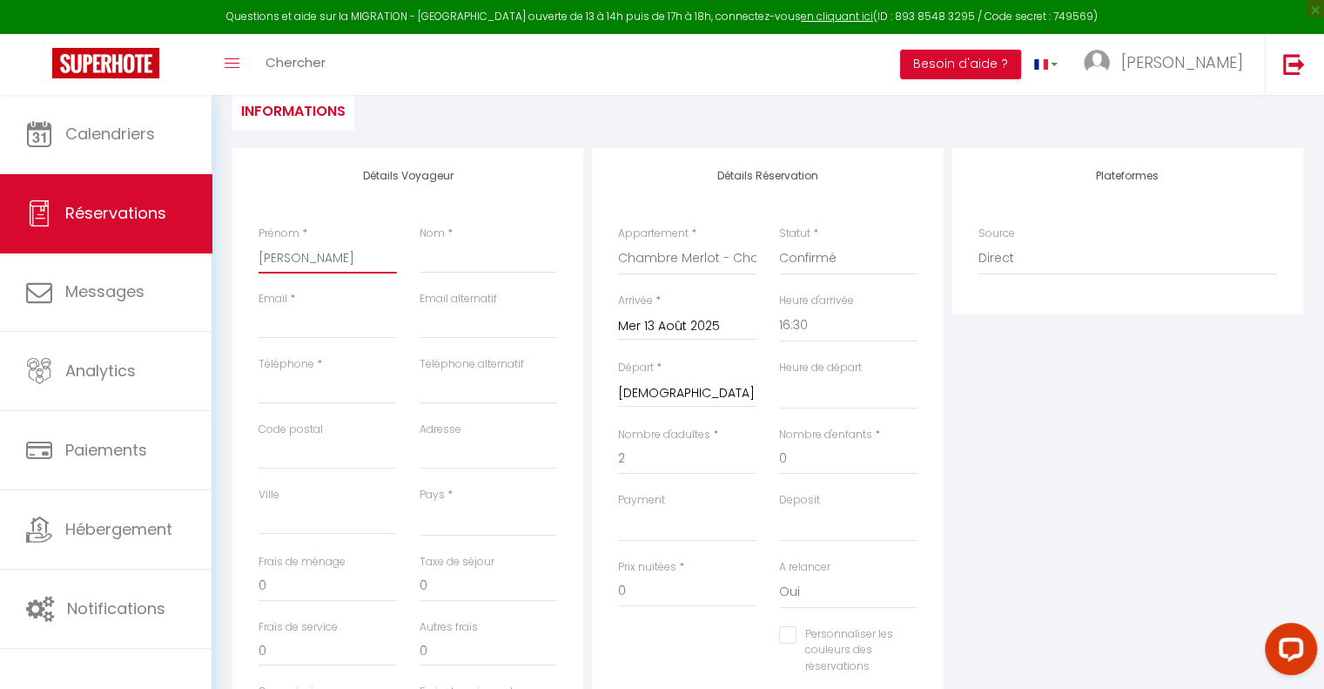
select select
checkbox input "false"
type input "[PERSON_NAME]"
select select
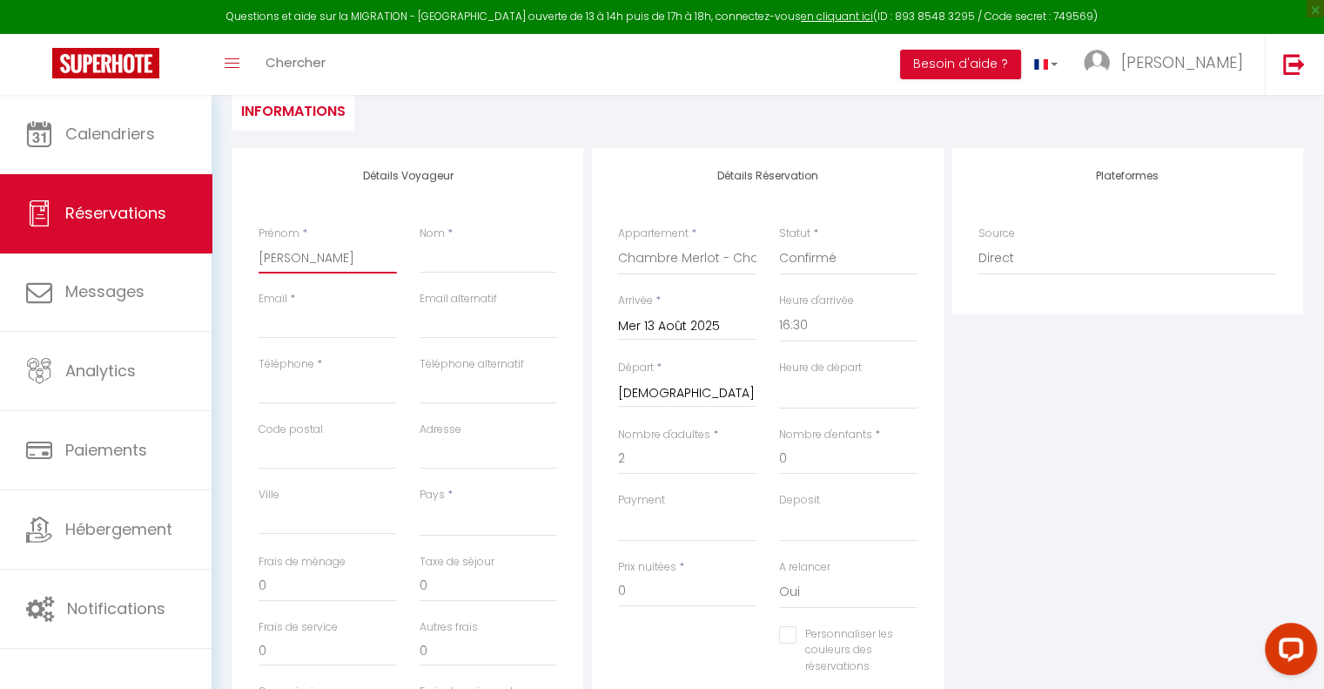
select select
checkbox input "false"
type input "[PERSON_NAME]"
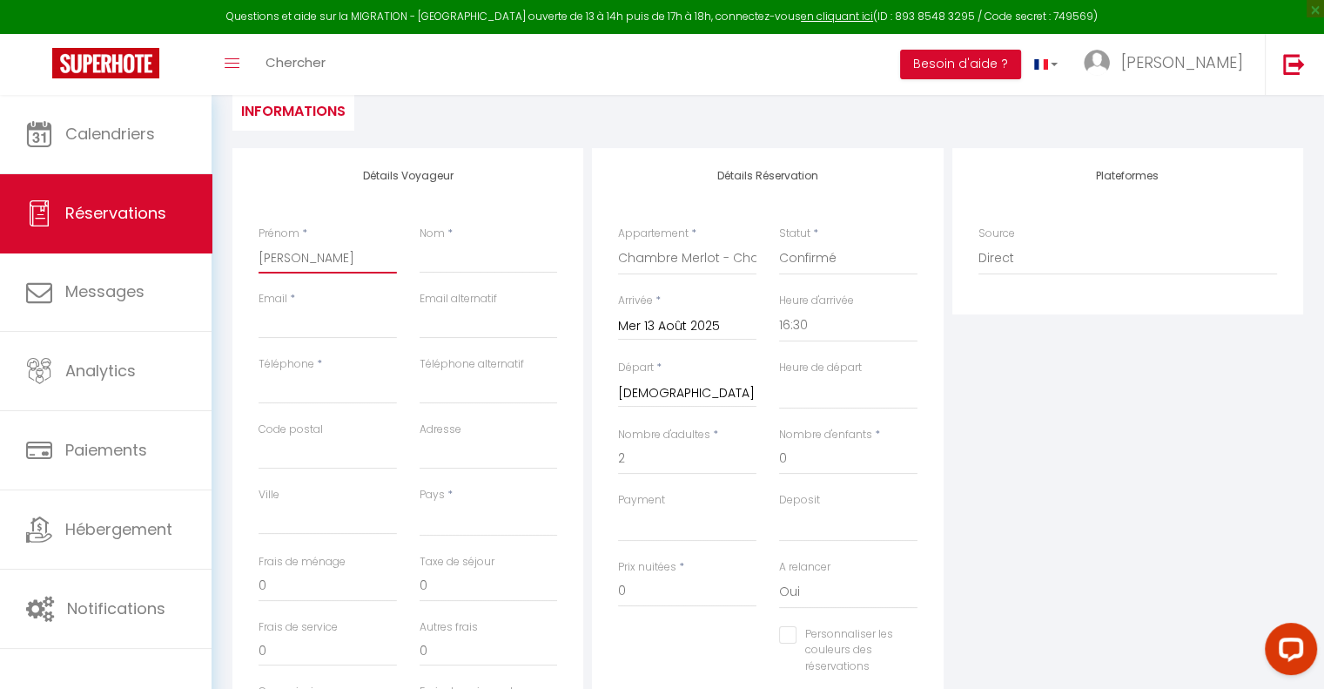
select select
checkbox input "false"
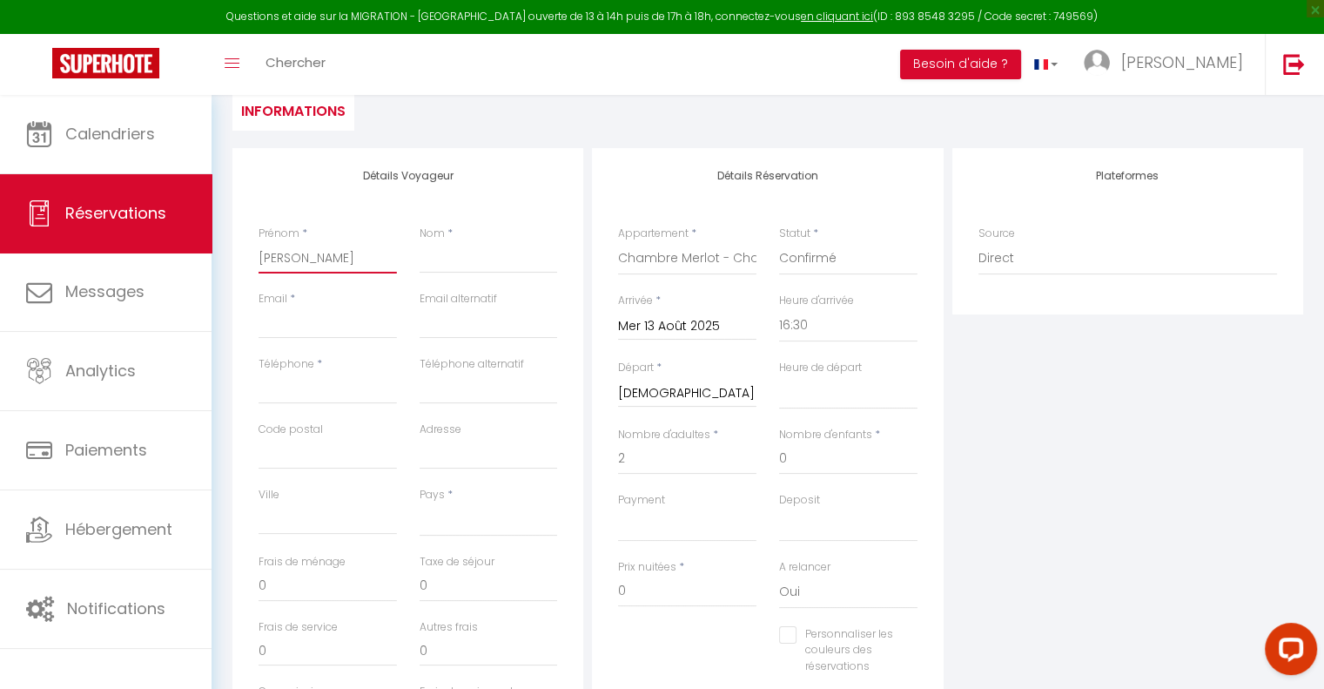
type input "[PERSON_NAME]"
select select
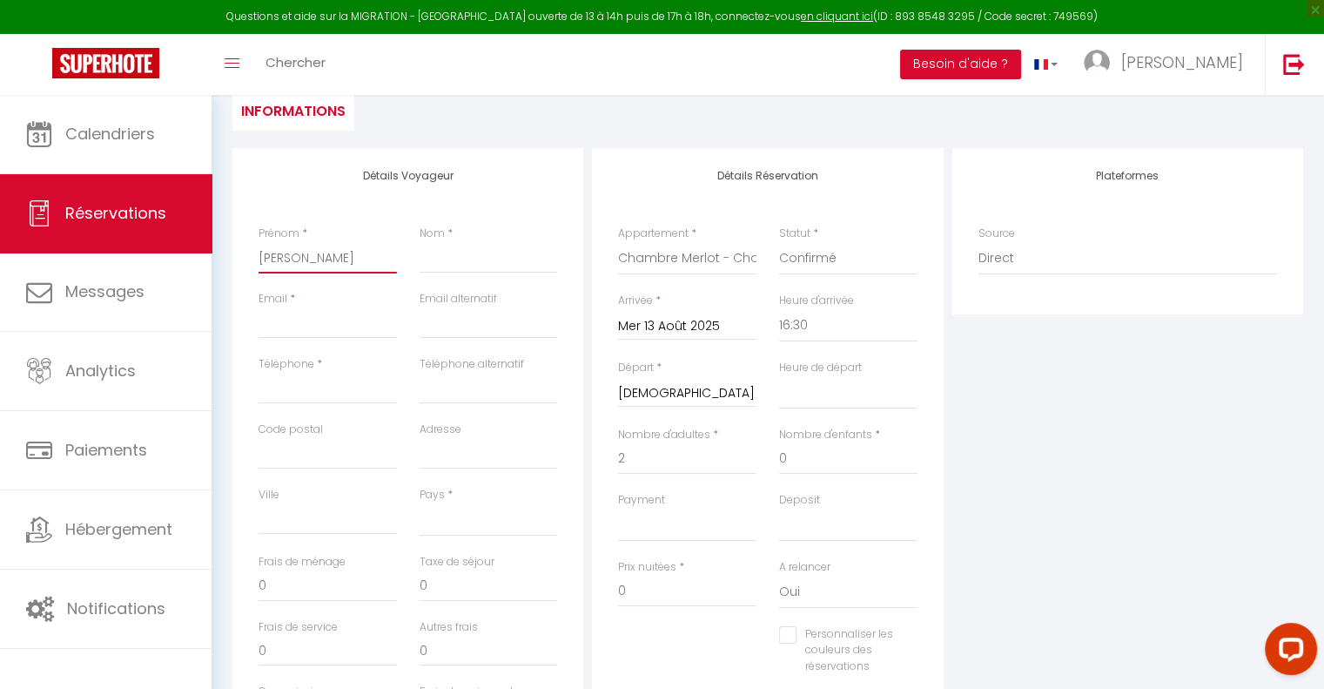
checkbox input "false"
type input "[PERSON_NAME]"
click at [463, 260] on input "Nom" at bounding box center [489, 257] width 138 height 31
type input "G"
select select
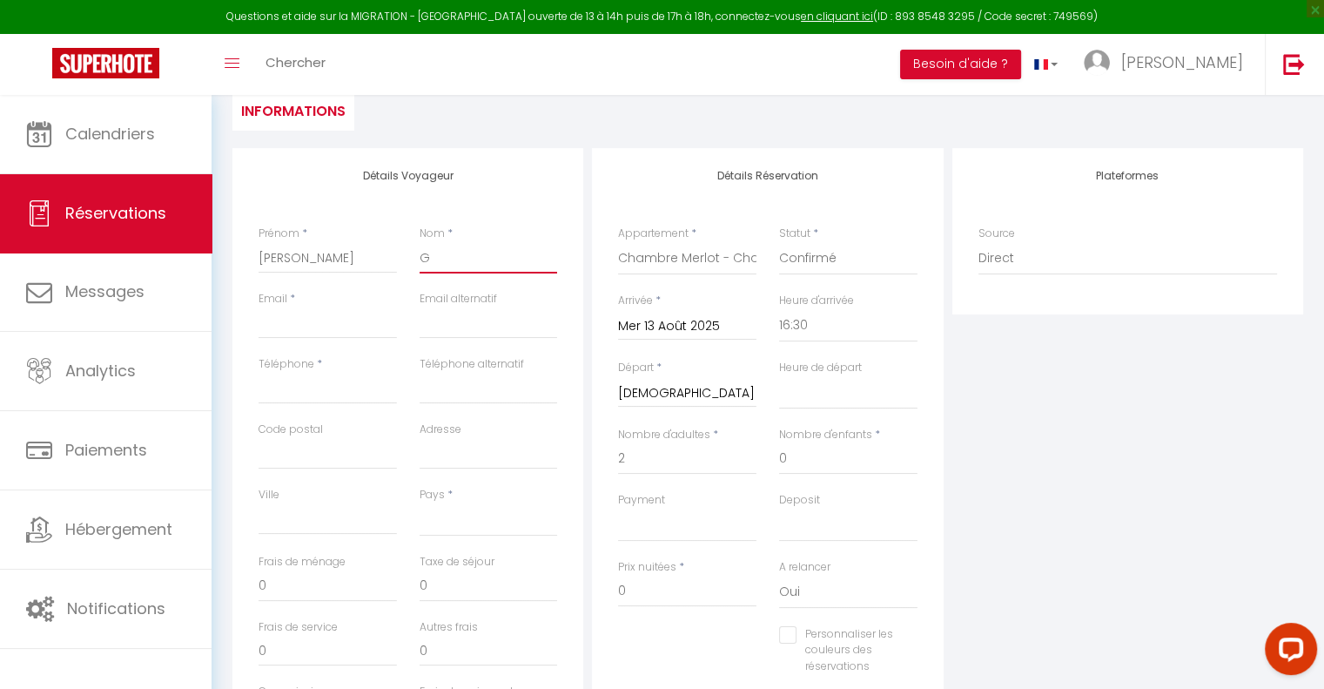
select select
checkbox input "false"
type input "Gi"
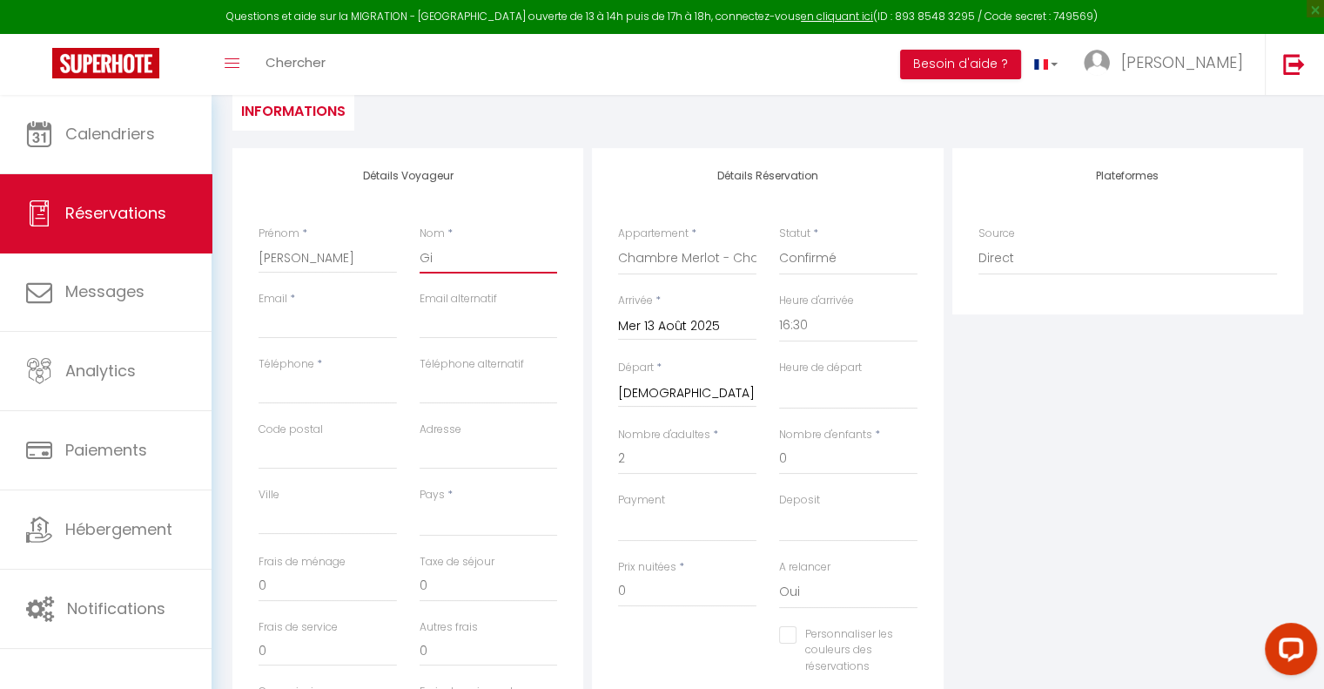
select select
checkbox input "false"
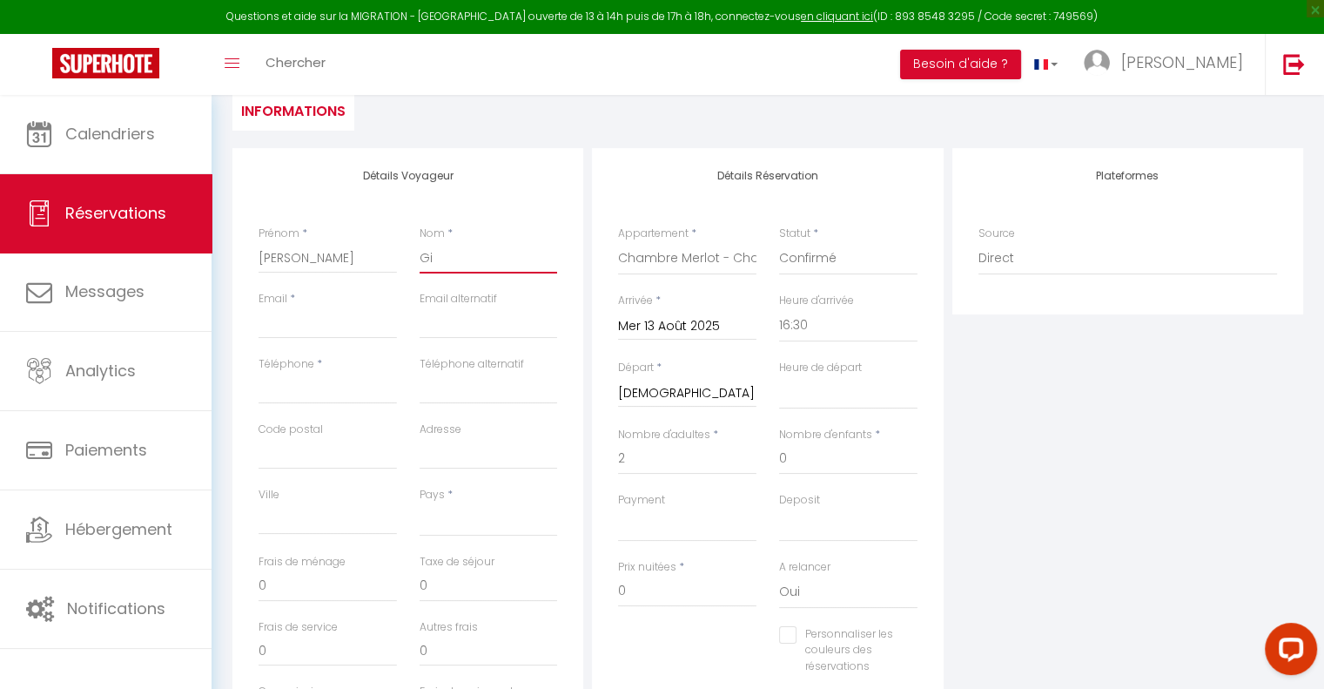
type input "Gid"
select select
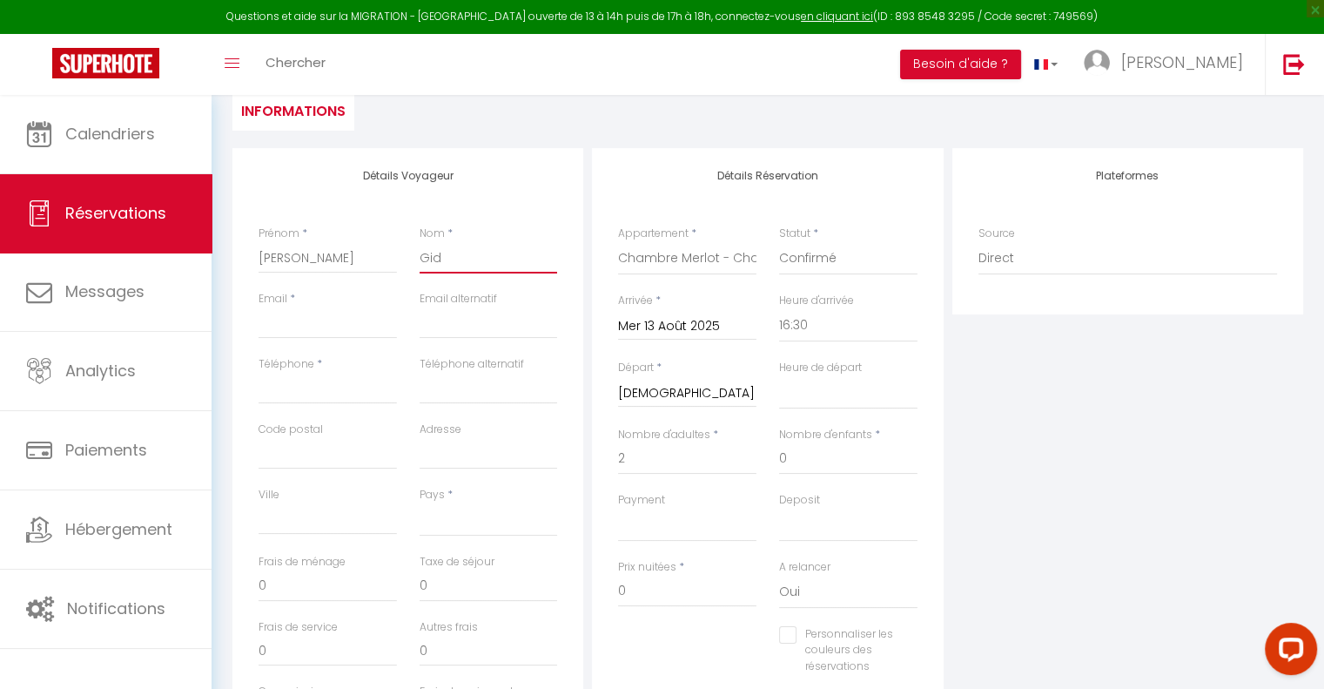
checkbox input "false"
type input "Gide"
select select
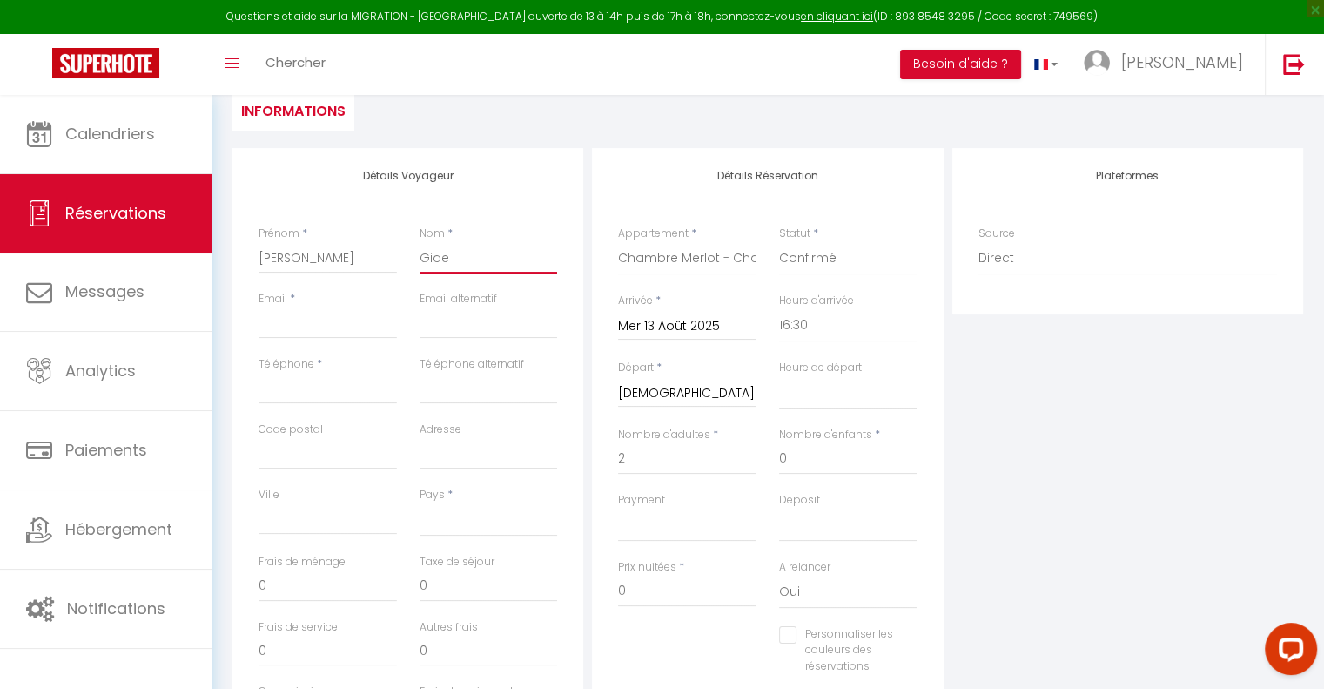
select select
checkbox input "false"
type input "Gide"
click at [317, 326] on input "Email client" at bounding box center [328, 322] width 138 height 31
type input "j"
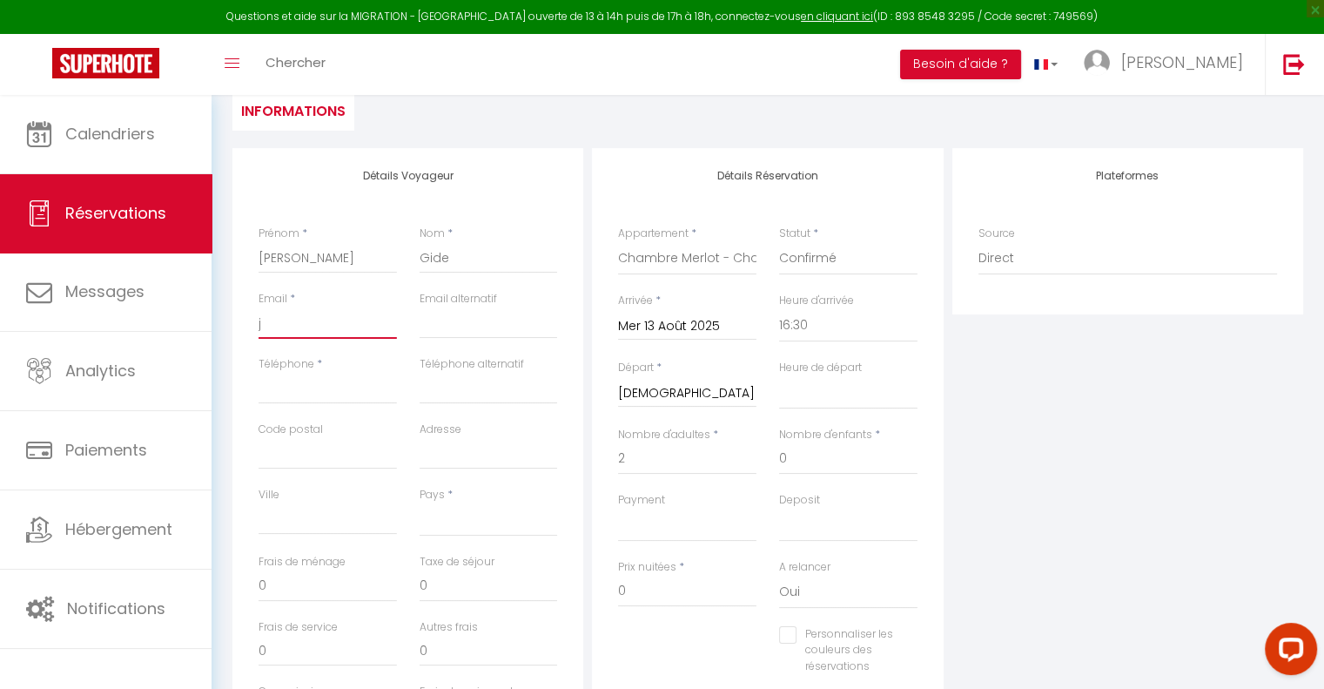
select select
click at [296, 384] on input "Téléphone" at bounding box center [328, 388] width 138 height 31
click at [331, 454] on input "Code postal" at bounding box center [328, 453] width 138 height 31
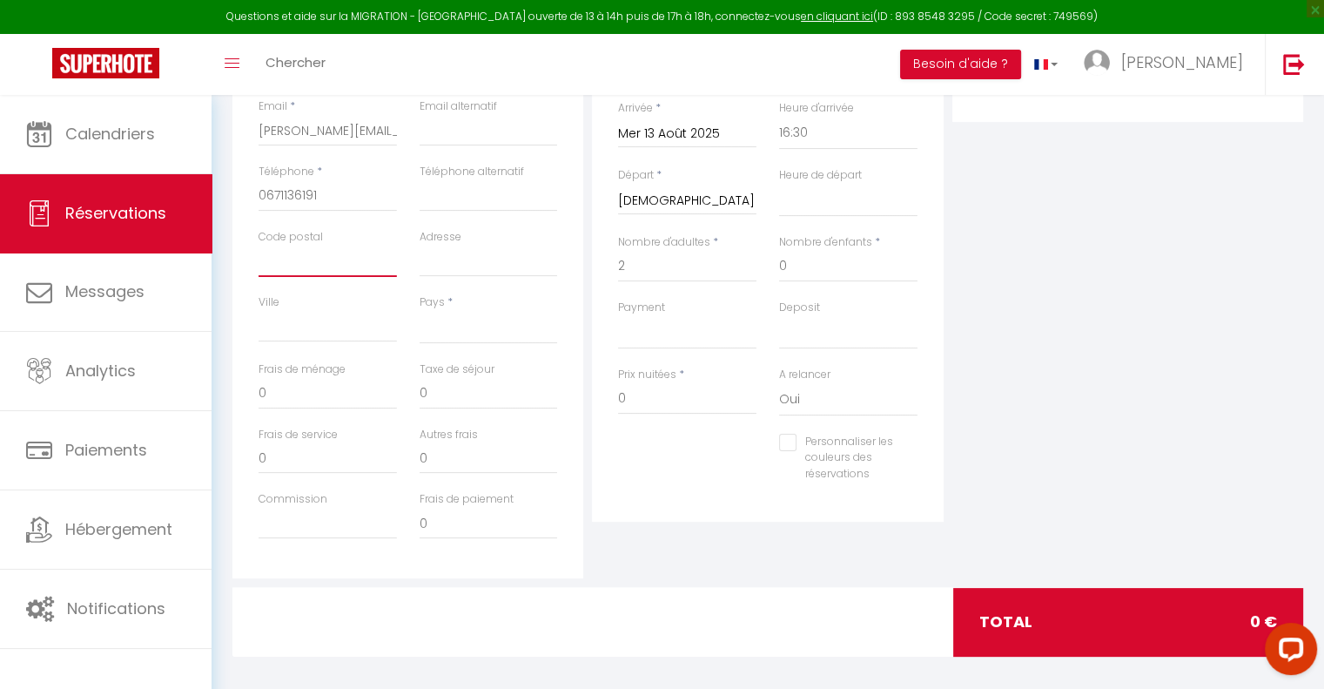
scroll to position [377, 0]
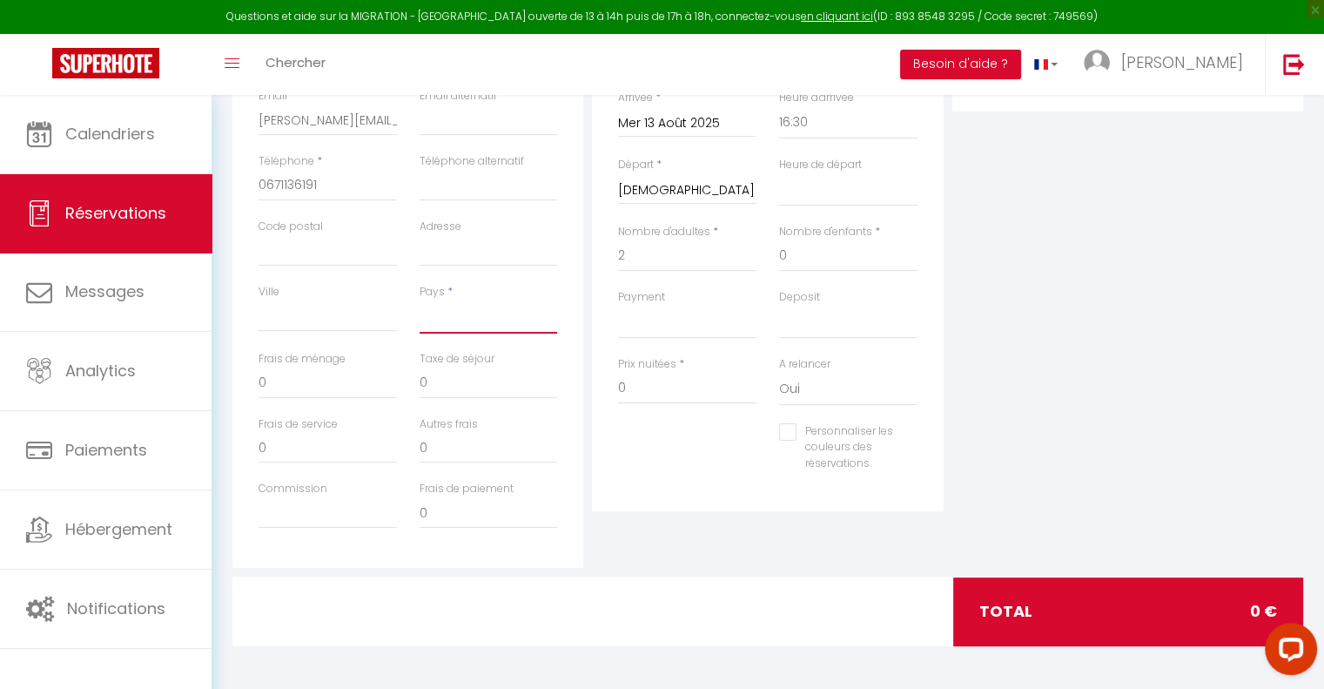
click at [446, 311] on select "[GEOGRAPHIC_DATA] [GEOGRAPHIC_DATA] [GEOGRAPHIC_DATA] [GEOGRAPHIC_DATA] [GEOGRA…" at bounding box center [489, 316] width 138 height 33
click at [420, 300] on select "[GEOGRAPHIC_DATA] [GEOGRAPHIC_DATA] [GEOGRAPHIC_DATA] [GEOGRAPHIC_DATA] [GEOGRA…" at bounding box center [489, 316] width 138 height 33
click at [642, 384] on input "0" at bounding box center [687, 388] width 138 height 31
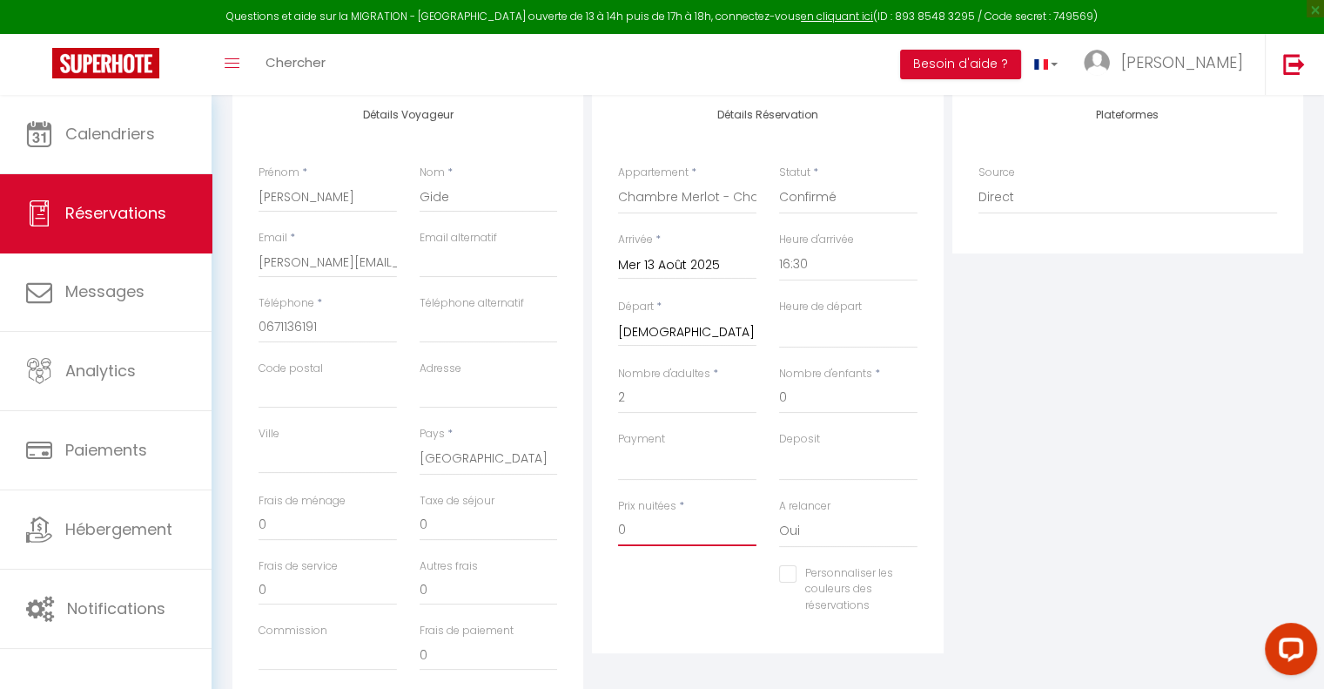
scroll to position [203, 0]
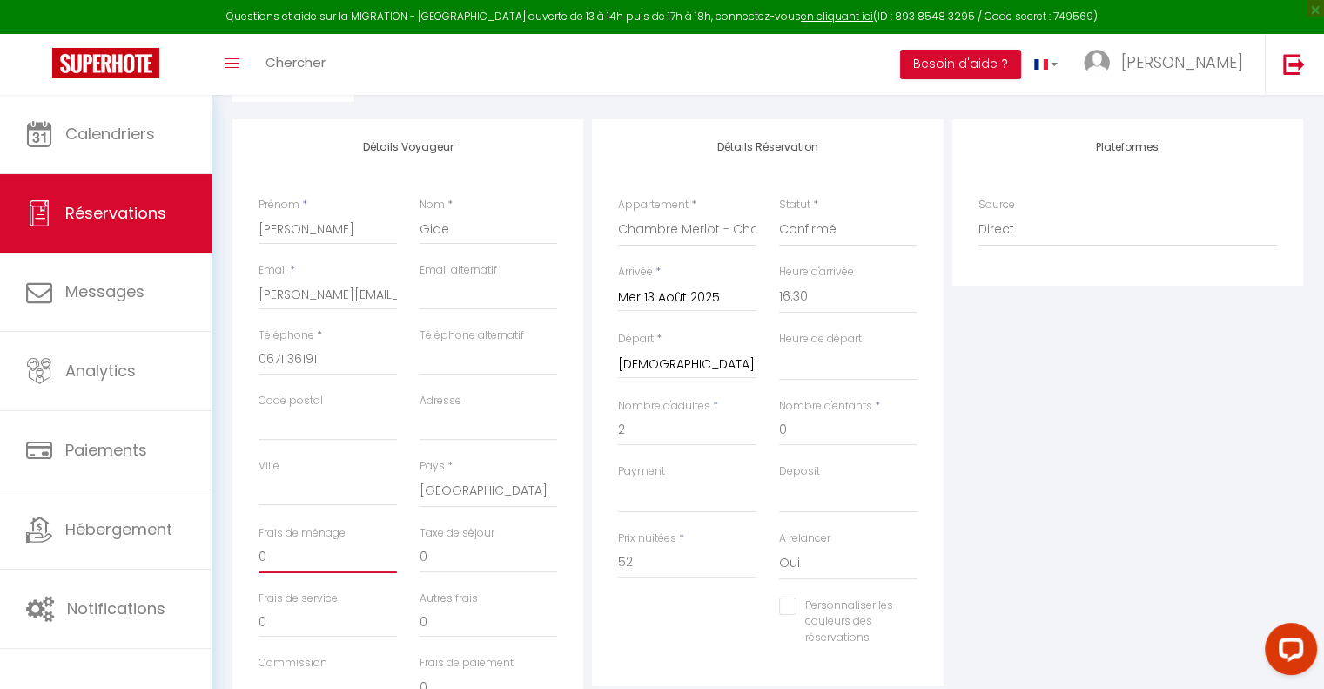
drag, startPoint x: 278, startPoint y: 566, endPoint x: 255, endPoint y: 556, distance: 24.6
click at [255, 556] on div "Frais de ménage 0" at bounding box center [327, 557] width 161 height 65
click at [644, 561] on input "52" at bounding box center [687, 562] width 138 height 31
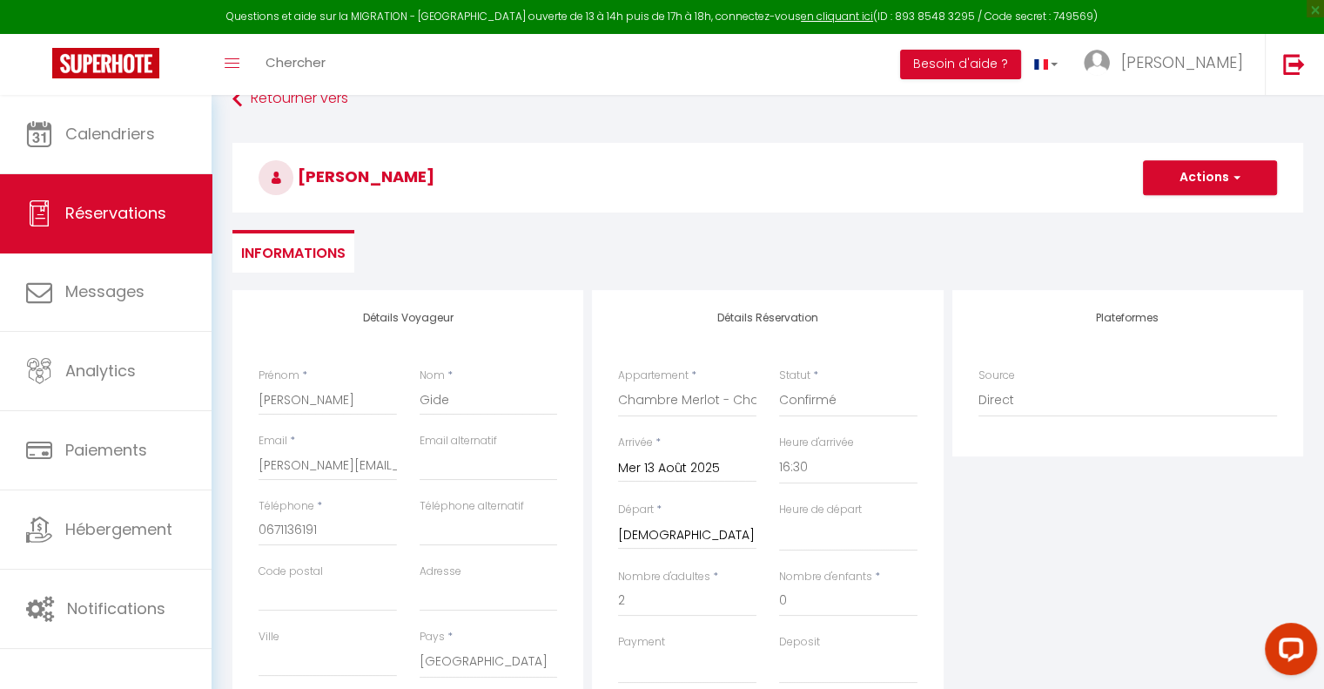
scroll to position [29, 0]
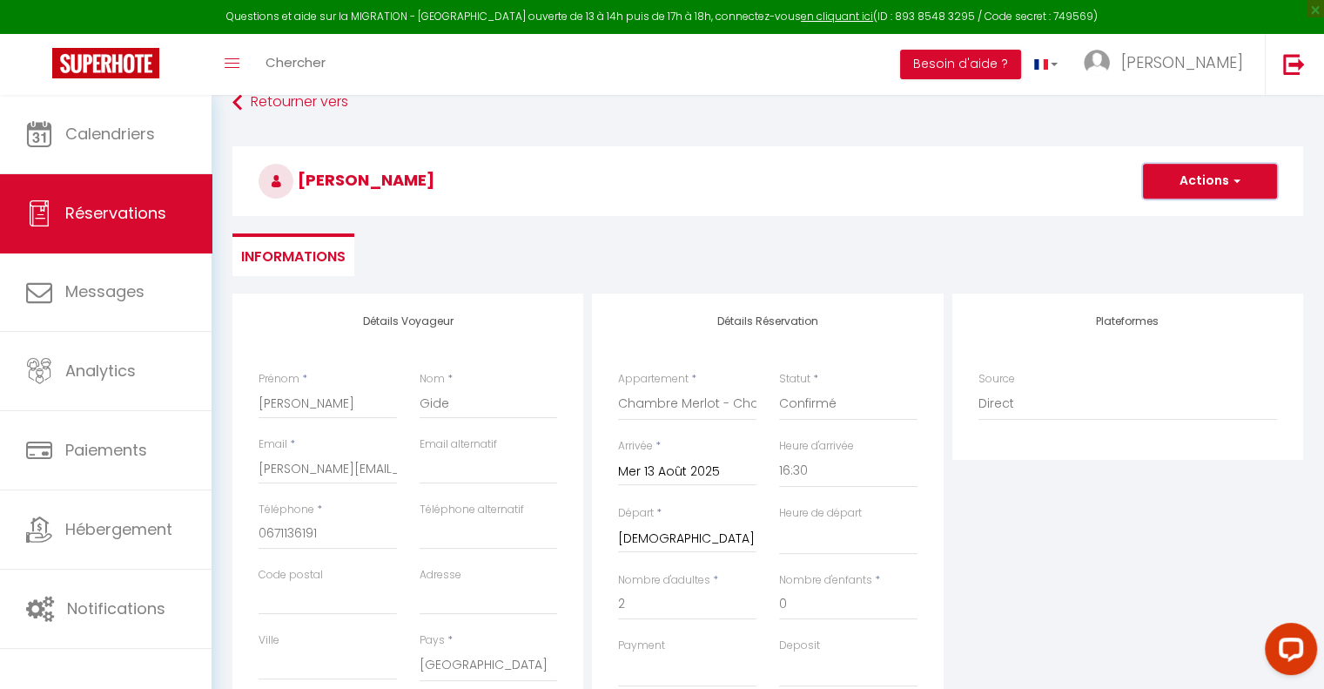
click at [1205, 180] on button "Actions" at bounding box center [1210, 181] width 134 height 35
click at [1186, 218] on link "Enregistrer" at bounding box center [1193, 219] width 138 height 23
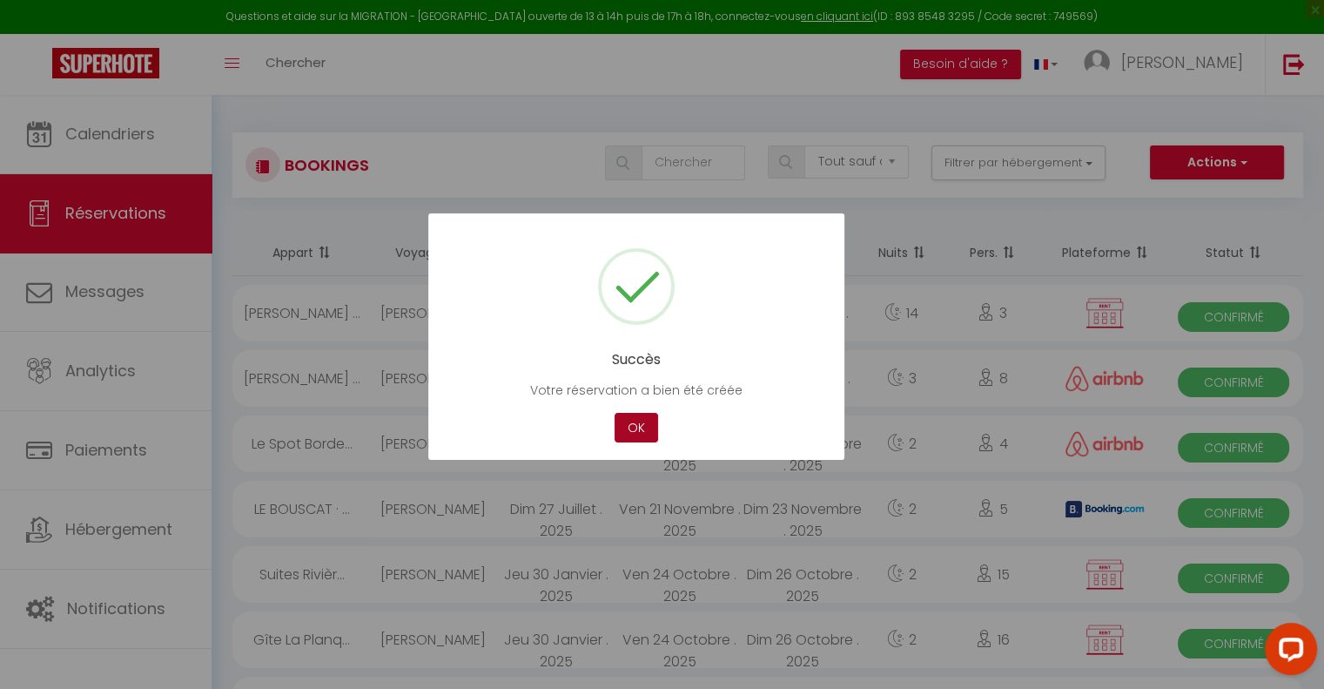
click at [636, 428] on button "OK" at bounding box center [637, 428] width 44 height 30
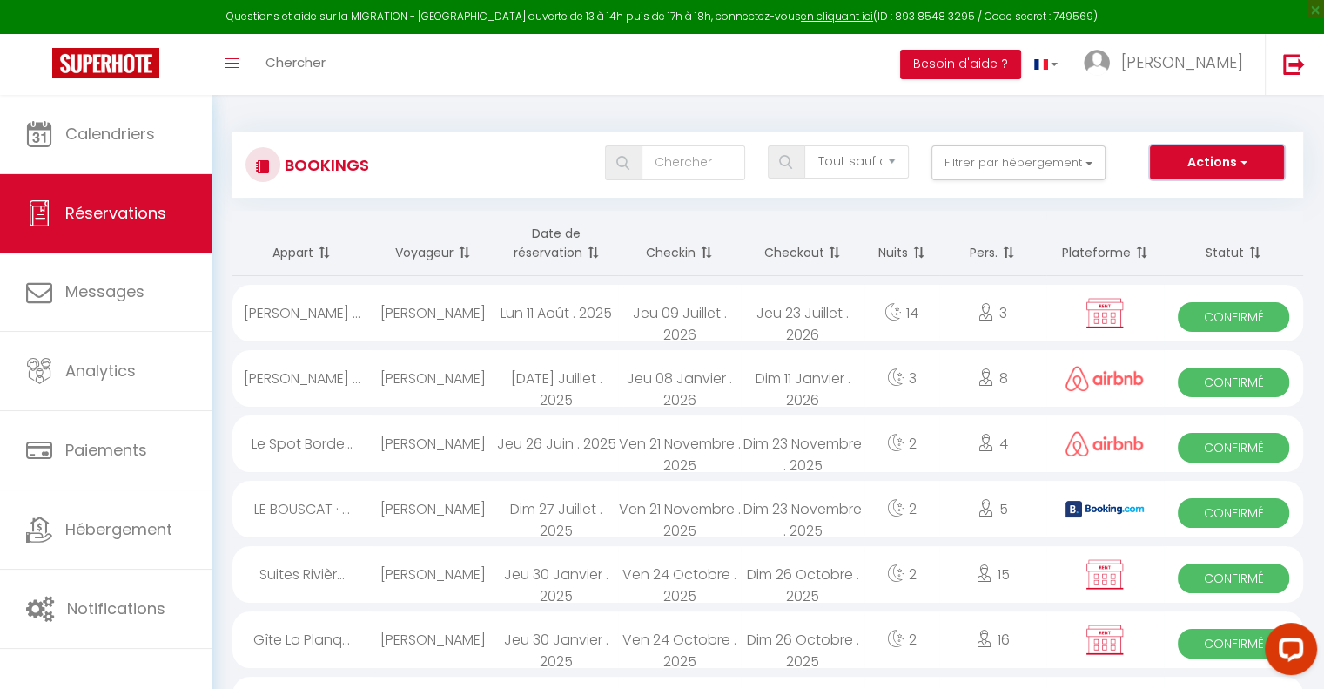
click at [1223, 163] on button "Actions" at bounding box center [1217, 162] width 134 height 35
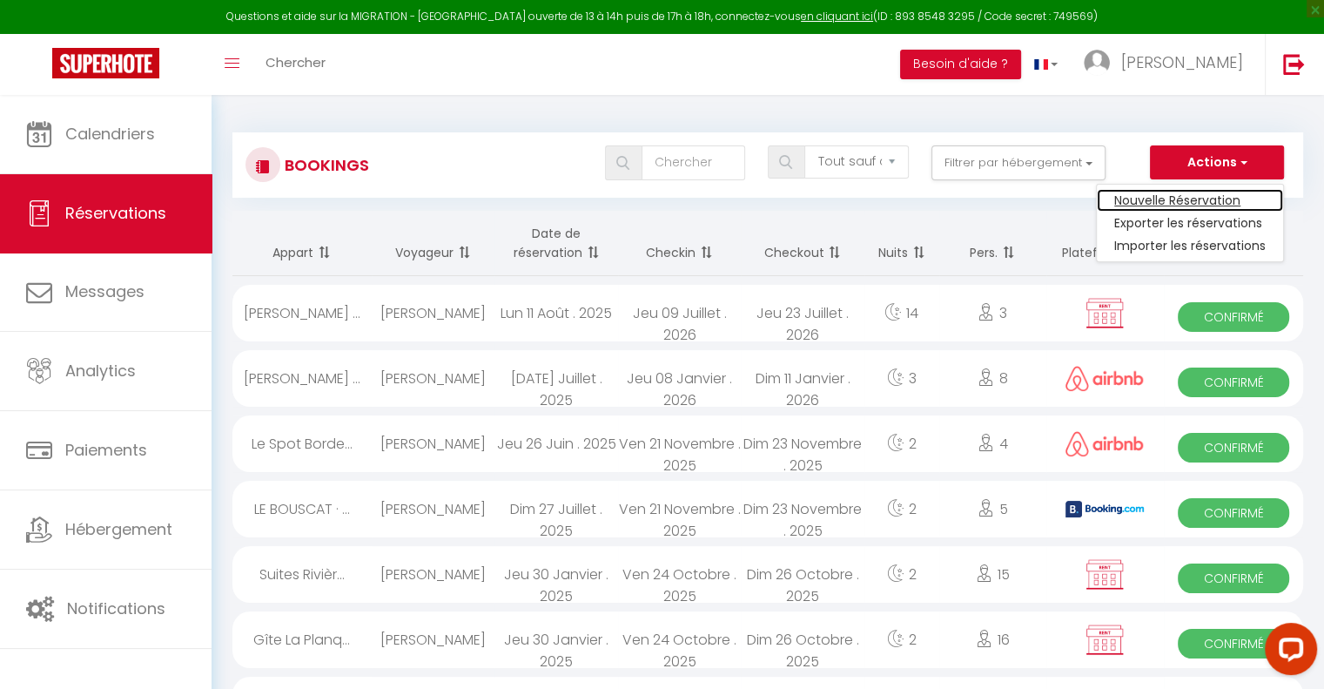
click at [1194, 193] on link "Nouvelle Réservation" at bounding box center [1190, 200] width 186 height 23
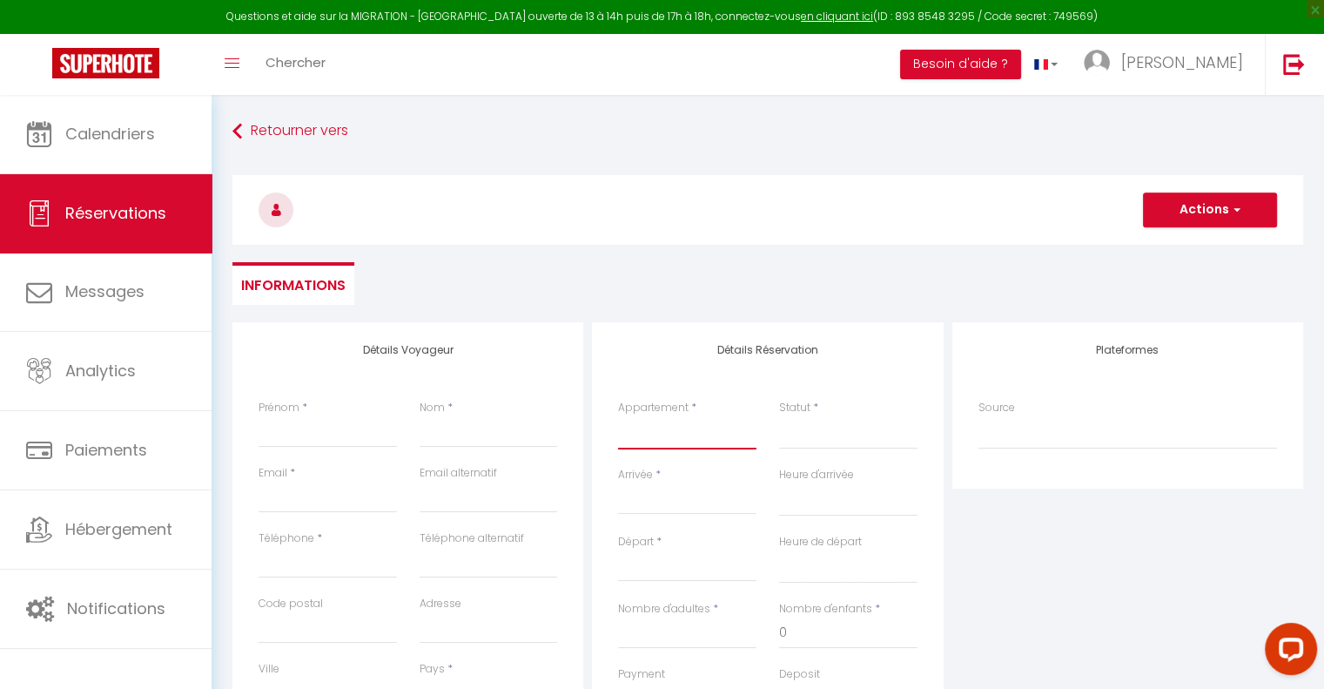
click at [641, 440] on select "Le Médoc'Home Suites [GEOGRAPHIC_DATA] - Villa Moderne pour 15 [GEOGRAPHIC_DATA…" at bounding box center [687, 432] width 138 height 33
click at [618, 416] on select "Le Médoc'Home Suites [GEOGRAPHIC_DATA] - Villa Moderne pour 15 [GEOGRAPHIC_DATA…" at bounding box center [687, 432] width 138 height 33
click at [644, 503] on input "Arrivée" at bounding box center [687, 500] width 138 height 23
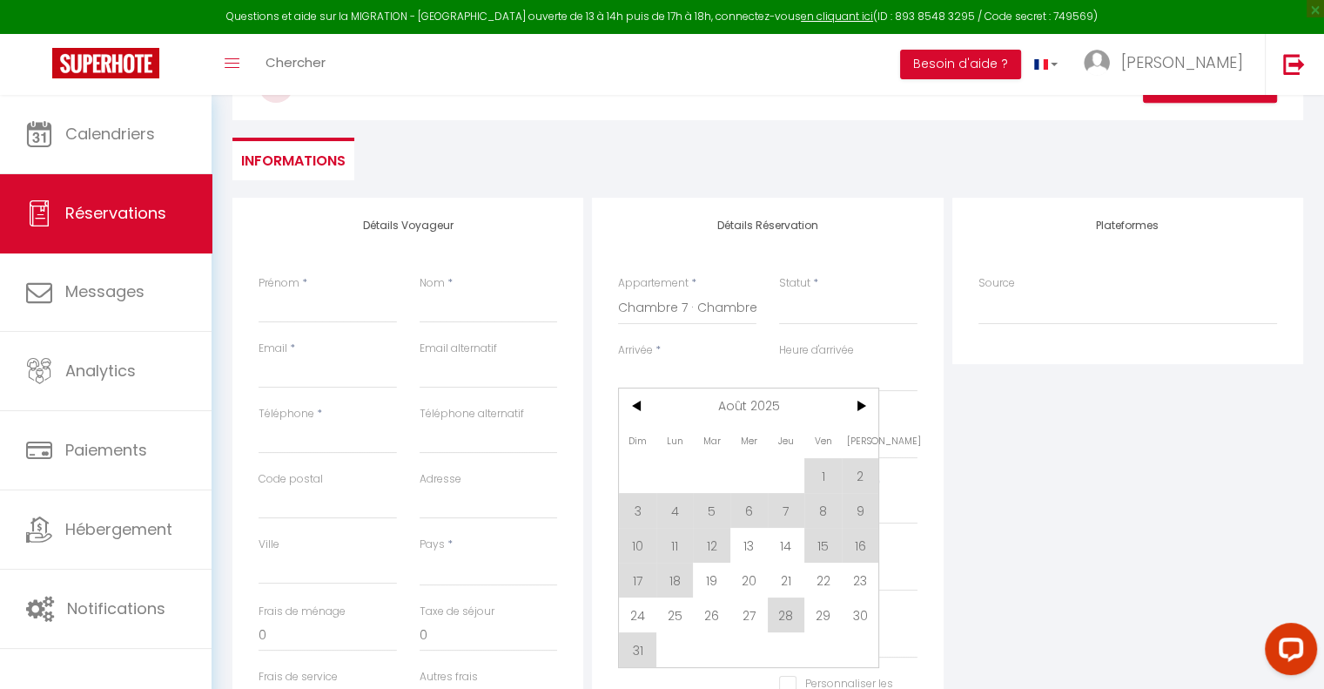
scroll to position [174, 0]
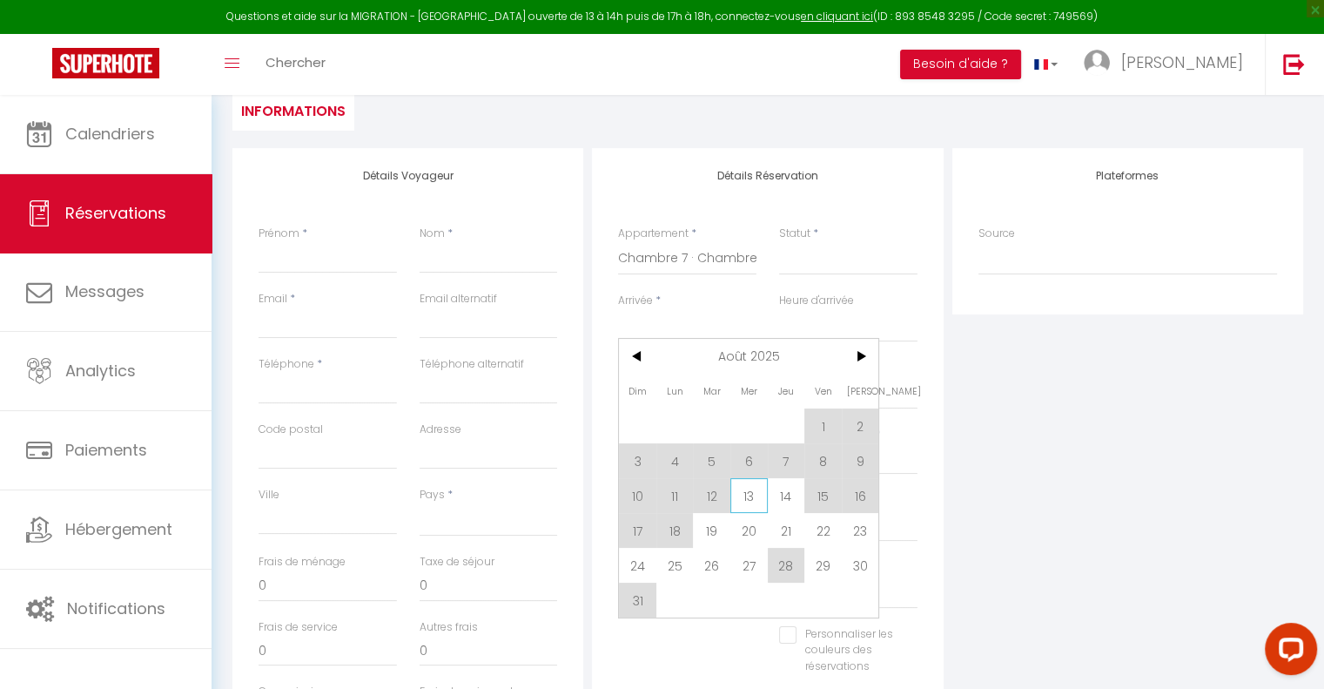
click at [742, 498] on span "13" at bounding box center [748, 495] width 37 height 35
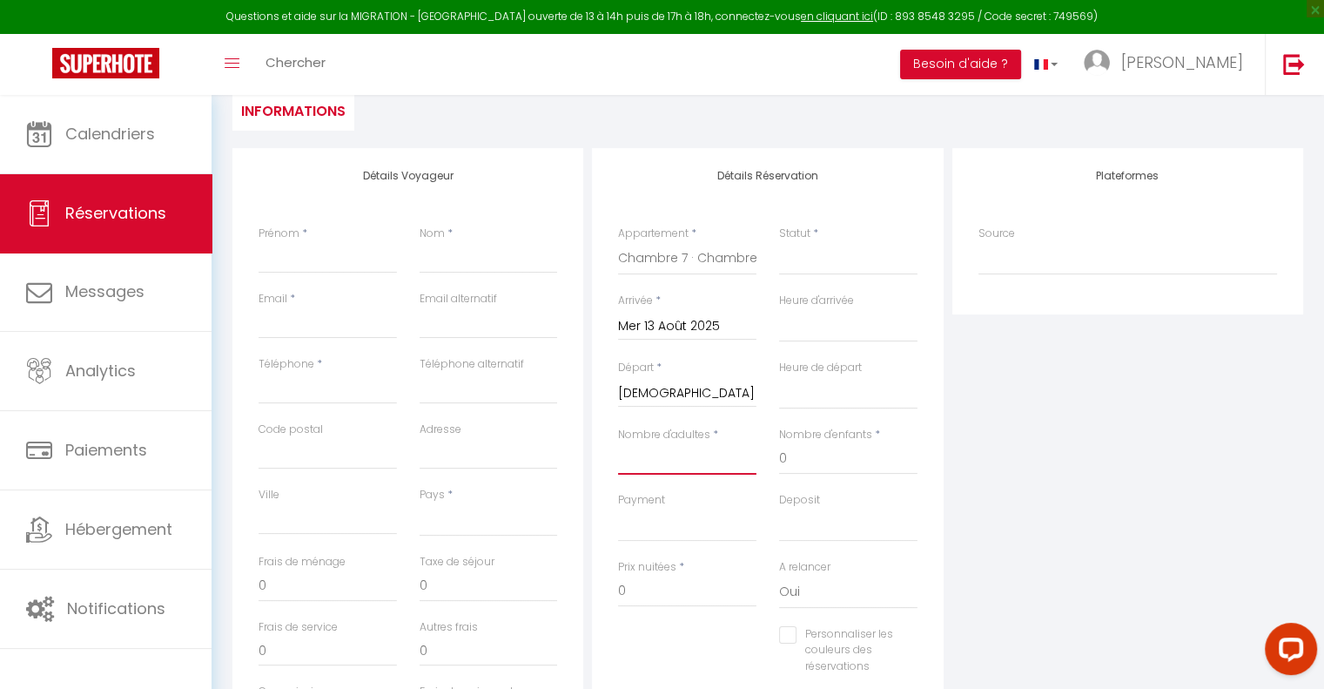
click at [667, 464] on input "Nombre d'adultes" at bounding box center [687, 458] width 138 height 31
click at [812, 260] on select "Confirmé Non Confirmé [PERSON_NAME] par le voyageur No Show Request" at bounding box center [848, 258] width 138 height 33
click at [779, 242] on select "Confirmé Non Confirmé [PERSON_NAME] par le voyageur No Show Request" at bounding box center [848, 258] width 138 height 33
click at [822, 380] on select "00:00 00:30 01:00 01:30 02:00 02:30 03:00 03:30 04:00 04:30 05:00 05:30 06:00 0…" at bounding box center [848, 392] width 138 height 33
click at [779, 376] on select "00:00 00:30 01:00 01:30 02:00 02:30 03:00 03:30 04:00 04:30 05:00 05:30 06:00 0…" at bounding box center [848, 392] width 138 height 33
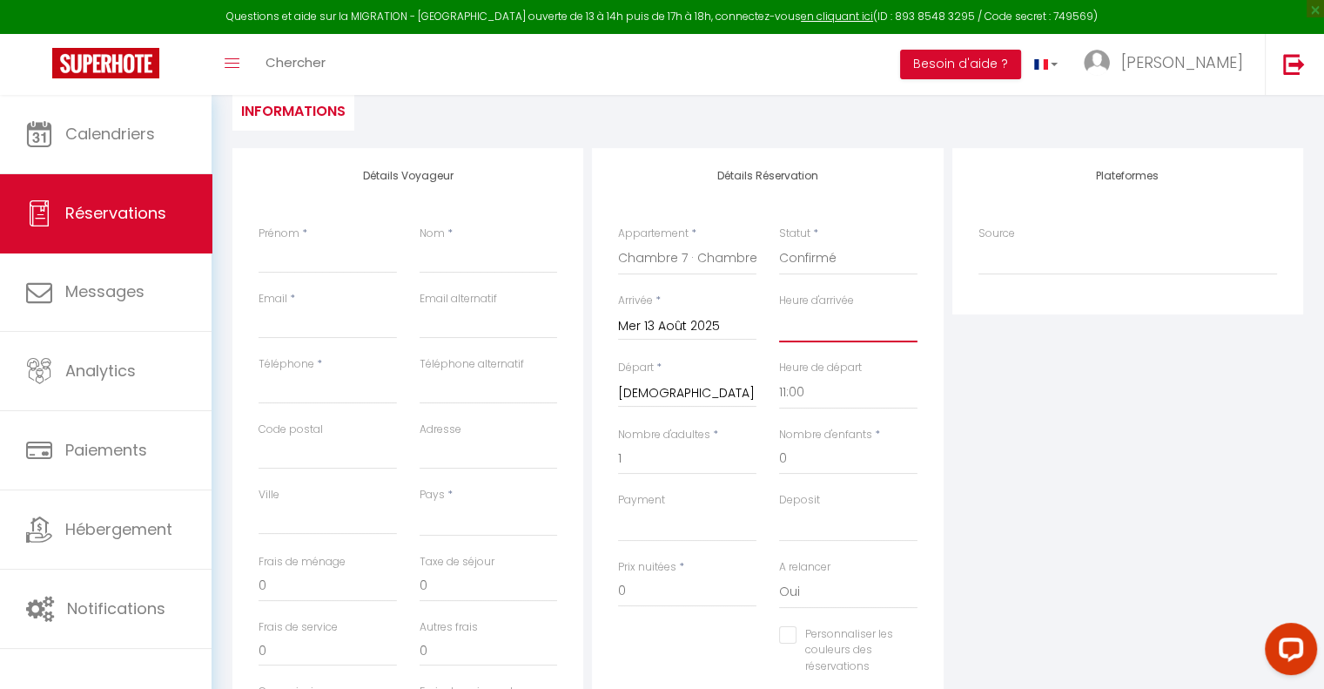
click at [828, 335] on select "00:00 00:30 01:00 01:30 02:00 02:30 03:00 03:30 04:00 04:30 05:00 05:30 06:00 0…" at bounding box center [848, 325] width 138 height 33
click at [779, 309] on select "00:00 00:30 01:00 01:30 02:00 02:30 03:00 03:30 04:00 04:30 05:00 05:30 06:00 0…" at bounding box center [848, 325] width 138 height 33
click at [299, 264] on input "Prénom" at bounding box center [328, 257] width 138 height 31
click at [464, 253] on input "Nom" at bounding box center [489, 257] width 138 height 31
click at [296, 323] on input "Email client" at bounding box center [328, 322] width 138 height 31
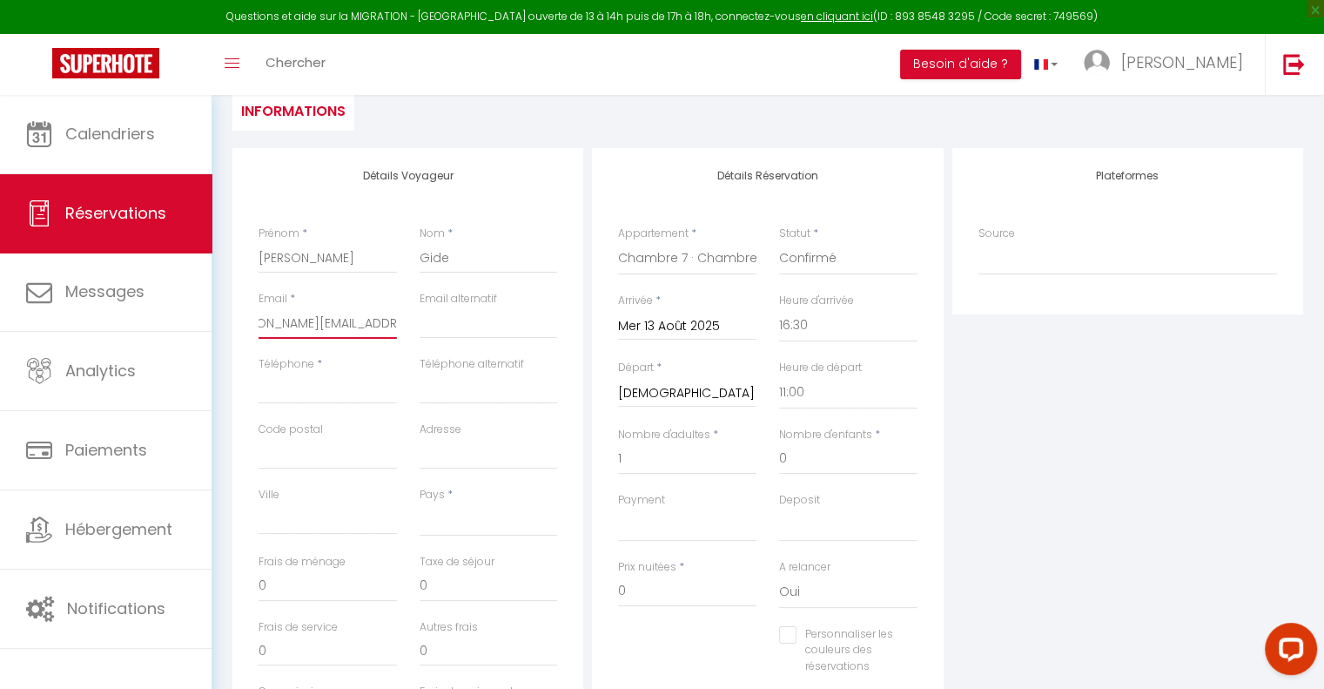
scroll to position [0, 40]
click at [279, 396] on input "Téléphone" at bounding box center [328, 388] width 138 height 31
click at [458, 514] on select "[GEOGRAPHIC_DATA] [GEOGRAPHIC_DATA] [GEOGRAPHIC_DATA] [GEOGRAPHIC_DATA] [GEOGRA…" at bounding box center [489, 519] width 138 height 33
click at [420, 503] on select "[GEOGRAPHIC_DATA] [GEOGRAPHIC_DATA] [GEOGRAPHIC_DATA] [GEOGRAPHIC_DATA] [GEOGRA…" at bounding box center [489, 519] width 138 height 33
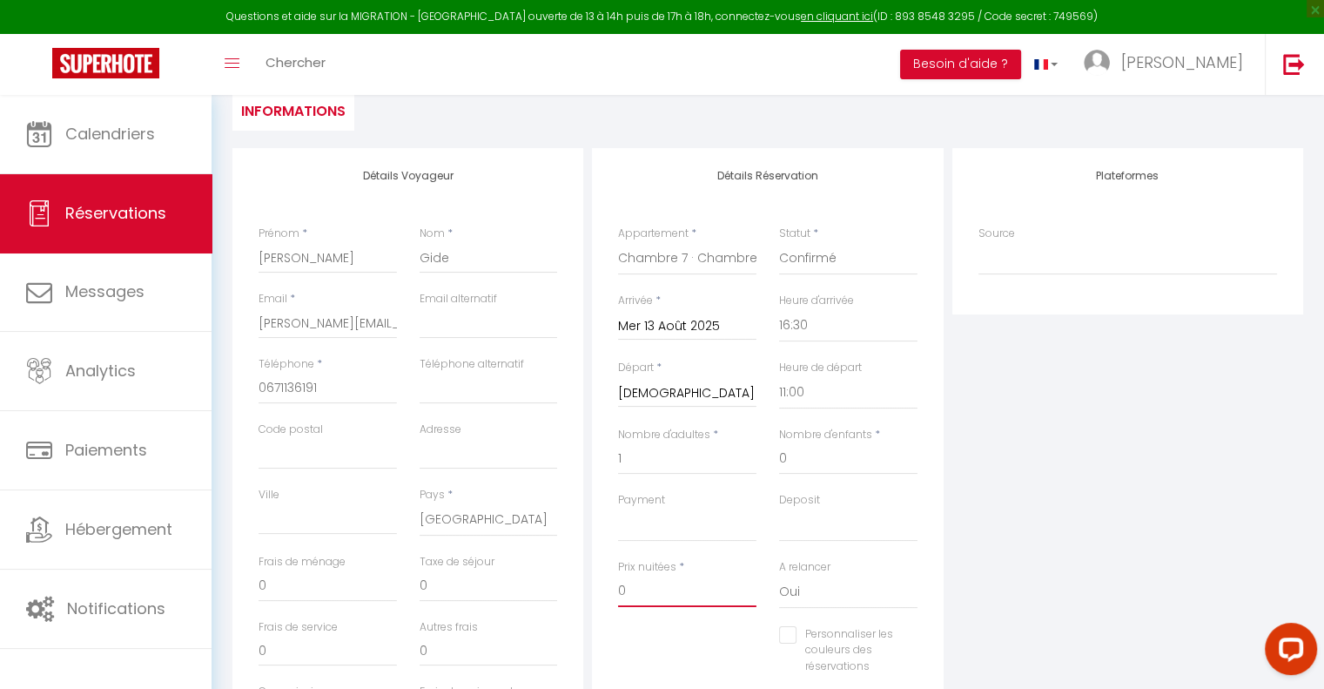
drag, startPoint x: 651, startPoint y: 588, endPoint x: 593, endPoint y: 584, distance: 58.4
click at [593, 584] on div "Détails Réservation Appartement * Le Médoc'Home Suites [GEOGRAPHIC_DATA] - Vill…" at bounding box center [767, 431] width 351 height 566
drag, startPoint x: 275, startPoint y: 593, endPoint x: 231, endPoint y: 583, distance: 45.4
click at [231, 583] on div "Détails Voyageur Prénom * [PERSON_NAME] * Gide Email * [PERSON_NAME][EMAIL_ADDR…" at bounding box center [407, 459] width 359 height 622
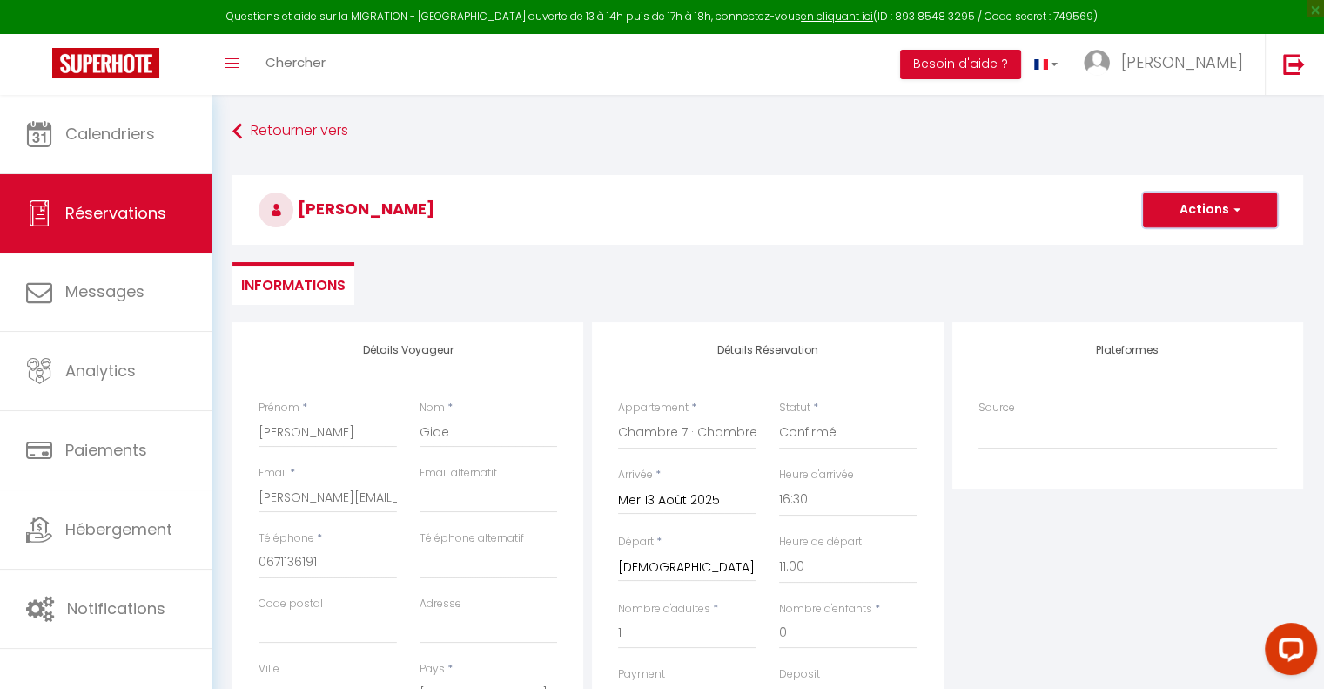
click at [1193, 210] on button "Actions" at bounding box center [1210, 209] width 134 height 35
click at [1181, 240] on link "Enregistrer" at bounding box center [1193, 248] width 138 height 23
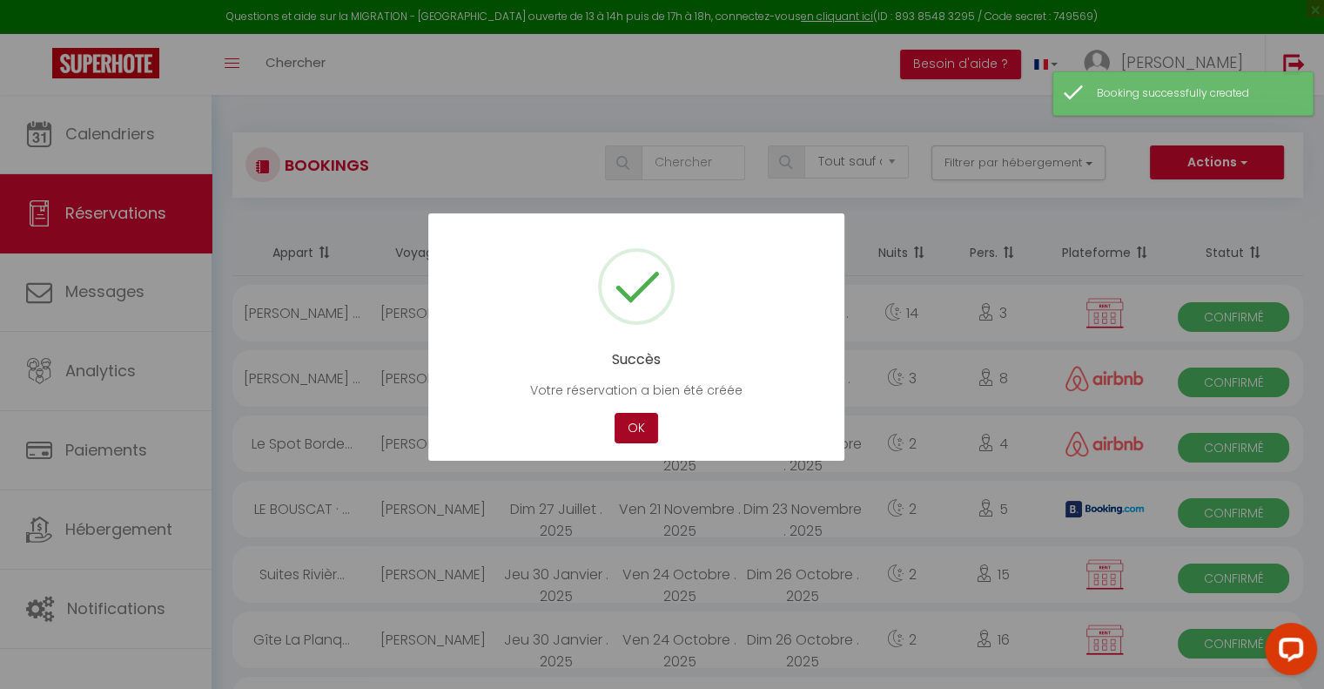
click at [630, 427] on button "OK" at bounding box center [637, 428] width 44 height 30
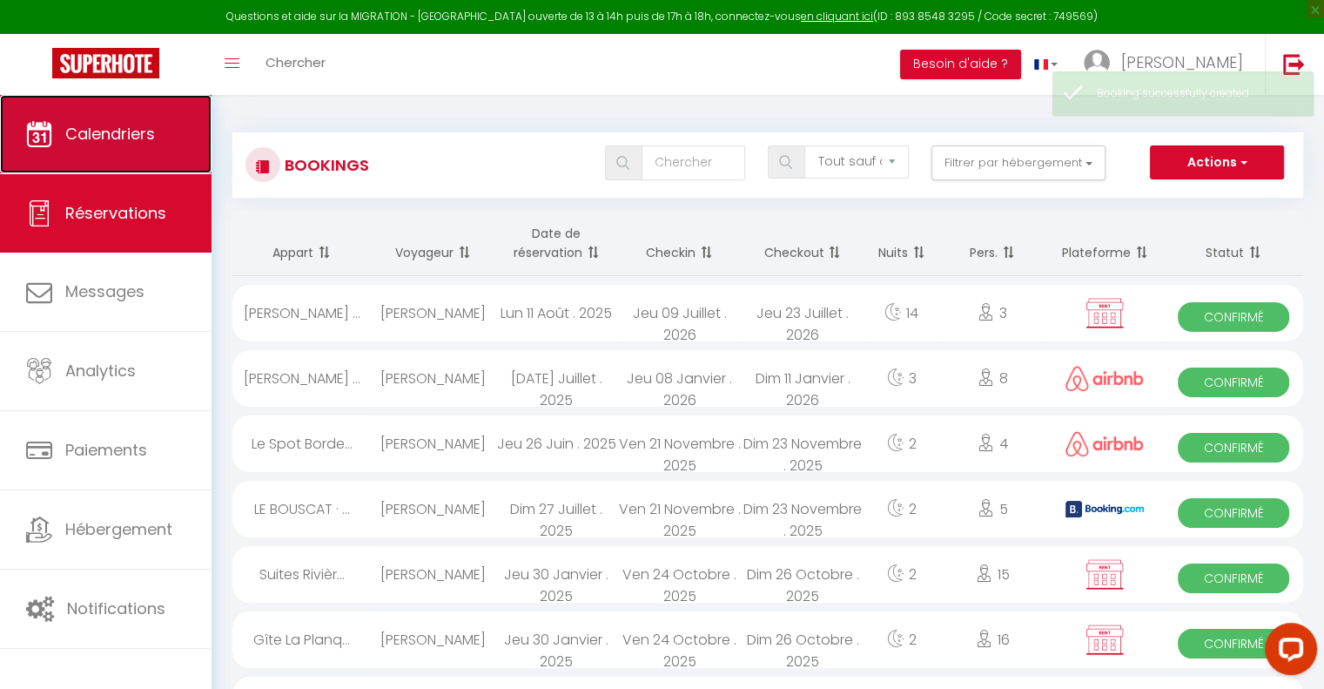
click at [142, 143] on span "Calendriers" at bounding box center [110, 134] width 90 height 22
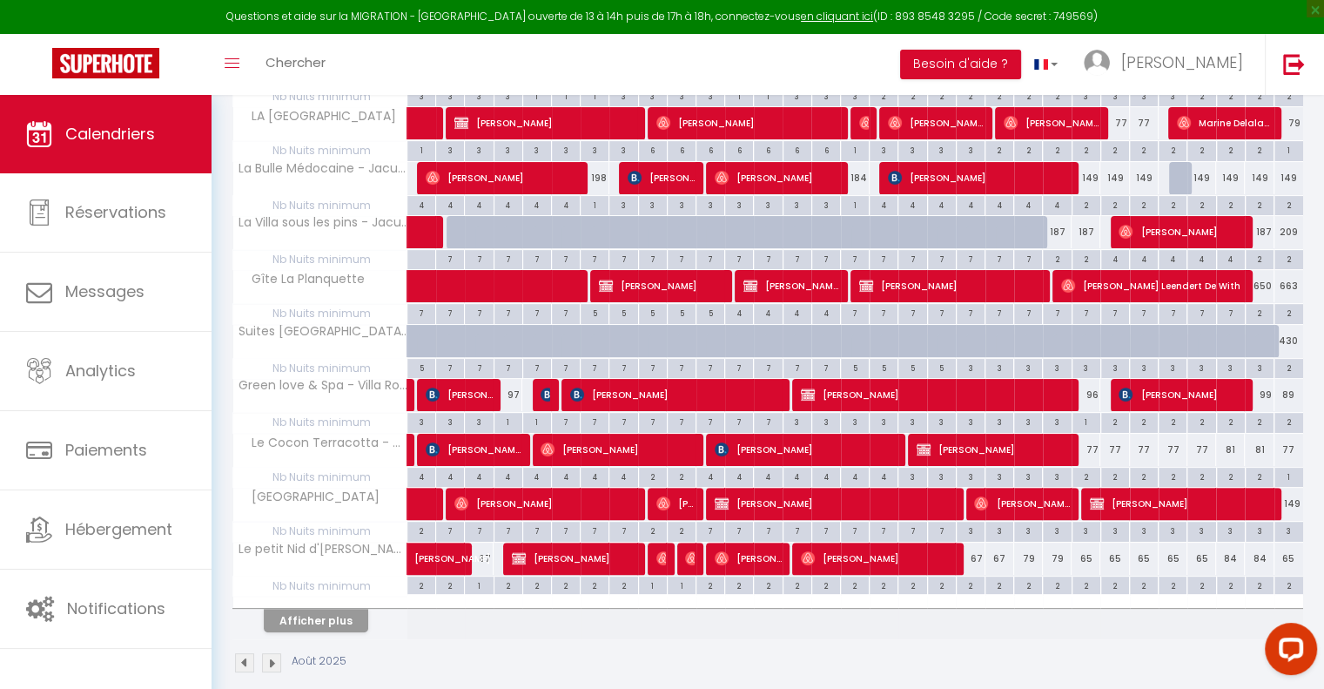
scroll to position [360, 0]
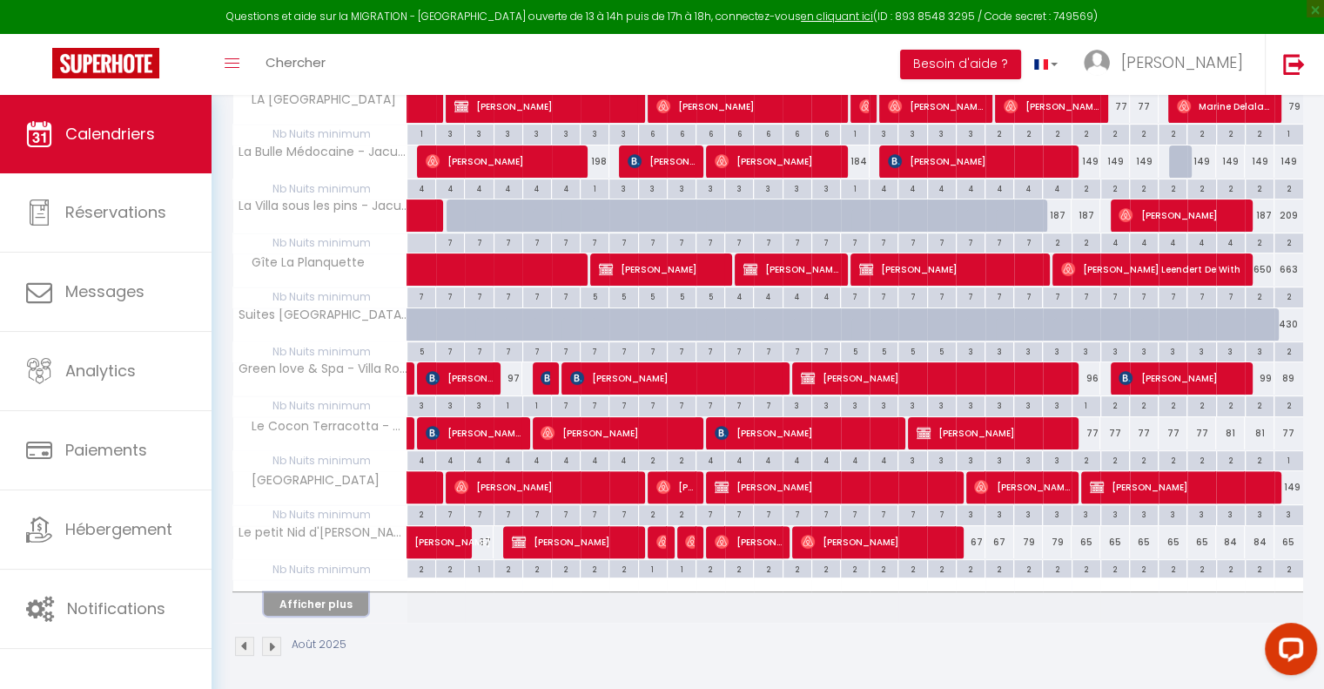
click at [346, 601] on button "Afficher plus" at bounding box center [316, 604] width 104 height 24
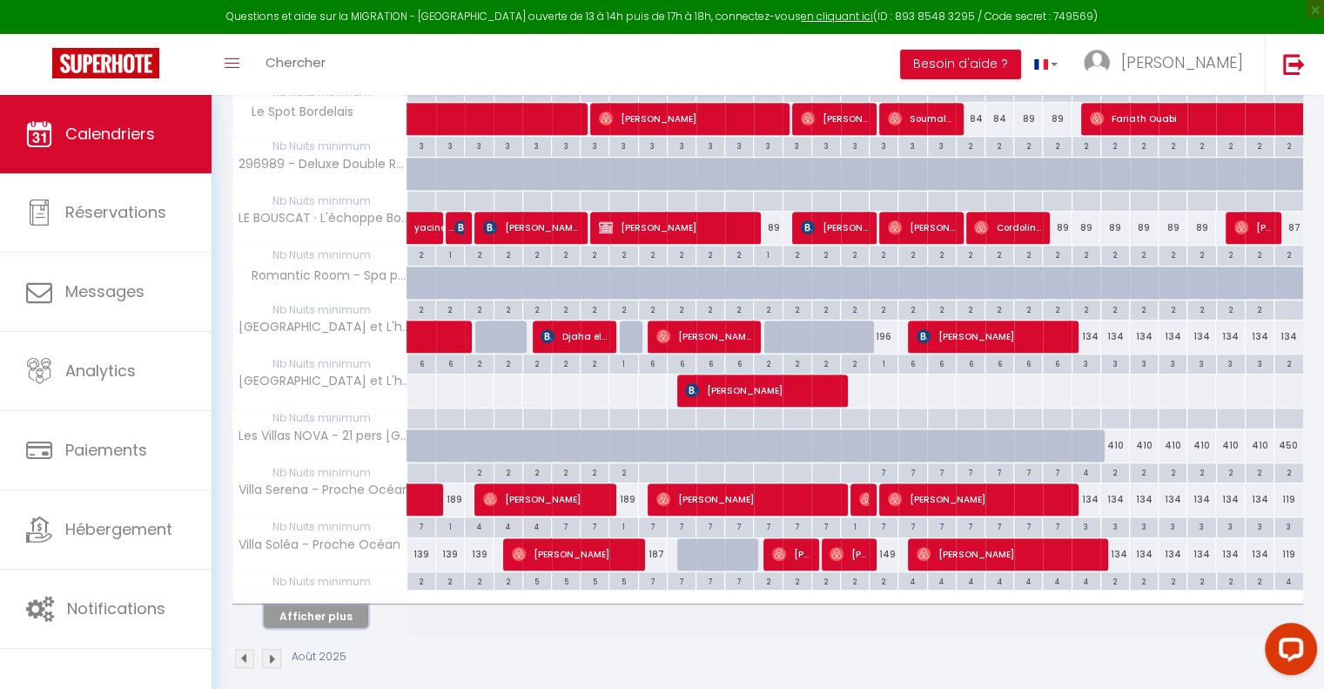
scroll to position [900, 0]
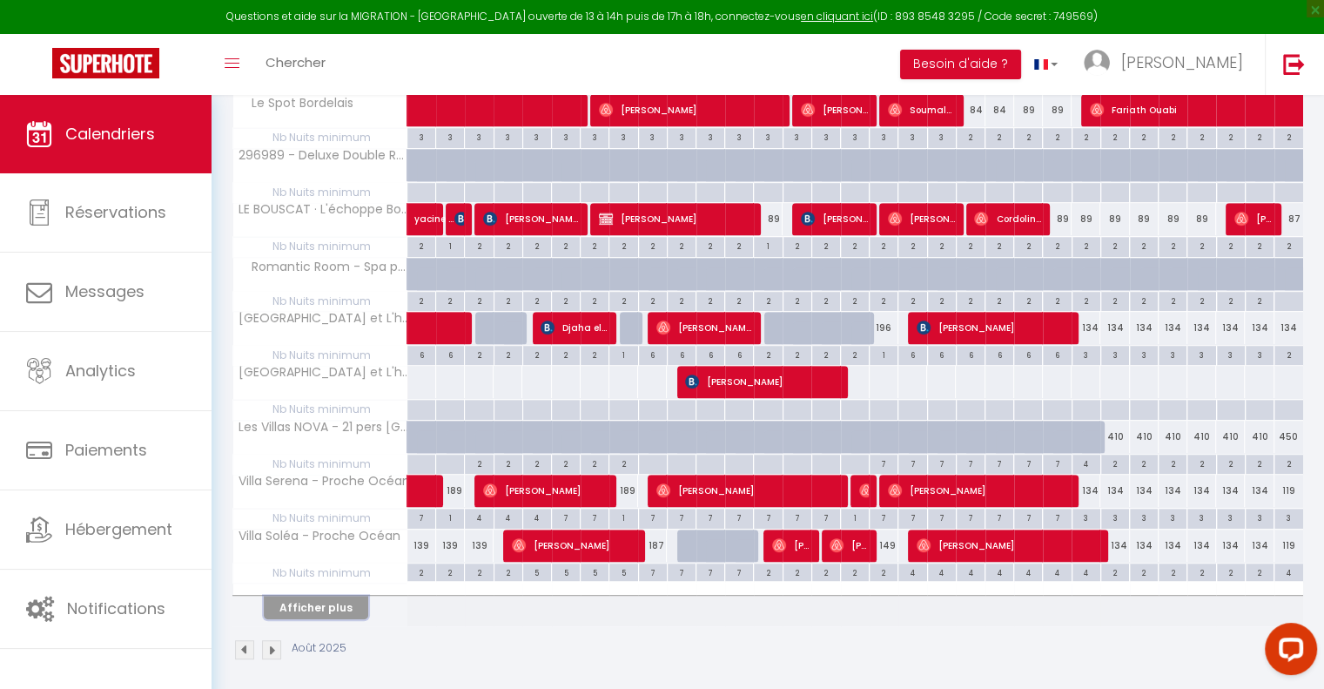
click at [315, 601] on button "Afficher plus" at bounding box center [316, 607] width 104 height 24
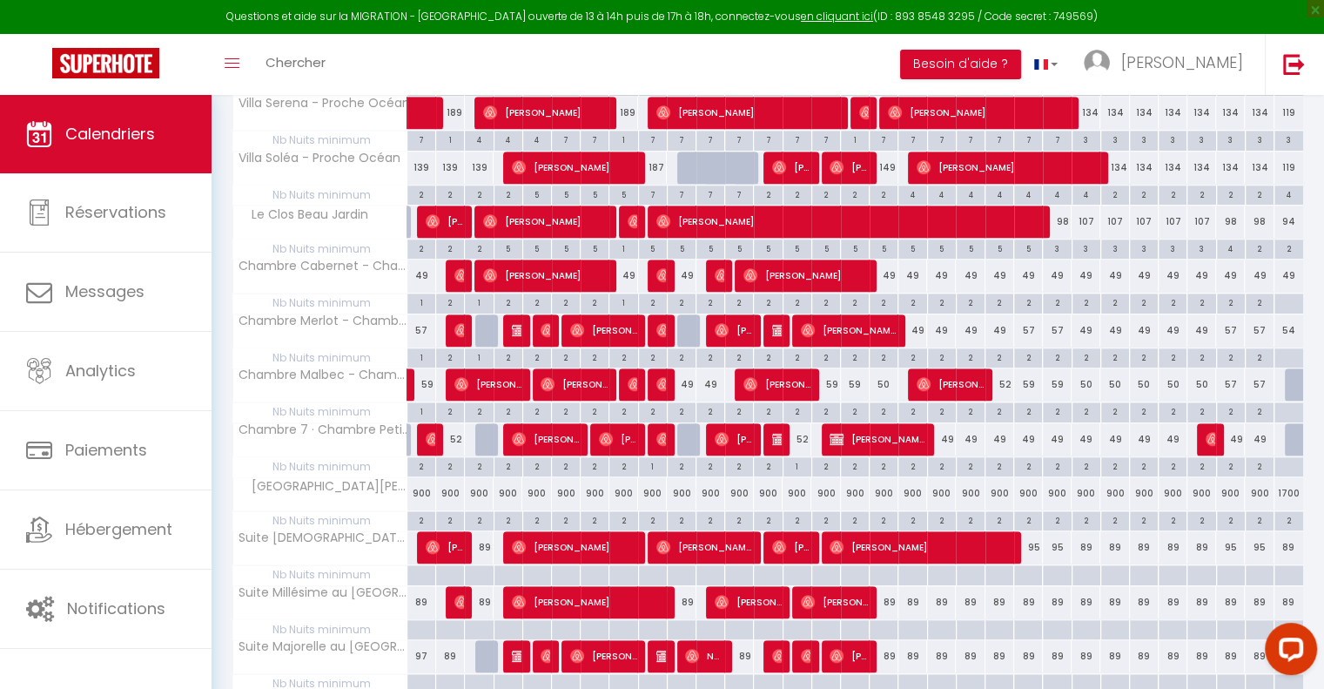
scroll to position [1248, 0]
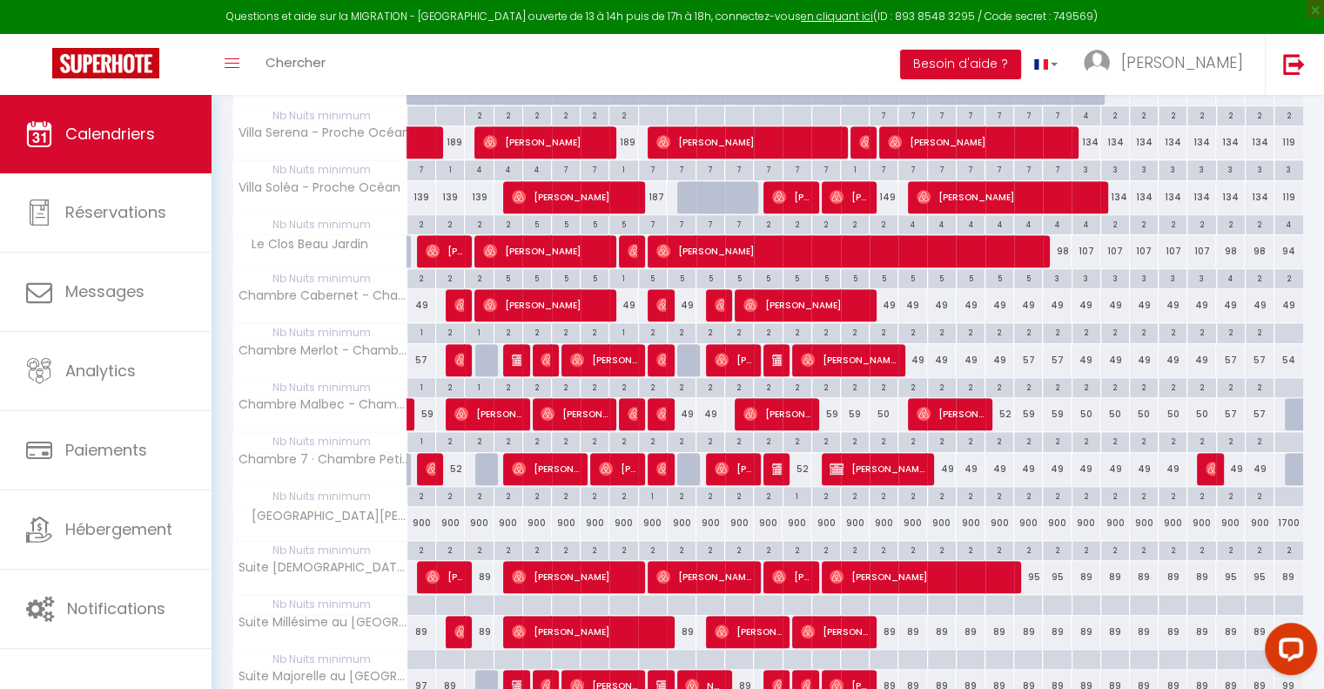
click at [686, 378] on div "2" at bounding box center [682, 386] width 28 height 17
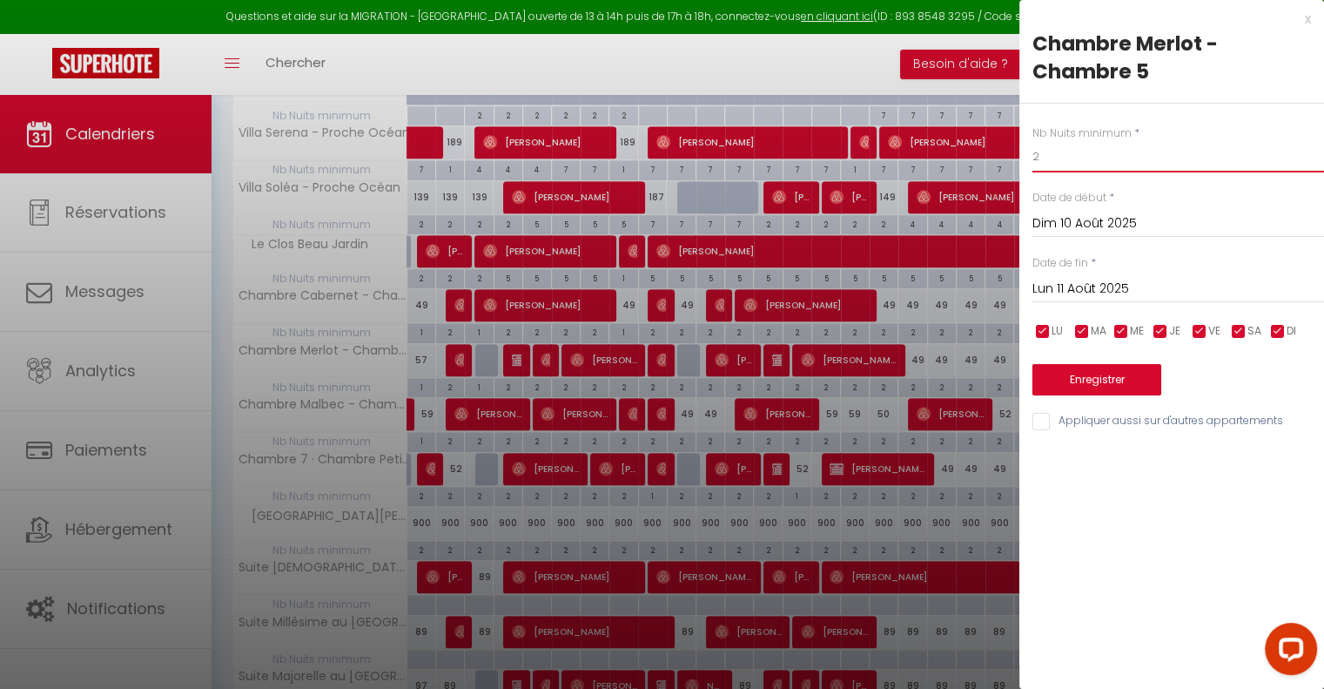
drag, startPoint x: 1050, startPoint y: 156, endPoint x: 1008, endPoint y: 151, distance: 42.0
click at [1104, 373] on button "Enregistrer" at bounding box center [1096, 379] width 129 height 31
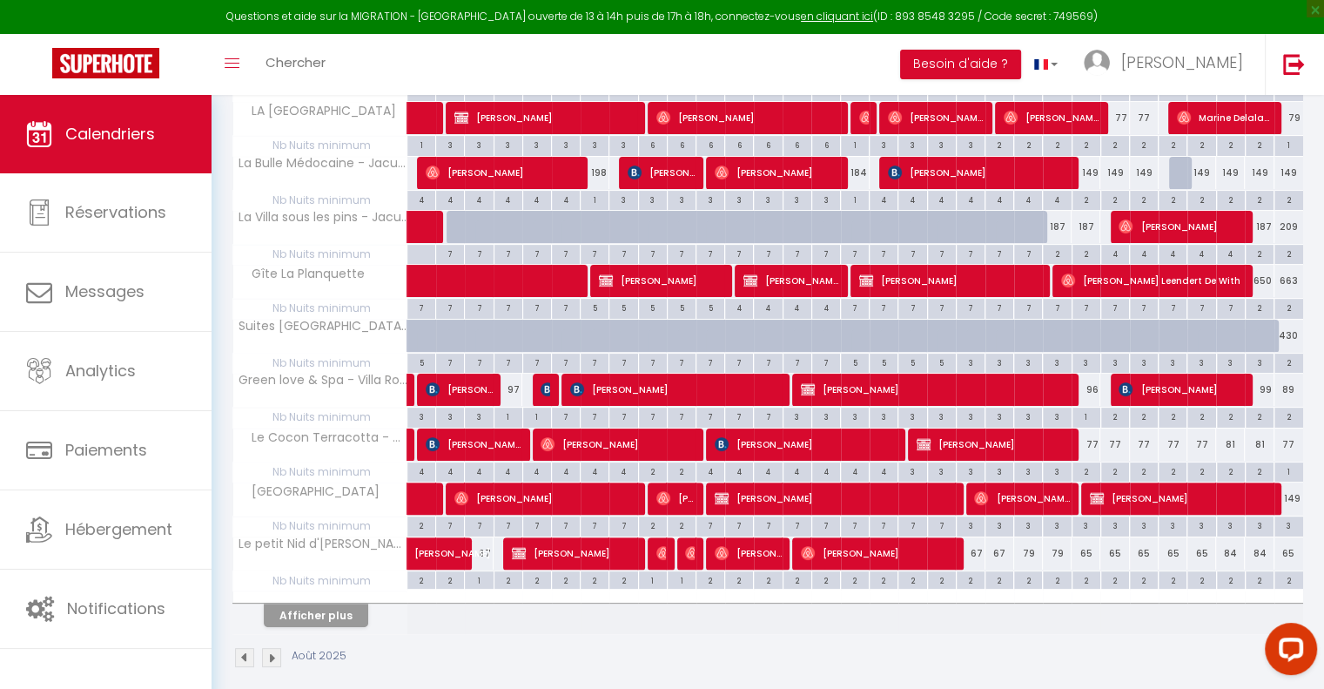
scroll to position [360, 0]
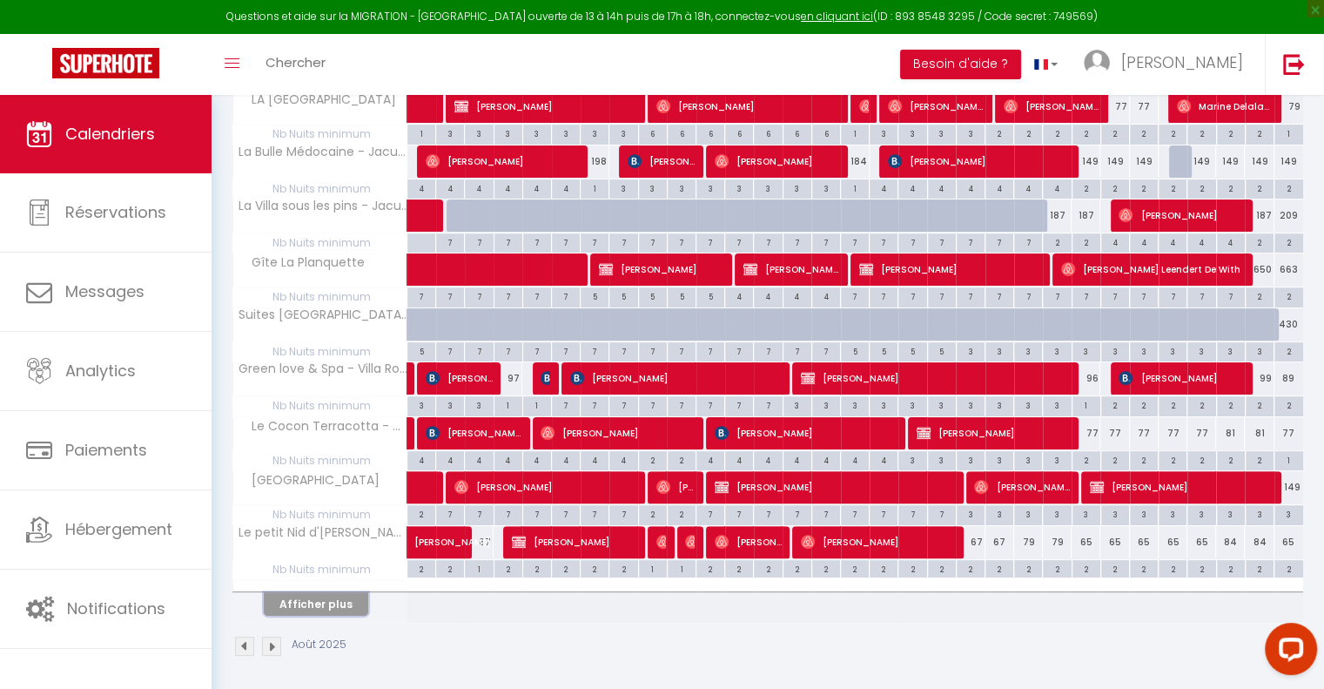
click at [344, 592] on button "Afficher plus" at bounding box center [316, 604] width 104 height 24
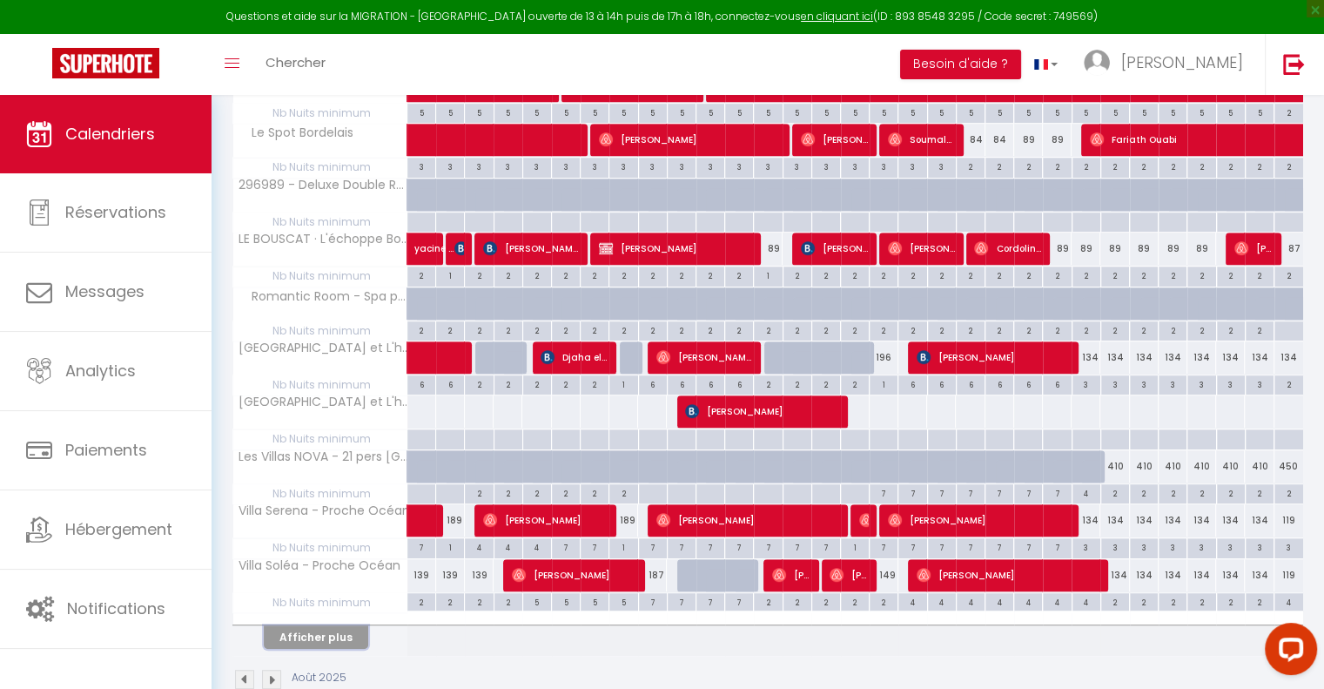
scroll to position [900, 0]
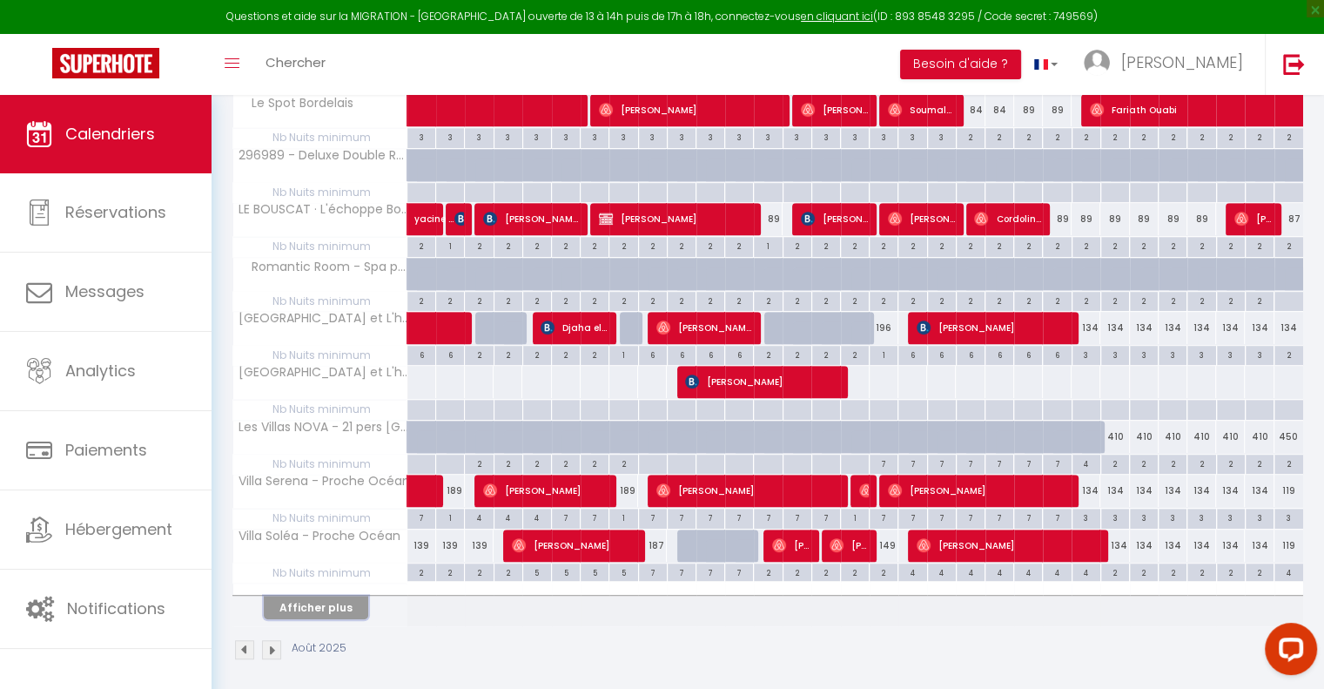
click at [347, 600] on button "Afficher plus" at bounding box center [316, 607] width 104 height 24
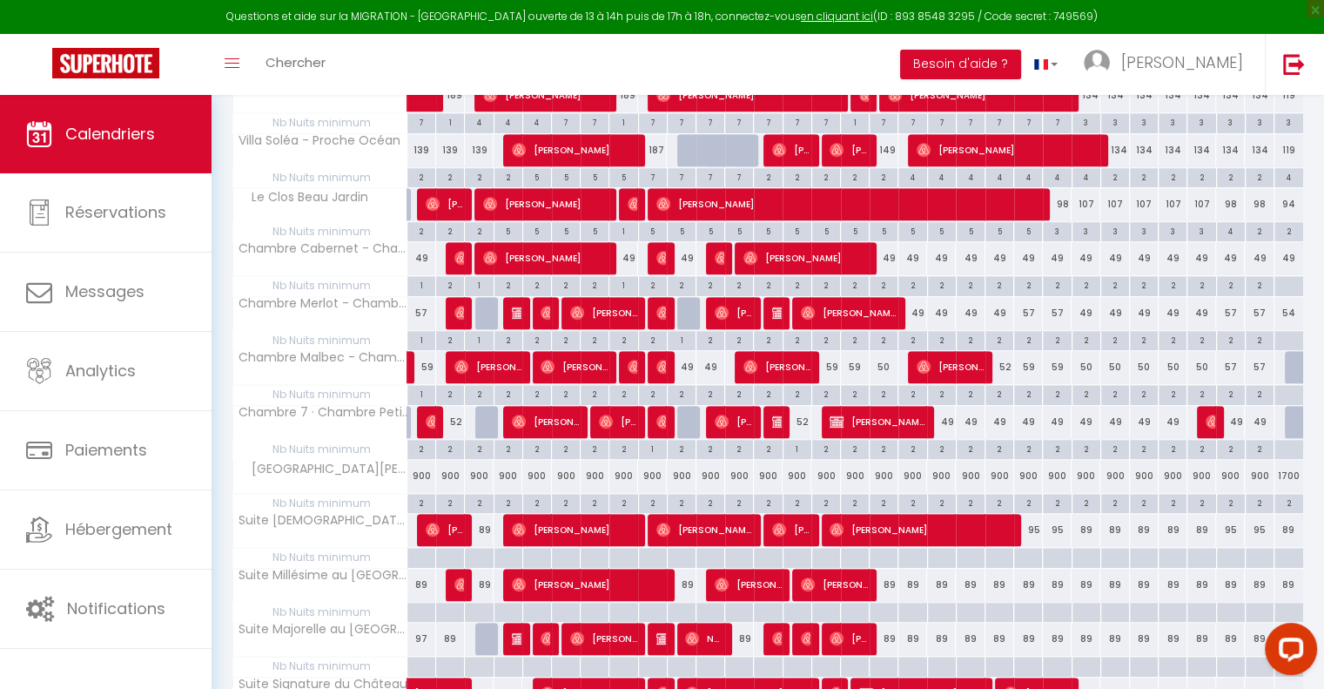
scroll to position [1335, 0]
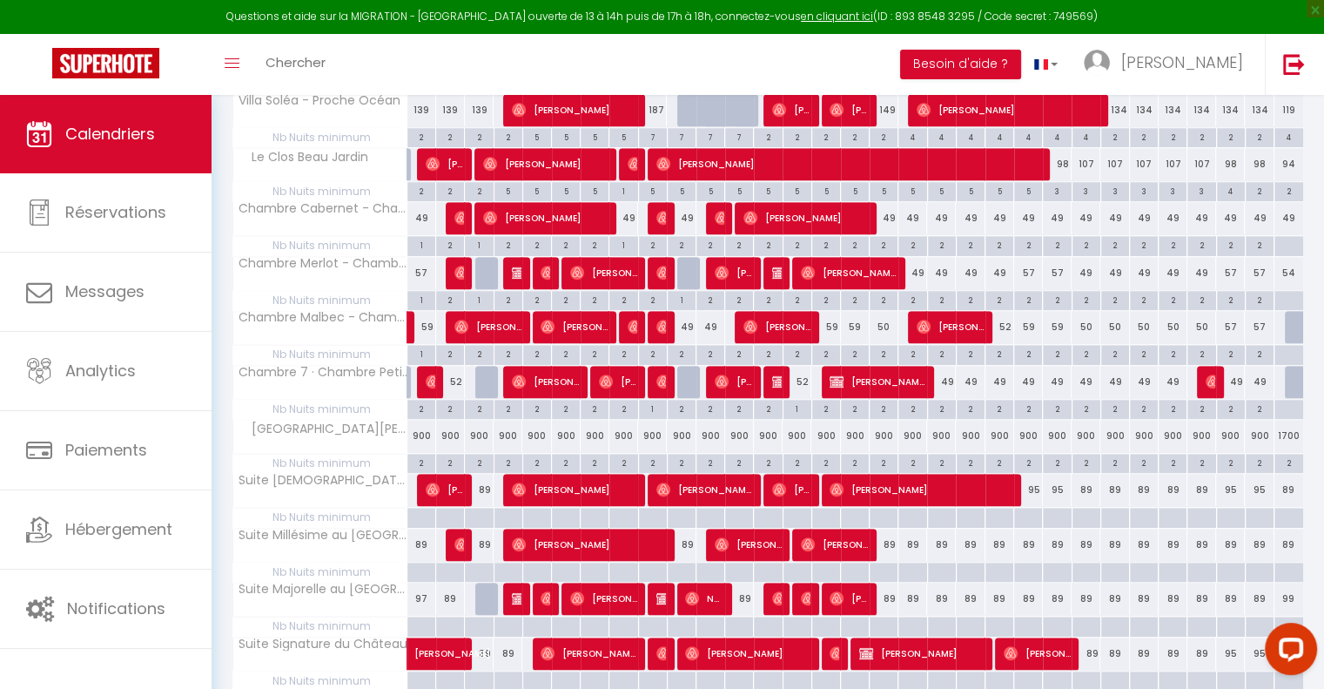
click at [684, 400] on div "2" at bounding box center [682, 408] width 28 height 17
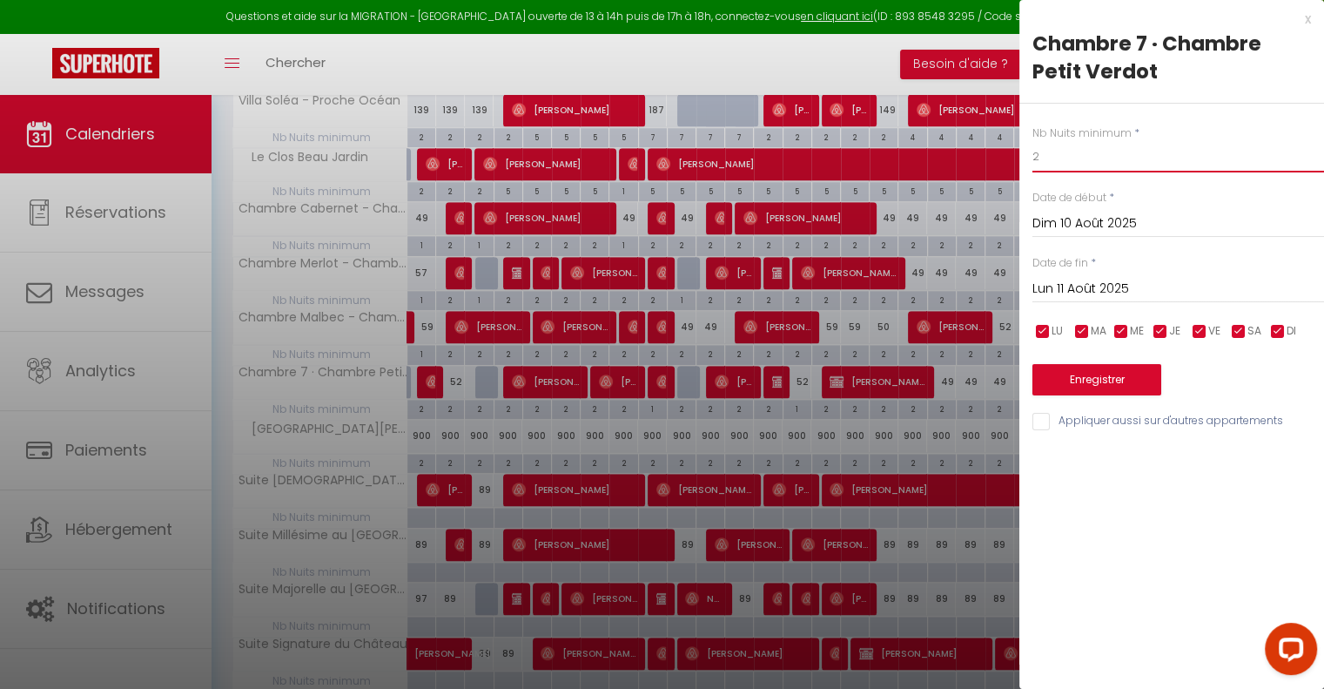
drag, startPoint x: 1044, startPoint y: 156, endPoint x: 1020, endPoint y: 156, distance: 23.5
click at [1020, 156] on div "Nb Nuits minimum * 2 Date de début * Dim 10 Août 2025 < Août 2025 > Dim Lun Mar…" at bounding box center [1171, 268] width 305 height 329
click at [1102, 379] on button "Enregistrer" at bounding box center [1096, 379] width 129 height 31
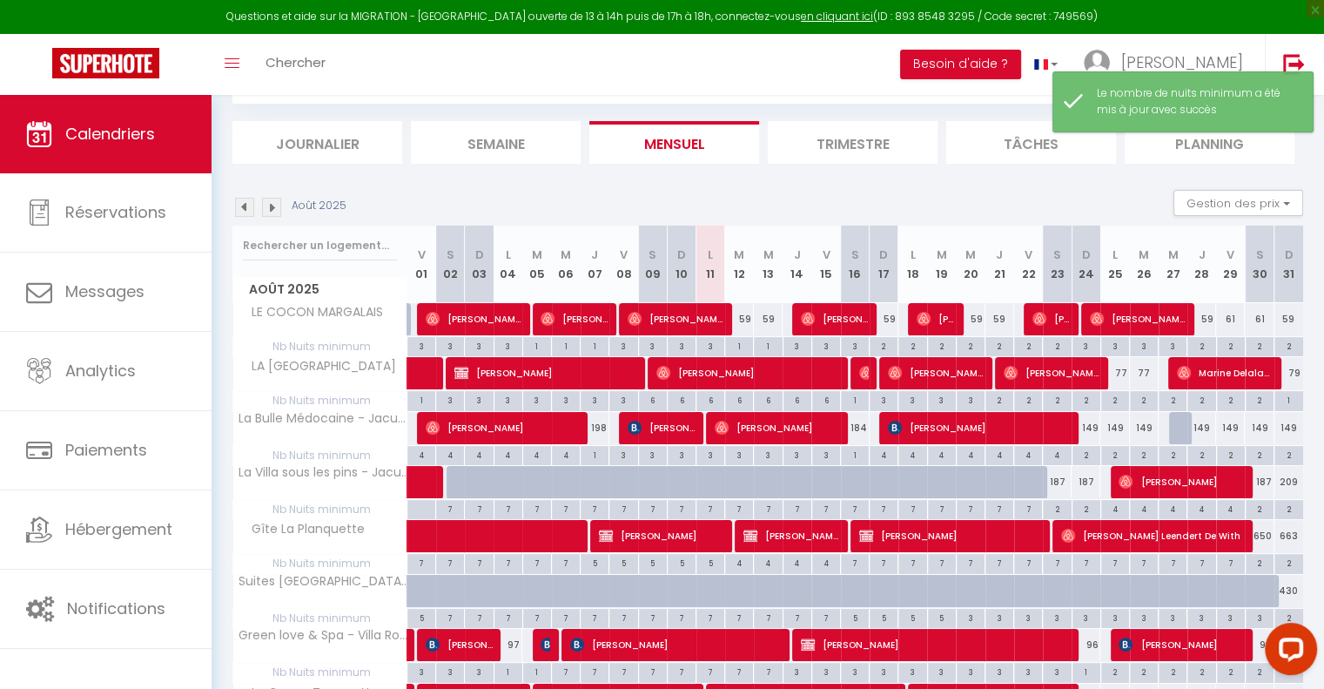
scroll to position [360, 0]
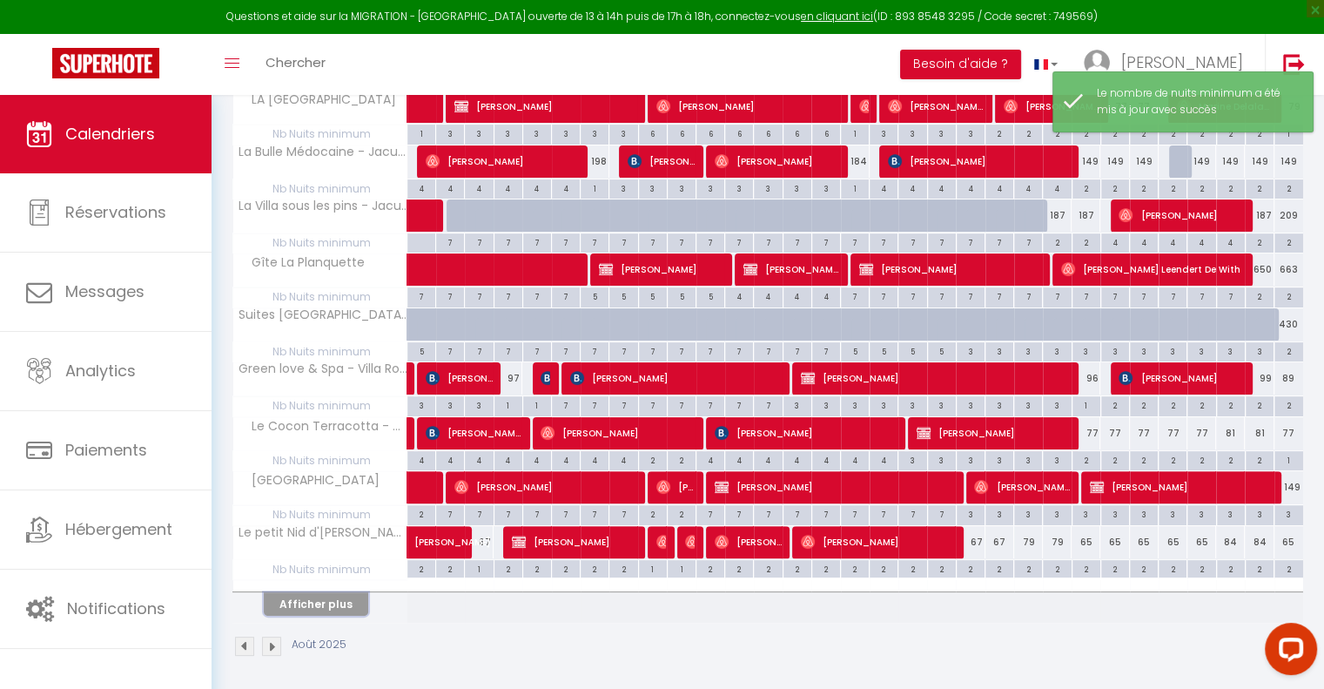
click at [355, 601] on button "Afficher plus" at bounding box center [316, 604] width 104 height 24
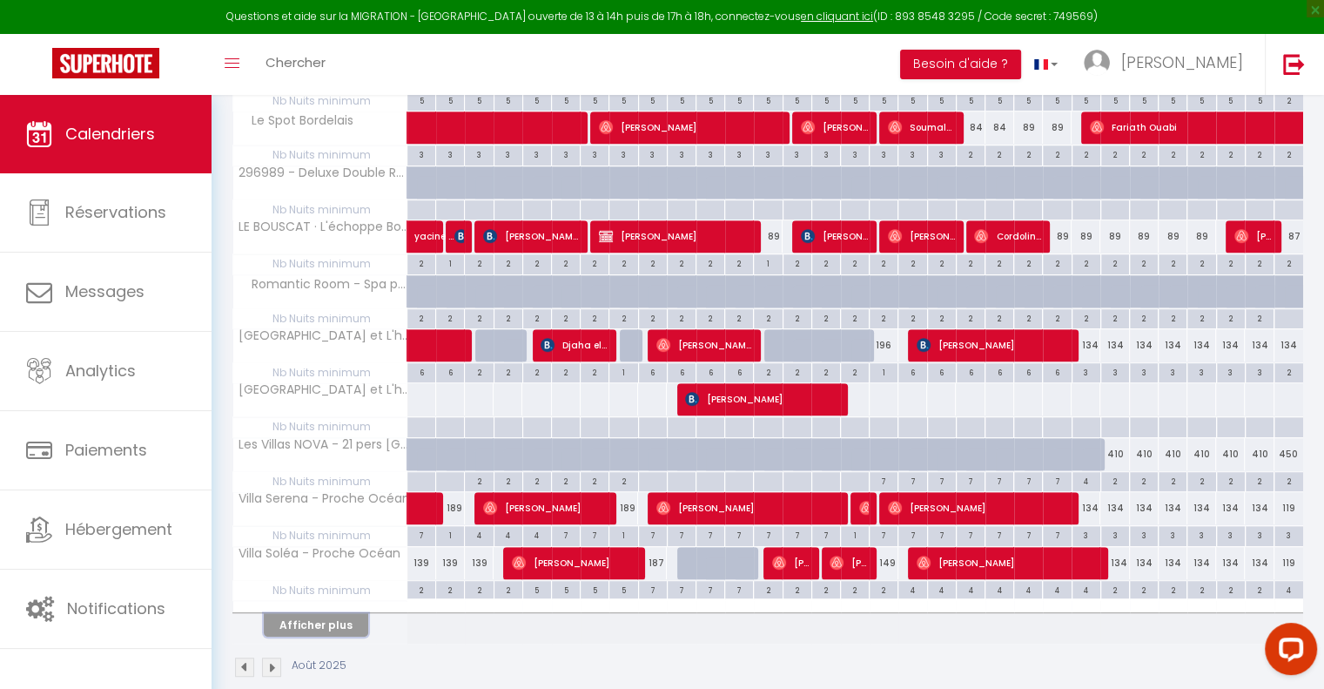
scroll to position [900, 0]
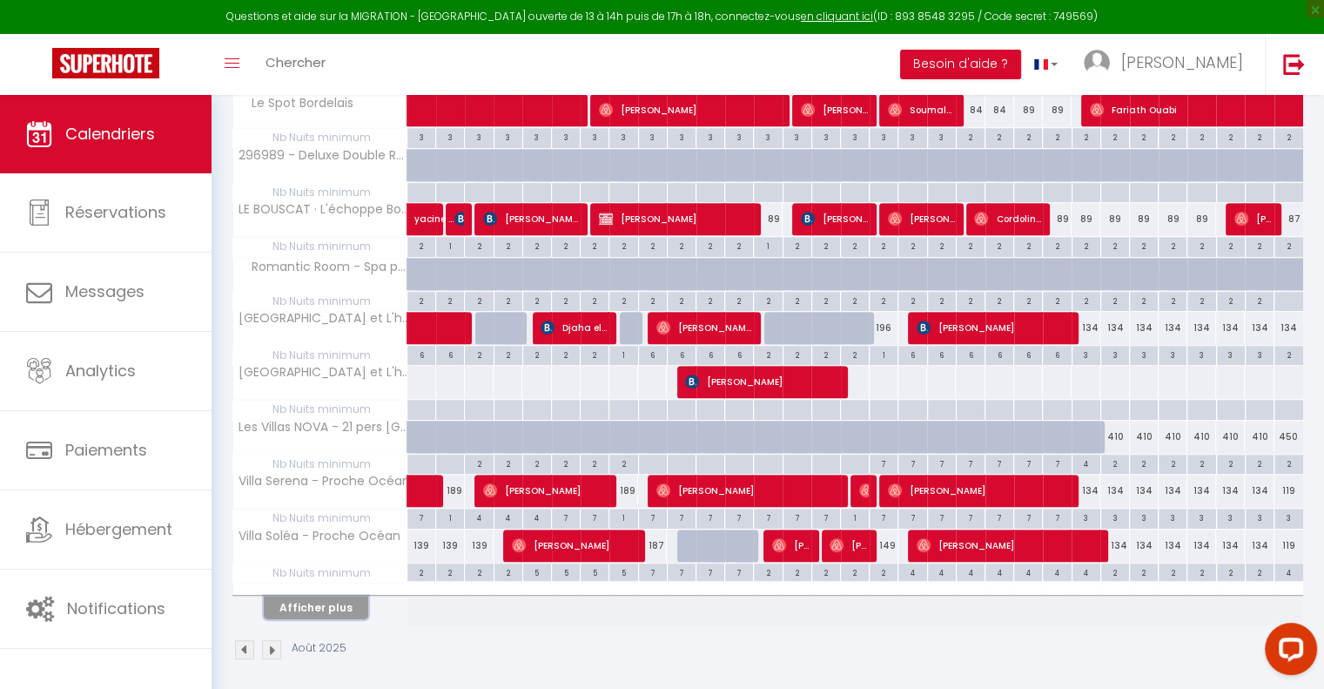
click at [348, 595] on button "Afficher plus" at bounding box center [316, 607] width 104 height 24
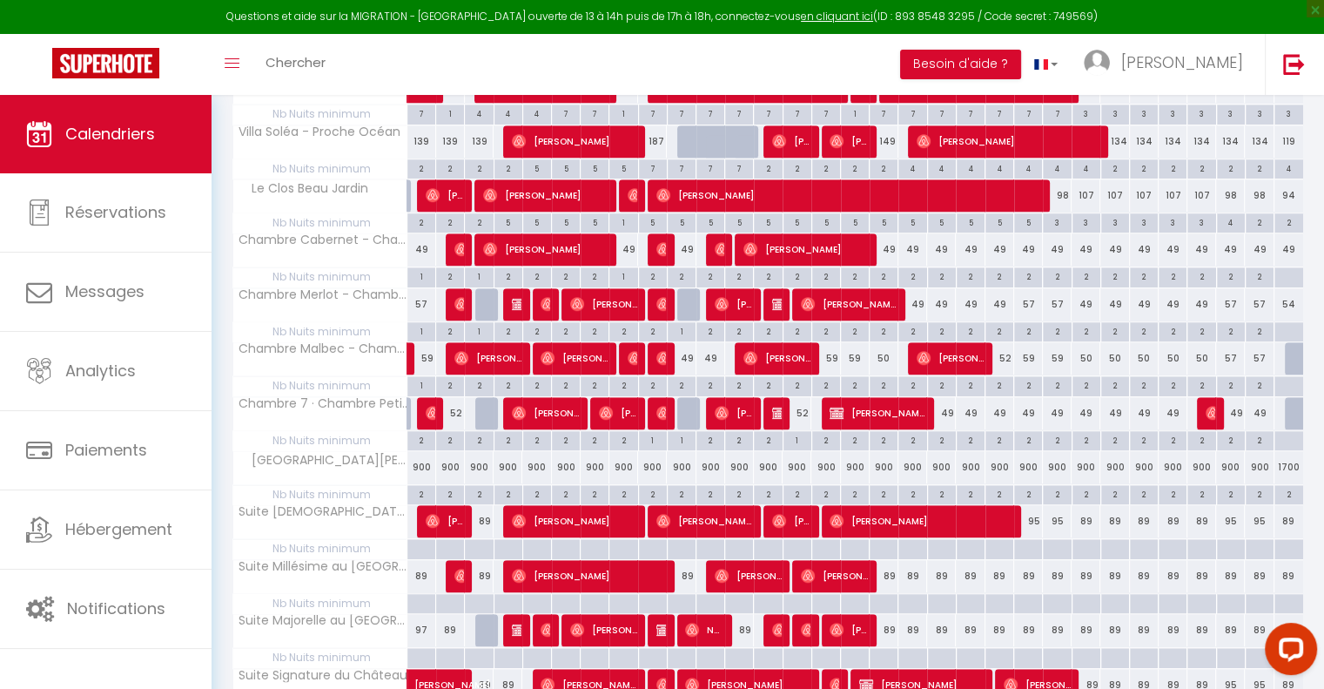
scroll to position [1266, 0]
